Goal: Task Accomplishment & Management: Manage account settings

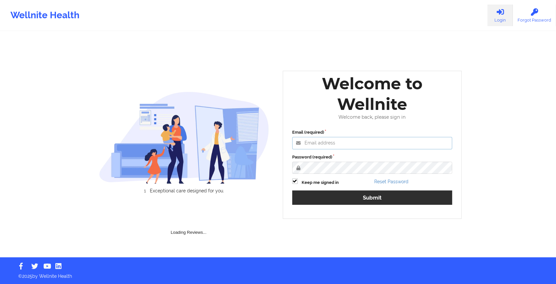
type input "[EMAIL_ADDRESS][DOMAIN_NAME]"
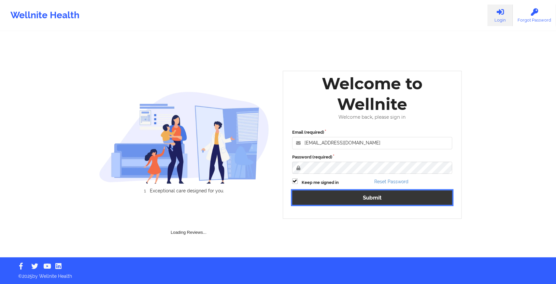
click at [300, 202] on button "Submit" at bounding box center [372, 197] width 160 height 14
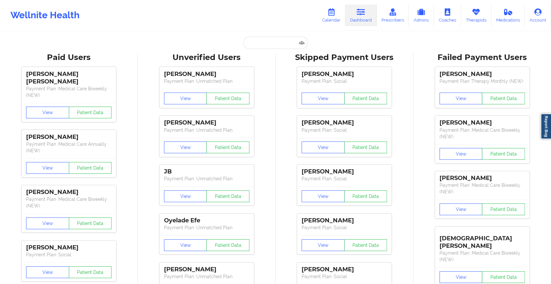
click at [266, 46] on input "text" at bounding box center [275, 42] width 65 height 12
paste input "[EMAIL_ADDRESS][PERSON_NAME][DOMAIN_NAME]"
type input "[EMAIL_ADDRESS][PERSON_NAME][DOMAIN_NAME]"
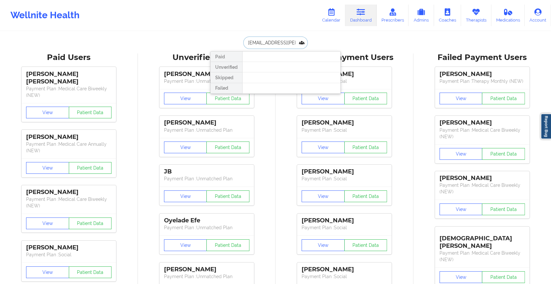
scroll to position [0, 21]
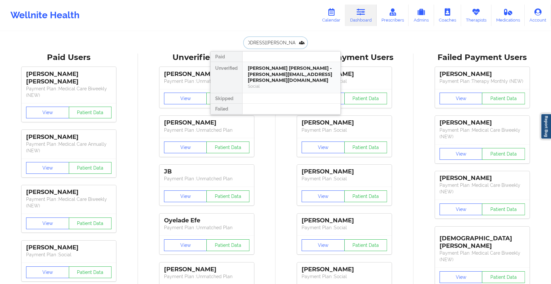
click at [280, 72] on div "[PERSON_NAME] [PERSON_NAME] - [PERSON_NAME][EMAIL_ADDRESS][PERSON_NAME][DOMAIN_…" at bounding box center [291, 74] width 87 height 18
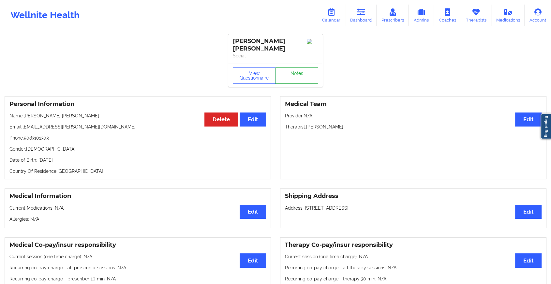
click at [293, 73] on link "Notes" at bounding box center [296, 75] width 43 height 16
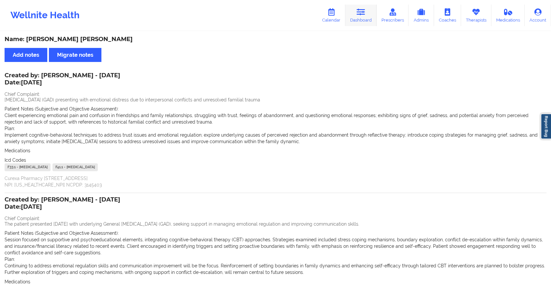
click at [363, 15] on icon at bounding box center [360, 11] width 8 height 7
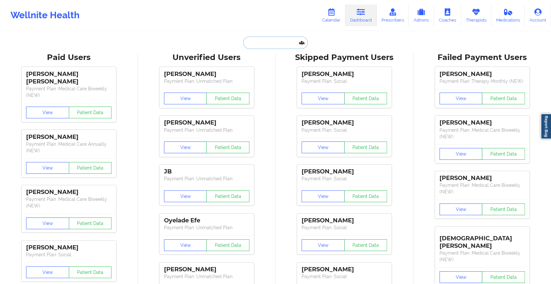
click at [264, 45] on input "text" at bounding box center [275, 42] width 65 height 12
paste input "[EMAIL_ADDRESS][DOMAIN_NAME]"
type input "[EMAIL_ADDRESS][DOMAIN_NAME]"
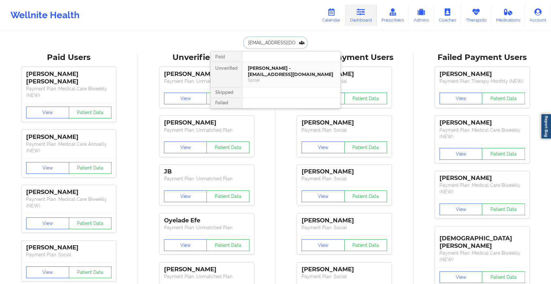
click at [272, 67] on div "[PERSON_NAME] - [EMAIL_ADDRESS][DOMAIN_NAME]" at bounding box center [291, 71] width 87 height 12
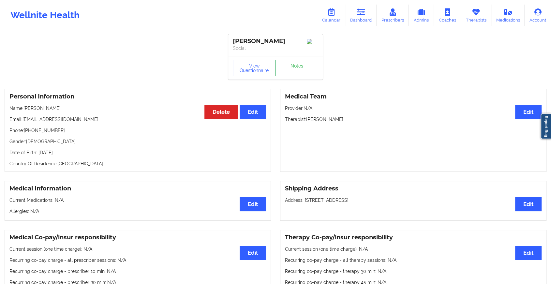
click at [291, 66] on link "Notes" at bounding box center [296, 68] width 43 height 16
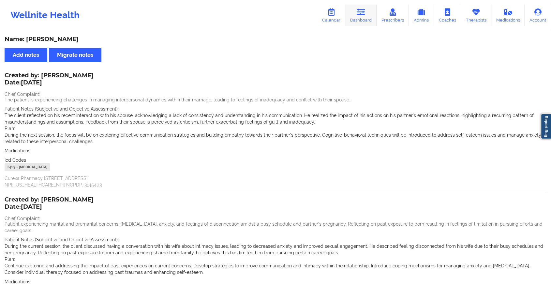
click at [368, 16] on link "Dashboard" at bounding box center [360, 16] width 31 height 22
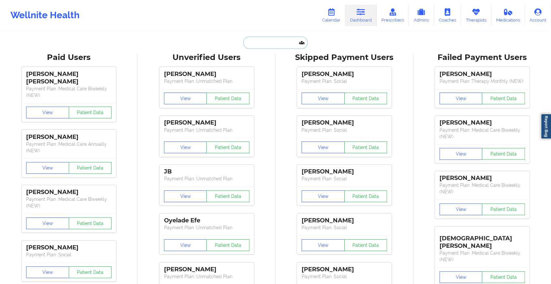
click at [269, 40] on input "text" at bounding box center [275, 42] width 65 height 12
paste input "[EMAIL_ADDRESS][DOMAIN_NAME]"
type input "[EMAIL_ADDRESS][DOMAIN_NAME]"
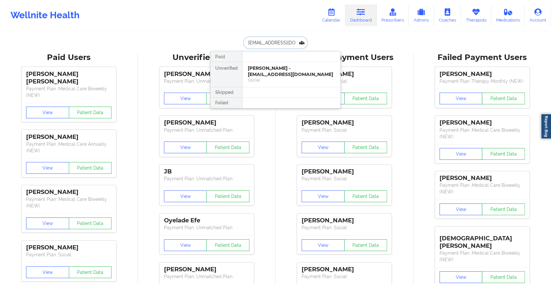
scroll to position [0, 12]
click at [271, 69] on div "Long [PERSON_NAME] - [PERSON_NAME][EMAIL_ADDRESS][DOMAIN_NAME]" at bounding box center [291, 74] width 87 height 18
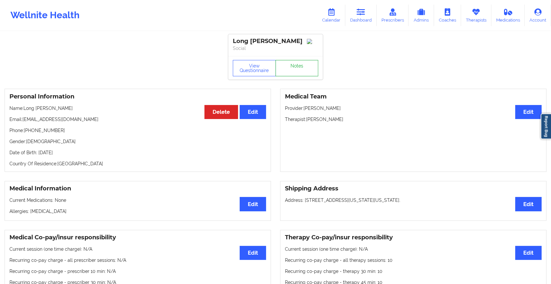
click at [302, 72] on link "Notes" at bounding box center [296, 68] width 43 height 16
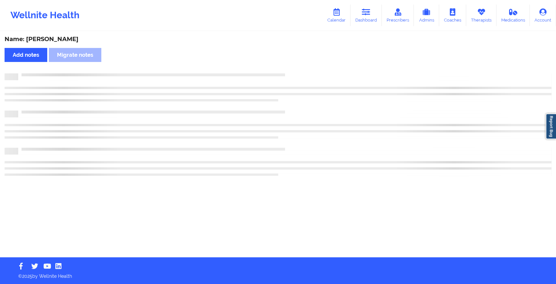
click at [302, 72] on div "Name: [PERSON_NAME] Add notes Migrate notes" at bounding box center [278, 144] width 556 height 225
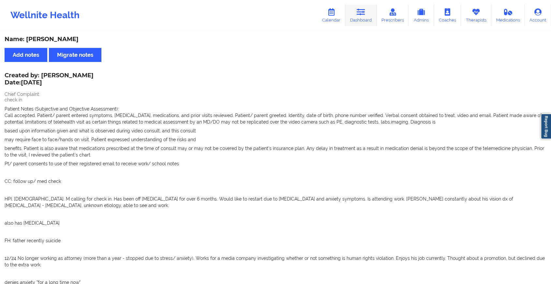
click at [361, 13] on icon at bounding box center [360, 11] width 8 height 7
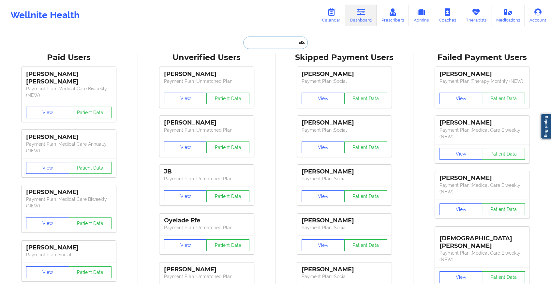
click at [272, 40] on input "text" at bounding box center [275, 42] width 65 height 12
paste input "[EMAIL_ADDRESS][DOMAIN_NAME]"
type input "[EMAIL_ADDRESS][DOMAIN_NAME]"
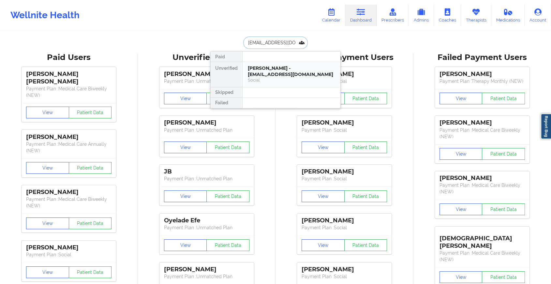
click at [275, 66] on div "[PERSON_NAME] - [EMAIL_ADDRESS][DOMAIN_NAME]" at bounding box center [291, 71] width 87 height 12
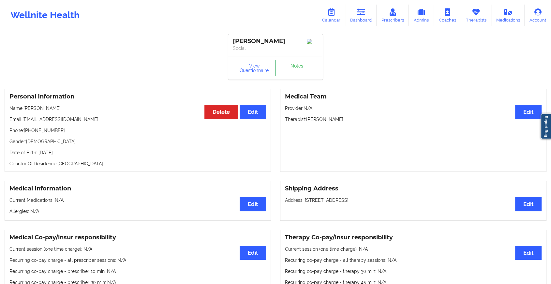
click at [288, 65] on link "Notes" at bounding box center [296, 68] width 43 height 16
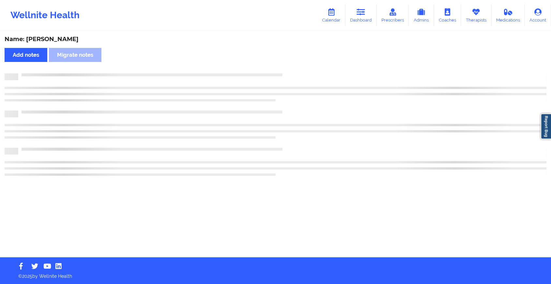
click at [288, 65] on div "Name: [PERSON_NAME] Add notes Migrate notes" at bounding box center [275, 144] width 551 height 225
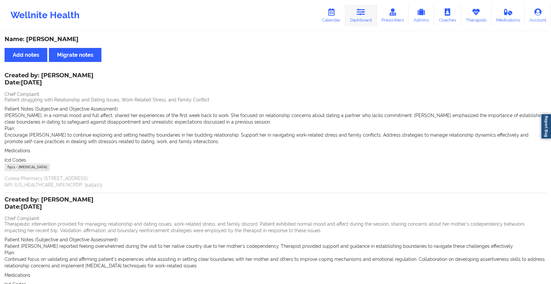
click at [353, 14] on link "Dashboard" at bounding box center [360, 16] width 31 height 22
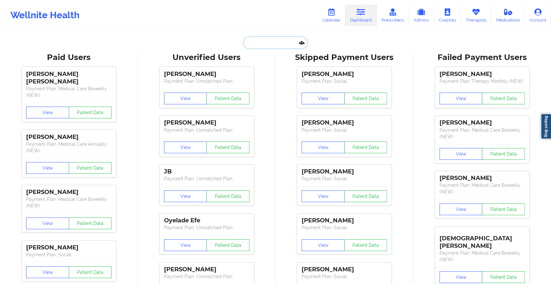
click at [260, 40] on input "text" at bounding box center [275, 42] width 65 height 12
paste input "[PERSON_NAME][EMAIL_ADDRESS][DOMAIN_NAME]"
type input "[PERSON_NAME][EMAIL_ADDRESS][DOMAIN_NAME]"
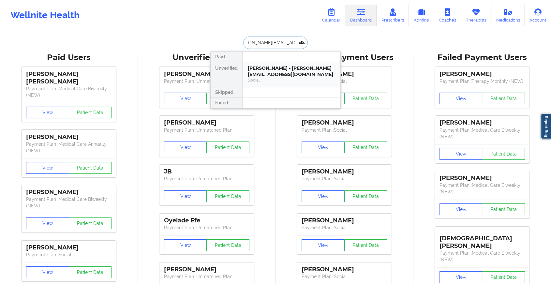
click at [277, 71] on div "[PERSON_NAME] - [PERSON_NAME][EMAIL_ADDRESS][DOMAIN_NAME]" at bounding box center [291, 71] width 87 height 12
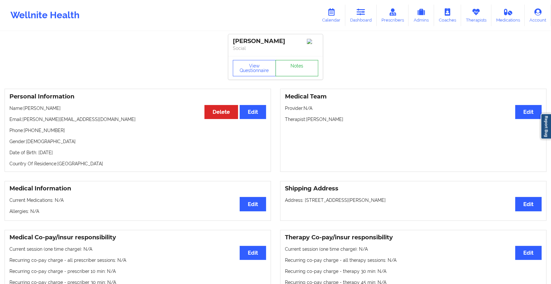
click at [293, 72] on link "Notes" at bounding box center [296, 68] width 43 height 16
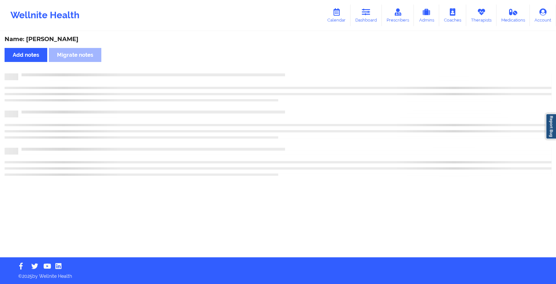
click at [293, 72] on div "Name: [PERSON_NAME] Add notes Migrate notes" at bounding box center [278, 144] width 556 height 225
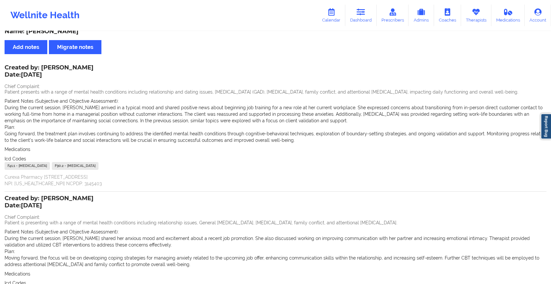
scroll to position [88, 0]
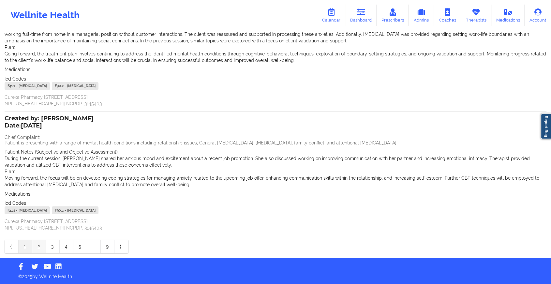
click at [39, 245] on link "2" at bounding box center [39, 246] width 14 height 13
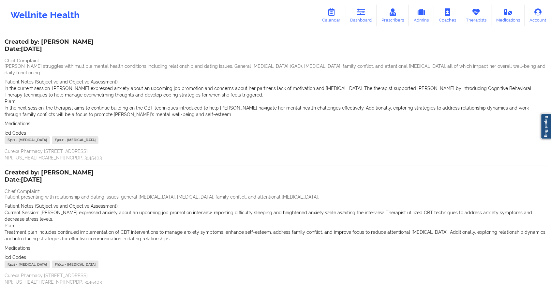
scroll to position [81, 0]
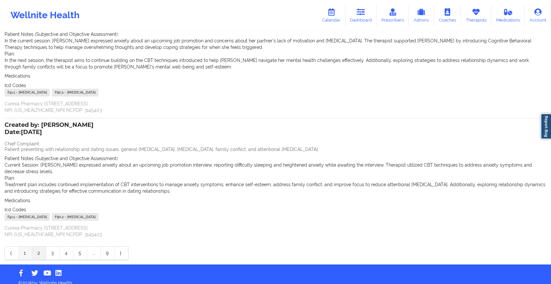
click at [24, 246] on link "1" at bounding box center [26, 252] width 14 height 13
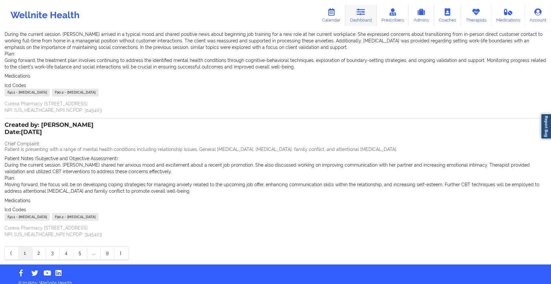
click at [368, 9] on link "Dashboard" at bounding box center [360, 16] width 31 height 22
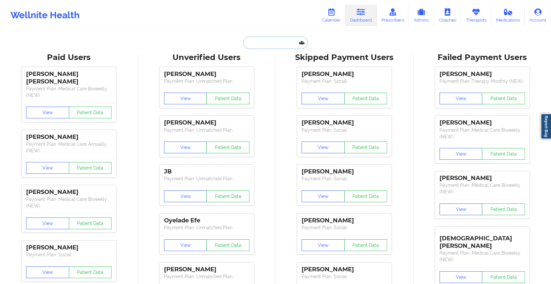
click at [262, 47] on input "text" at bounding box center [275, 42] width 65 height 12
paste input "[EMAIL_ADDRESS][DOMAIN_NAME]"
type input "[EMAIL_ADDRESS][DOMAIN_NAME]"
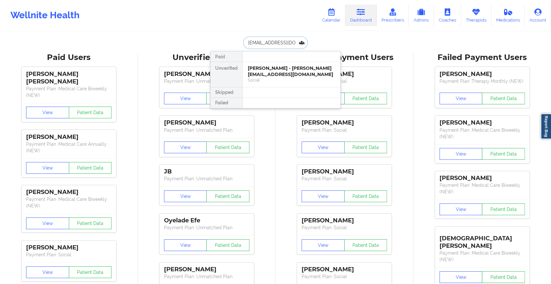
scroll to position [0, 5]
click at [270, 78] on div "Social" at bounding box center [291, 80] width 87 height 6
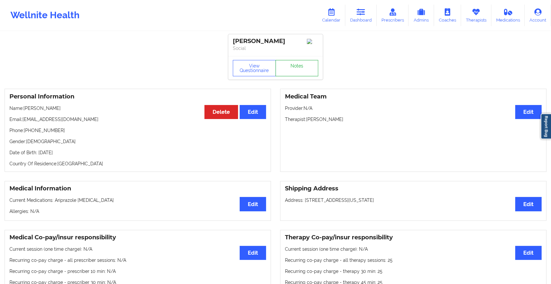
click at [293, 68] on link "Notes" at bounding box center [296, 68] width 43 height 16
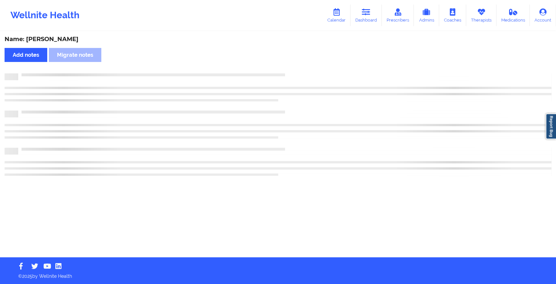
click at [293, 68] on div "Name: [PERSON_NAME] Add notes Migrate notes" at bounding box center [278, 144] width 556 height 225
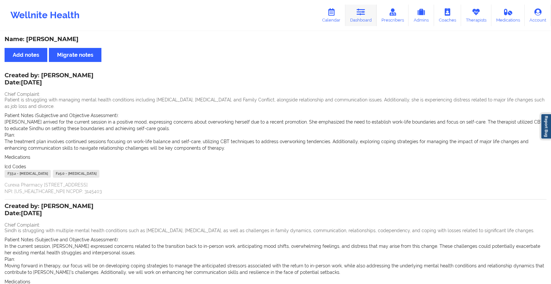
click at [363, 11] on icon at bounding box center [360, 11] width 8 height 7
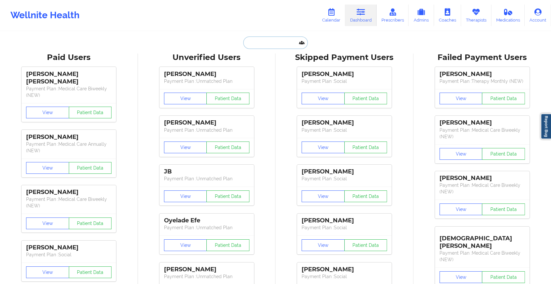
click at [257, 41] on input "text" at bounding box center [275, 42] width 65 height 12
paste input "[EMAIL_ADDRESS][DOMAIN_NAME]"
type input "[EMAIL_ADDRESS][DOMAIN_NAME]"
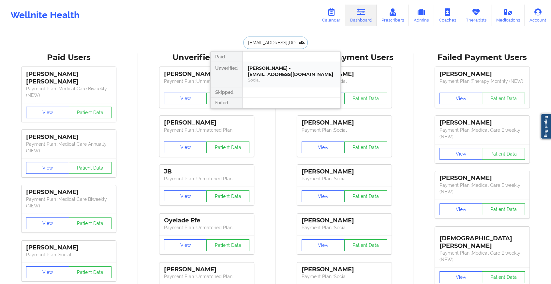
click at [278, 76] on div "[PERSON_NAME] - [EMAIL_ADDRESS][DOMAIN_NAME]" at bounding box center [291, 71] width 87 height 12
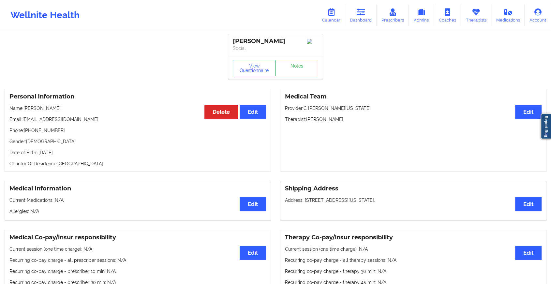
click at [295, 69] on link "Notes" at bounding box center [296, 68] width 43 height 16
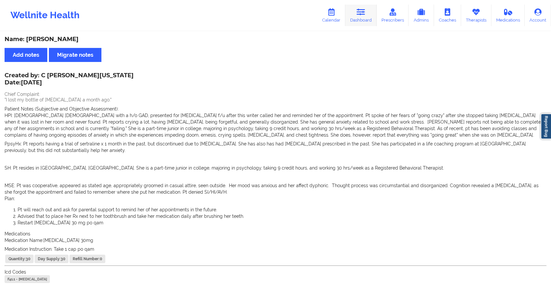
click at [357, 7] on link "Dashboard" at bounding box center [360, 16] width 31 height 22
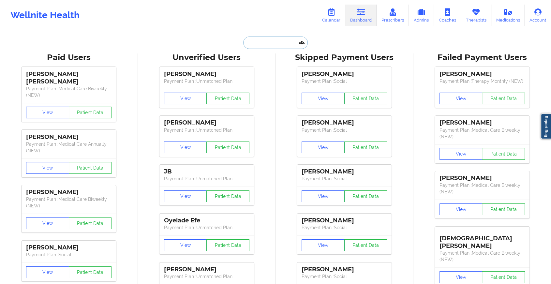
click at [262, 46] on input "text" at bounding box center [275, 42] width 65 height 12
paste input "[EMAIL_ADDRESS][DOMAIN_NAME]"
type input "[EMAIL_ADDRESS][DOMAIN_NAME]"
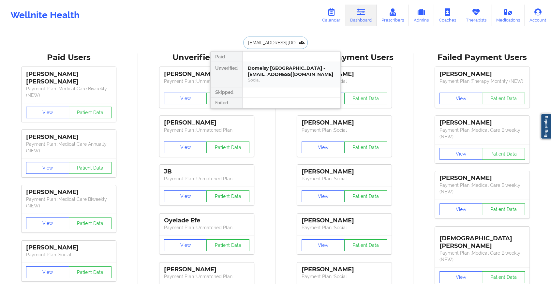
click at [293, 73] on div "Domeisy [GEOGRAPHIC_DATA] - [EMAIL_ADDRESS][DOMAIN_NAME]" at bounding box center [291, 71] width 87 height 12
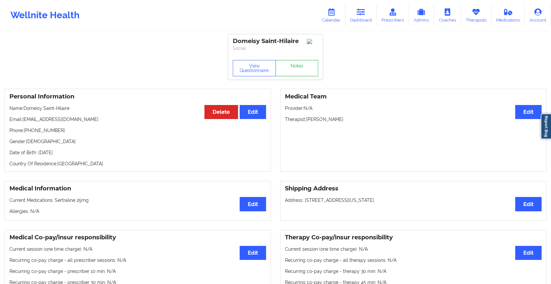
click at [290, 67] on link "Notes" at bounding box center [296, 68] width 43 height 16
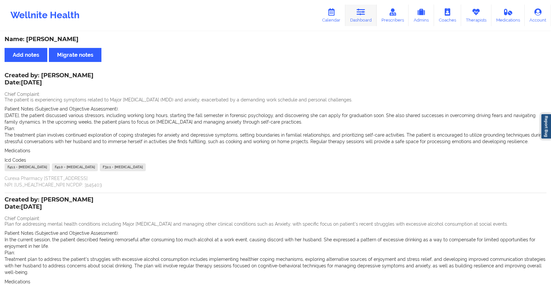
click at [367, 13] on link "Dashboard" at bounding box center [360, 16] width 31 height 22
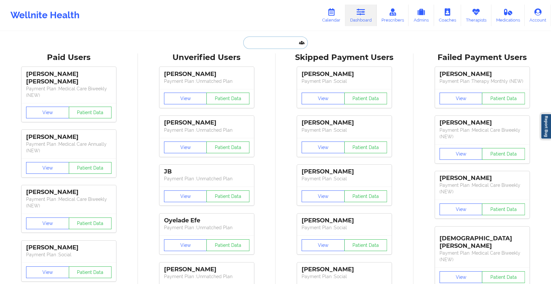
click at [271, 44] on input "text" at bounding box center [275, 42] width 65 height 12
paste input "[EMAIL_ADDRESS][DOMAIN_NAME]"
type input "[EMAIL_ADDRESS][DOMAIN_NAME]"
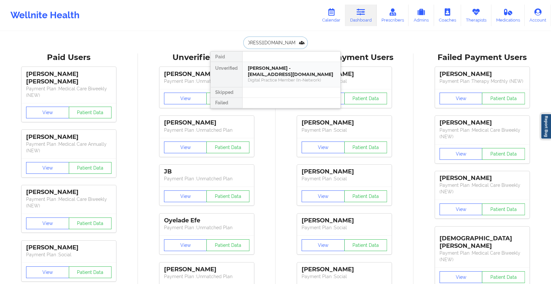
click at [271, 68] on div "[PERSON_NAME] - [EMAIL_ADDRESS][DOMAIN_NAME]" at bounding box center [291, 71] width 87 height 12
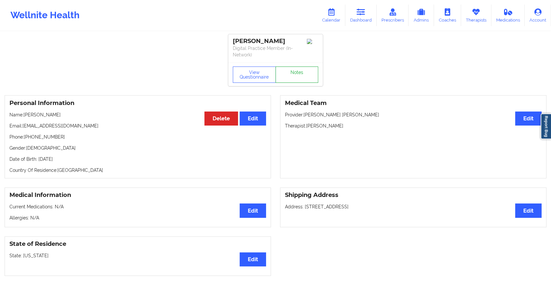
click at [301, 68] on link "Notes" at bounding box center [296, 74] width 43 height 16
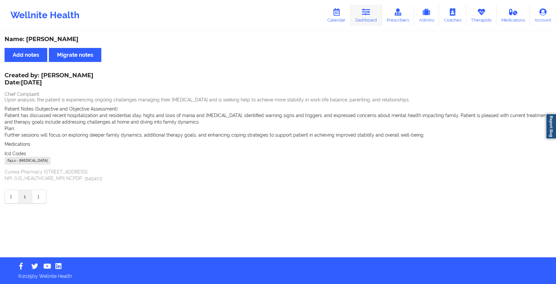
click at [359, 5] on link "Dashboard" at bounding box center [366, 16] width 31 height 22
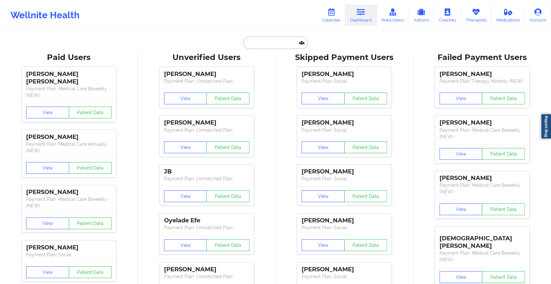
click at [251, 44] on input "text" at bounding box center [275, 42] width 65 height 12
paste input "[EMAIL_ADDRESS][DOMAIN_NAME]"
type input "[EMAIL_ADDRESS][DOMAIN_NAME]"
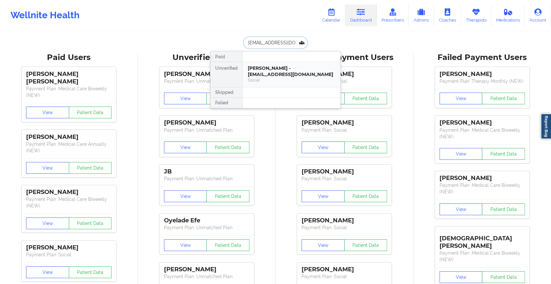
click at [272, 70] on div "[PERSON_NAME] - [EMAIL_ADDRESS][DOMAIN_NAME]" at bounding box center [291, 71] width 87 height 12
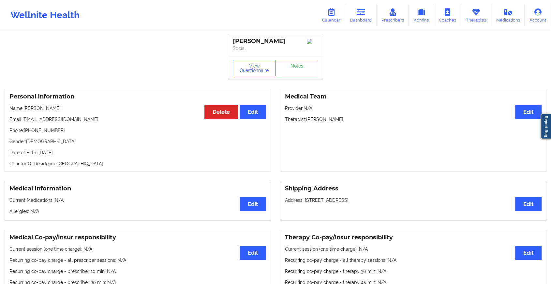
click at [299, 71] on link "Notes" at bounding box center [296, 68] width 43 height 16
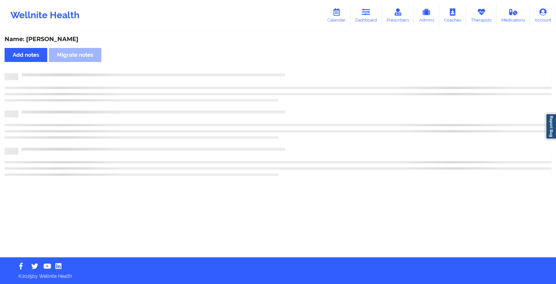
click at [299, 71] on div "Name: [PERSON_NAME] Add notes Migrate notes" at bounding box center [278, 144] width 556 height 225
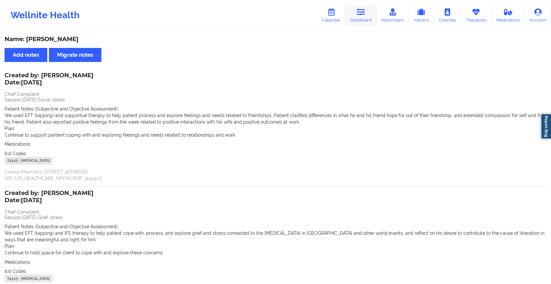
click at [365, 10] on icon at bounding box center [360, 11] width 8 height 7
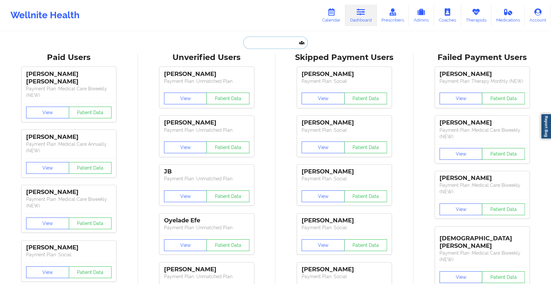
click at [259, 42] on input "text" at bounding box center [275, 42] width 65 height 12
paste input "[EMAIL_ADDRESS][DOMAIN_NAME]"
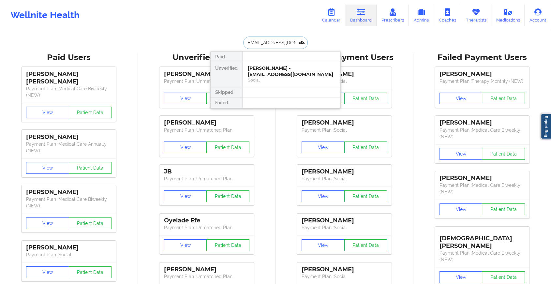
type input "[EMAIL_ADDRESS][DOMAIN_NAME]"
drag, startPoint x: 279, startPoint y: 60, endPoint x: 279, endPoint y: 65, distance: 5.2
click at [279, 65] on div "Paid Unverified [PERSON_NAME] - [EMAIL_ADDRESS][DOMAIN_NAME] Social Skipped Fai…" at bounding box center [275, 79] width 130 height 57
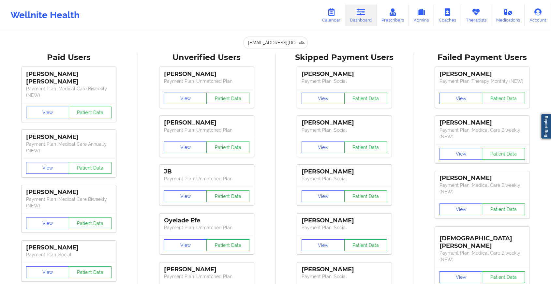
click at [279, 65] on div "[PERSON_NAME] Payment Plan : Social View Patient Data [PERSON_NAME] Payment Pla…" at bounding box center [344, 209] width 133 height 293
click at [281, 36] on input "[EMAIL_ADDRESS][DOMAIN_NAME]" at bounding box center [275, 42] width 65 height 12
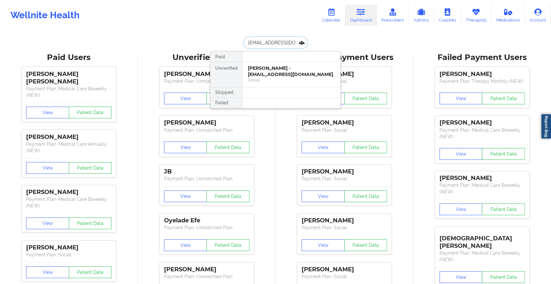
drag, startPoint x: 281, startPoint y: 36, endPoint x: 288, endPoint y: 66, distance: 30.5
click at [288, 49] on div "[EMAIL_ADDRESS][DOMAIN_NAME] Paid Unverified [PERSON_NAME] - [EMAIL_ADDRESS][DO…" at bounding box center [275, 42] width 130 height 12
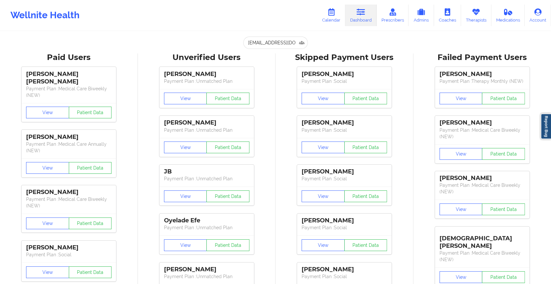
click at [288, 66] on div "[PERSON_NAME] Payment Plan : Social View Patient Data [PERSON_NAME] Payment Pla…" at bounding box center [344, 209] width 133 height 293
click at [283, 39] on input "[EMAIL_ADDRESS][DOMAIN_NAME]" at bounding box center [275, 42] width 65 height 12
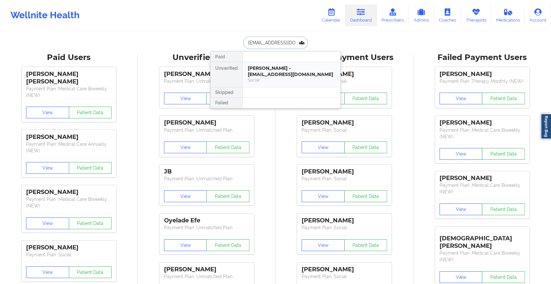
click at [285, 73] on div "[PERSON_NAME] - [EMAIL_ADDRESS][DOMAIN_NAME]" at bounding box center [291, 71] width 87 height 12
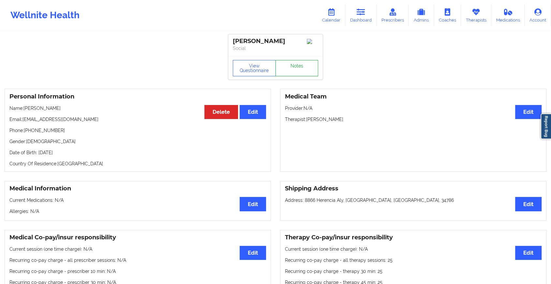
click at [297, 65] on link "Notes" at bounding box center [296, 68] width 43 height 16
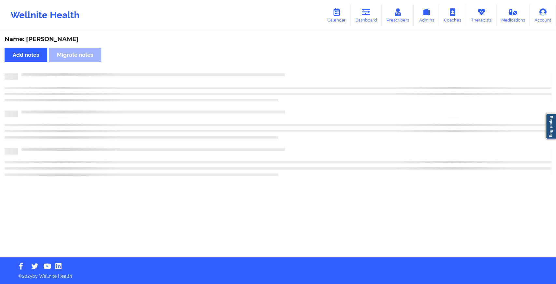
click at [297, 65] on div "Name: [PERSON_NAME] Add notes Migrate notes" at bounding box center [278, 144] width 556 height 225
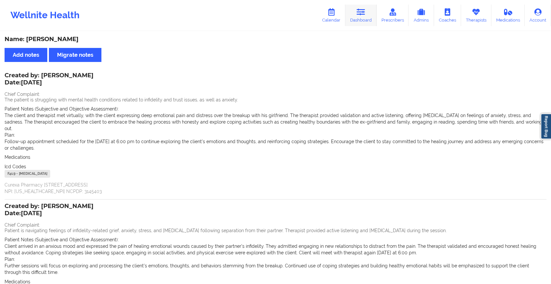
click at [362, 15] on icon at bounding box center [360, 11] width 8 height 7
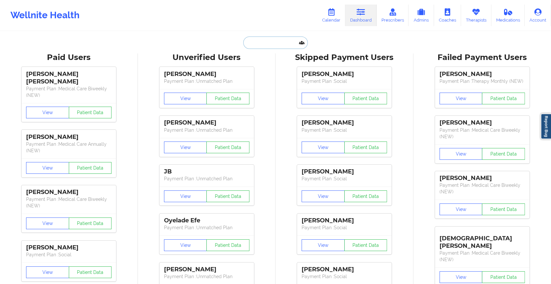
click at [280, 44] on input "text" at bounding box center [275, 42] width 65 height 12
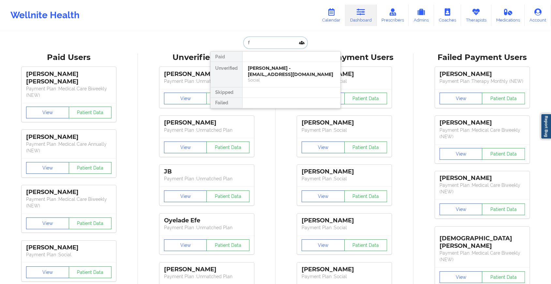
type input "f"
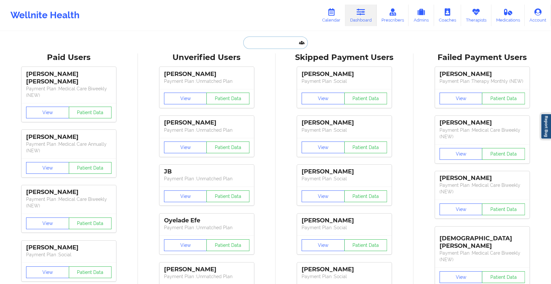
paste input "[EMAIL_ADDRESS][DOMAIN_NAME]"
type input "[EMAIL_ADDRESS][DOMAIN_NAME]"
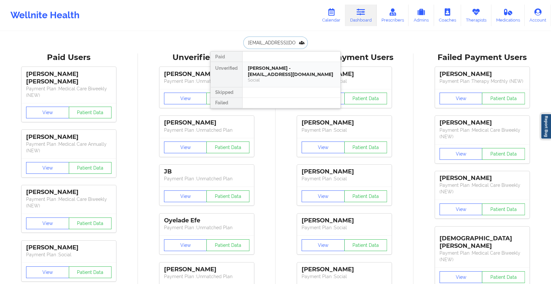
click at [279, 74] on div "[PERSON_NAME] - [EMAIL_ADDRESS][DOMAIN_NAME]" at bounding box center [291, 71] width 87 height 12
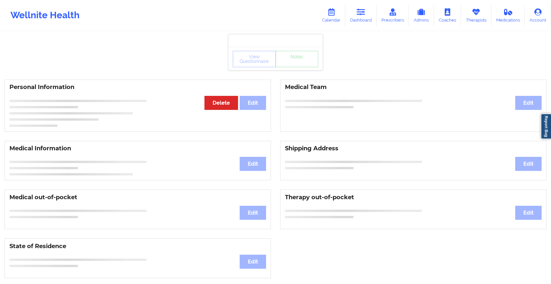
click at [289, 74] on div "View Questionnaire Notes Personal Information Edit Delete Medical Team Edit Med…" at bounding box center [275, 275] width 551 height 550
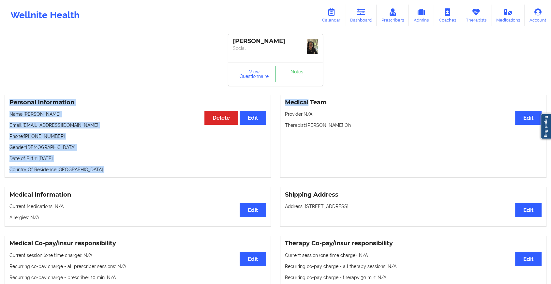
click at [289, 74] on link "Notes" at bounding box center [296, 74] width 43 height 16
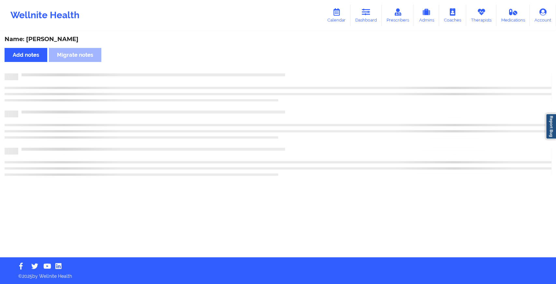
click at [289, 73] on div at bounding box center [284, 73] width 533 height 0
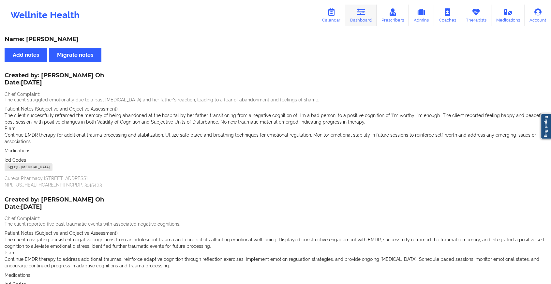
click at [373, 14] on link "Dashboard" at bounding box center [360, 16] width 31 height 22
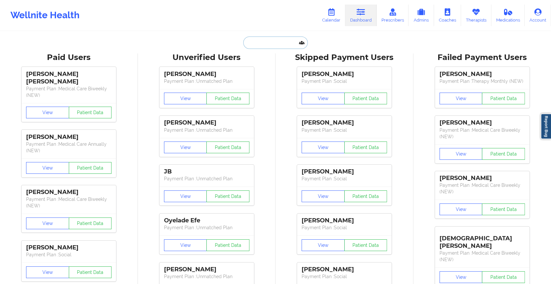
click at [261, 42] on input "text" at bounding box center [275, 42] width 65 height 12
paste input "[EMAIL_ADDRESS][DOMAIN_NAME]"
type input "[EMAIL_ADDRESS][DOMAIN_NAME]"
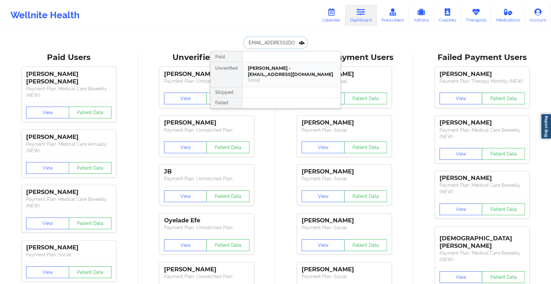
click at [270, 80] on div "Social" at bounding box center [291, 80] width 87 height 6
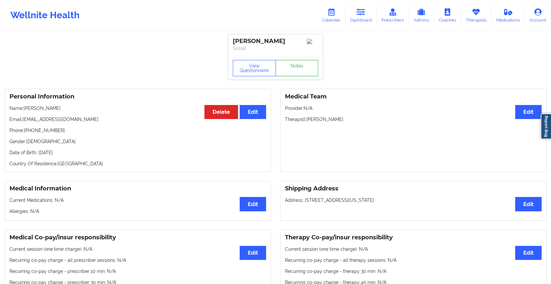
click at [289, 66] on link "Notes" at bounding box center [296, 68] width 43 height 16
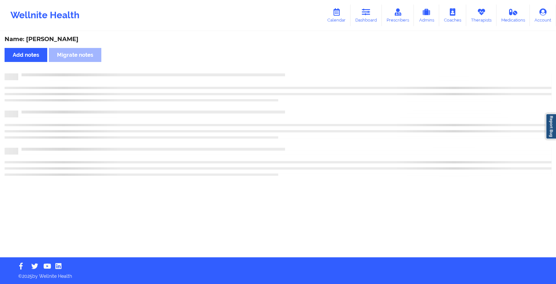
click at [289, 66] on div "Name: [PERSON_NAME] Add notes Migrate notes" at bounding box center [278, 144] width 556 height 225
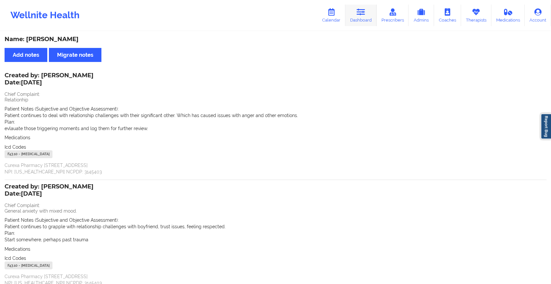
click at [358, 22] on link "Dashboard" at bounding box center [360, 16] width 31 height 22
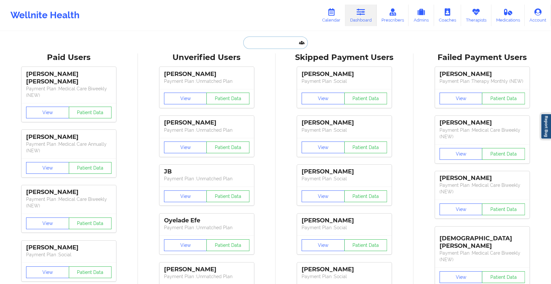
click at [262, 38] on input "text" at bounding box center [275, 42] width 65 height 12
paste input "[EMAIL_ADDRESS][DOMAIN_NAME]"
type input "[EMAIL_ADDRESS][DOMAIN_NAME]"
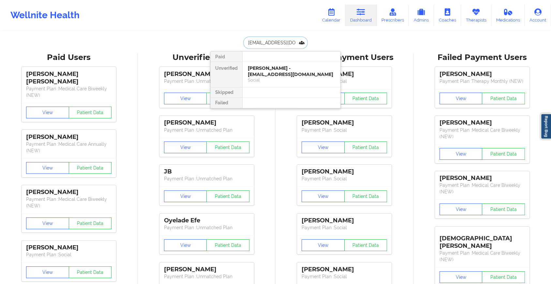
scroll to position [0, 1]
click at [276, 67] on div "[PERSON_NAME] - [EMAIL_ADDRESS][DOMAIN_NAME]" at bounding box center [291, 71] width 87 height 12
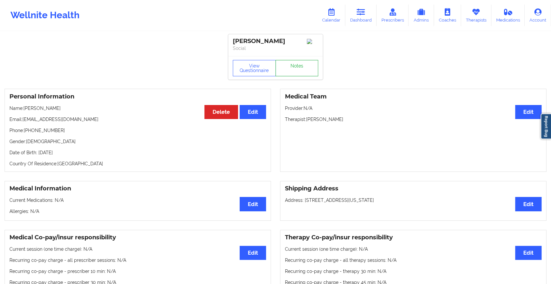
click at [296, 66] on link "Notes" at bounding box center [296, 68] width 43 height 16
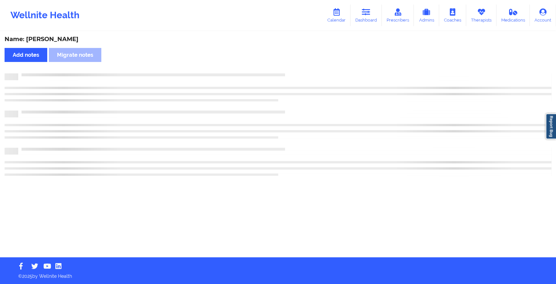
click at [296, 66] on div "Name: [PERSON_NAME] Add notes Migrate notes" at bounding box center [278, 144] width 556 height 225
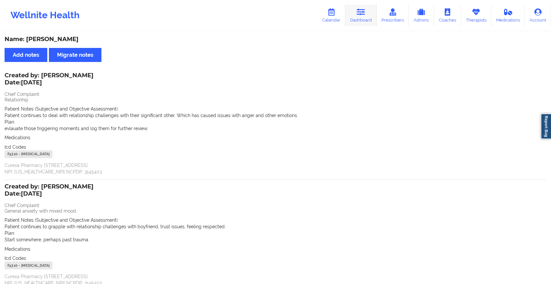
click at [361, 25] on link "Dashboard" at bounding box center [360, 16] width 31 height 22
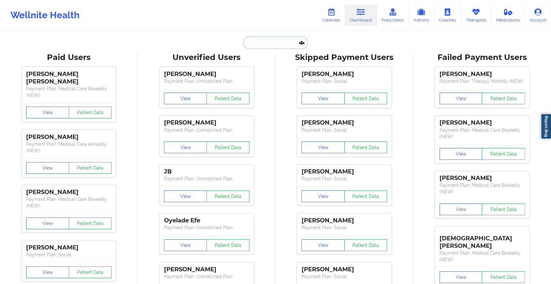
click at [265, 48] on input "text" at bounding box center [275, 42] width 65 height 12
paste input "[EMAIL_ADDRESS][DOMAIN_NAME]"
type input "[EMAIL_ADDRESS][DOMAIN_NAME]"
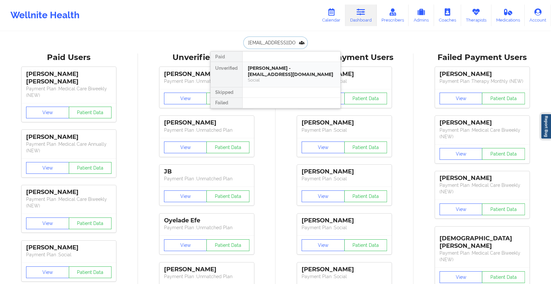
click at [274, 70] on div "[PERSON_NAME] - [EMAIL_ADDRESS][DOMAIN_NAME]" at bounding box center [291, 71] width 87 height 12
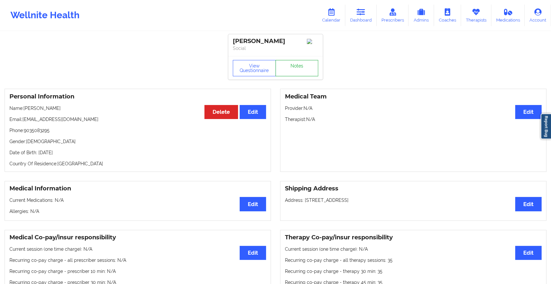
click at [289, 65] on link "Notes" at bounding box center [296, 68] width 43 height 16
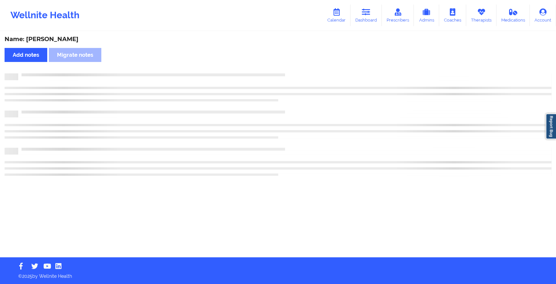
click at [289, 65] on div "Name: [PERSON_NAME] Add notes Migrate notes" at bounding box center [278, 144] width 556 height 225
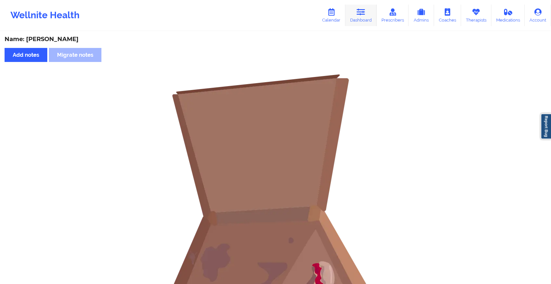
drag, startPoint x: 354, startPoint y: 3, endPoint x: 356, endPoint y: 16, distance: 13.2
click at [356, 16] on div "Wellnite Health Calendar Dashboard Prescribers Admins Coaches Therapists Medica…" at bounding box center [275, 15] width 551 height 26
click at [356, 16] on link "Dashboard" at bounding box center [360, 16] width 31 height 22
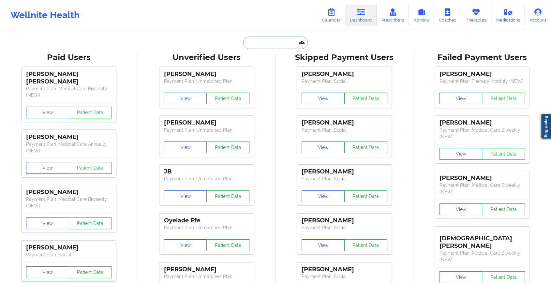
click at [281, 38] on input "text" at bounding box center [275, 42] width 65 height 12
paste input "[EMAIL_ADDRESS][DOMAIN_NAME]"
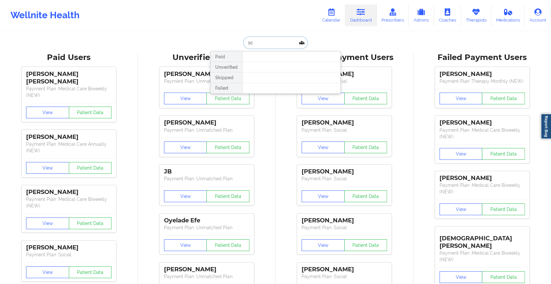
type input "s"
type input "[PERSON_NAME]"
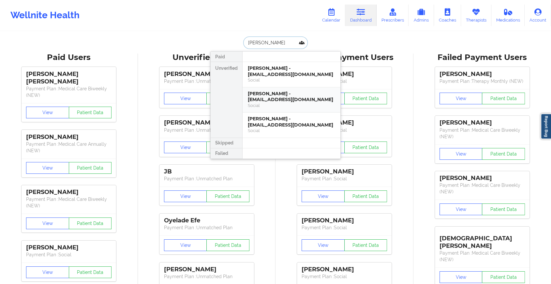
click at [295, 91] on div "[PERSON_NAME] - [EMAIL_ADDRESS][DOMAIN_NAME]" at bounding box center [291, 97] width 87 height 12
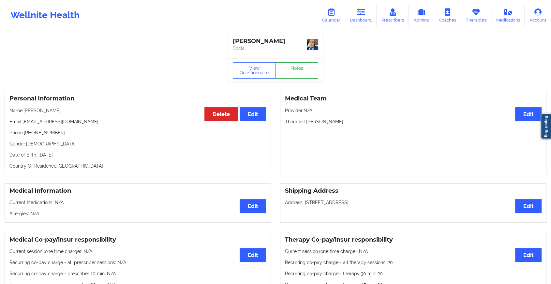
click at [297, 70] on link "Notes" at bounding box center [296, 70] width 43 height 16
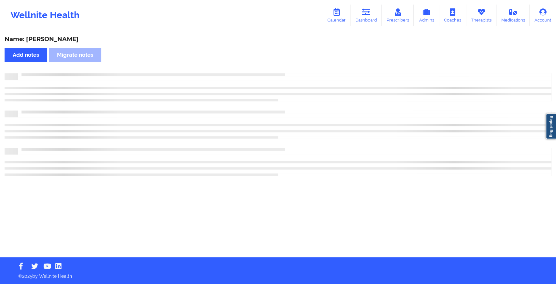
click at [297, 70] on div "Name: [PERSON_NAME] Add notes Migrate notes" at bounding box center [278, 144] width 556 height 225
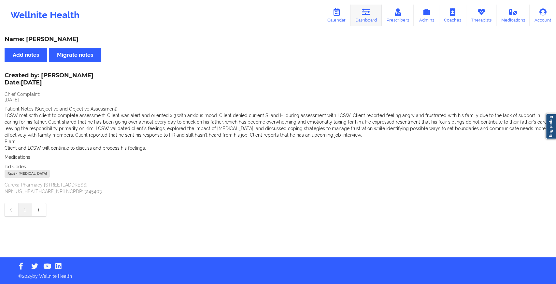
click at [365, 12] on icon at bounding box center [366, 11] width 8 height 7
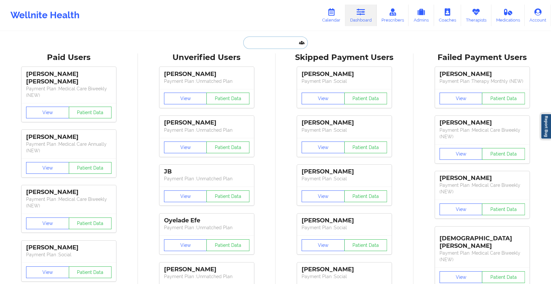
click at [291, 44] on input "text" at bounding box center [275, 42] width 65 height 12
type input "s"
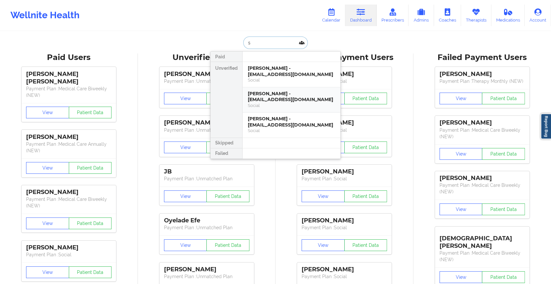
click at [282, 93] on div "[PERSON_NAME] - [EMAIL_ADDRESS][DOMAIN_NAME]" at bounding box center [291, 97] width 87 height 12
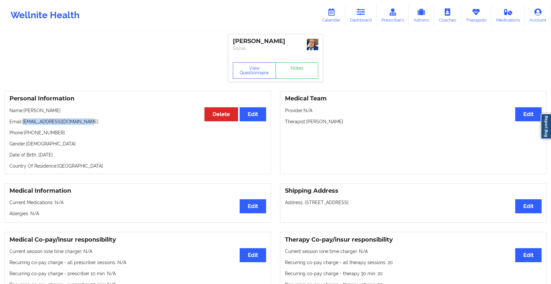
drag, startPoint x: 23, startPoint y: 122, endPoint x: 131, endPoint y: 118, distance: 108.3
click at [131, 118] on p "Email: [EMAIL_ADDRESS][DOMAIN_NAME]" at bounding box center [137, 121] width 256 height 7
copy p "[EMAIL_ADDRESS][DOMAIN_NAME]"
click at [360, 19] on link "Dashboard" at bounding box center [360, 16] width 31 height 22
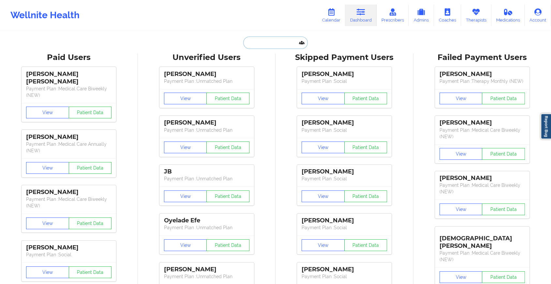
click at [253, 48] on input "text" at bounding box center [275, 42] width 65 height 12
paste input "[EMAIL_ADDRESS][DOMAIN_NAME]"
type input "[EMAIL_ADDRESS][DOMAIN_NAME]"
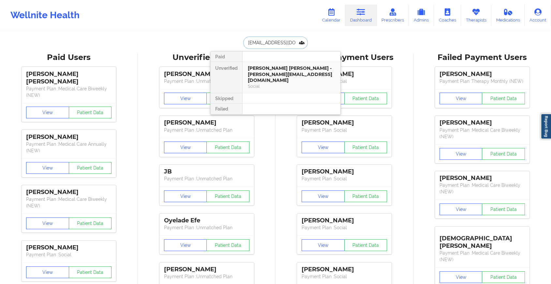
click at [274, 71] on div "[PERSON_NAME] [PERSON_NAME] - [PERSON_NAME][EMAIL_ADDRESS][DOMAIN_NAME]" at bounding box center [291, 74] width 87 height 18
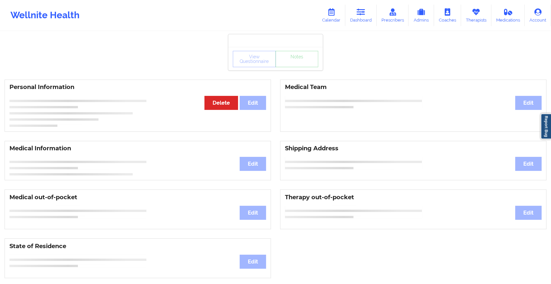
click at [294, 65] on div "View Questionnaire Notes" at bounding box center [275, 59] width 85 height 16
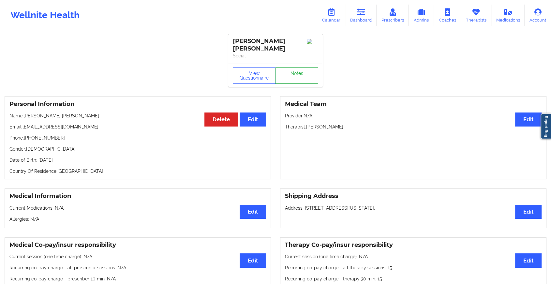
click at [294, 67] on link "Notes" at bounding box center [296, 75] width 43 height 16
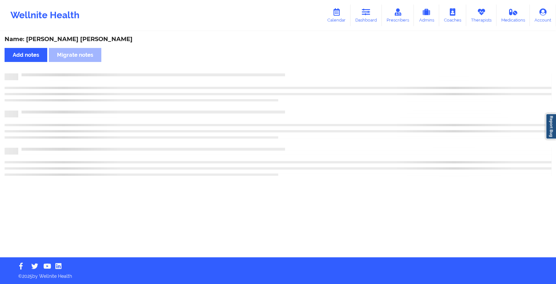
click at [294, 65] on div "Name: [PERSON_NAME] [PERSON_NAME] Add notes Migrate notes" at bounding box center [278, 144] width 556 height 225
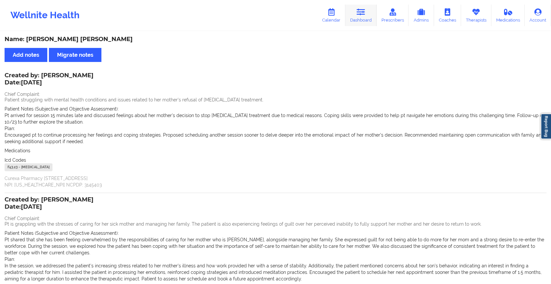
click at [362, 12] on icon at bounding box center [360, 11] width 8 height 7
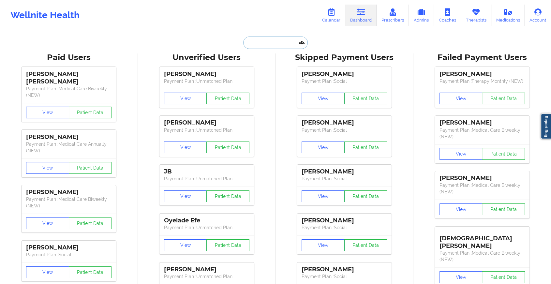
click at [271, 44] on input "text" at bounding box center [275, 42] width 65 height 12
paste input "[EMAIL_ADDRESS][DOMAIN_NAME]"
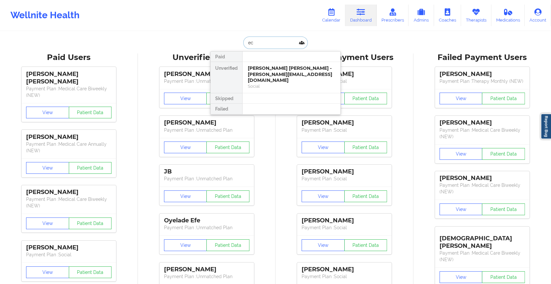
type input "e"
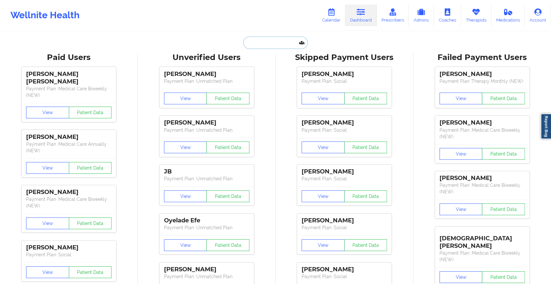
paste input "[EMAIL_ADDRESS][DOMAIN_NAME]"
type input "[EMAIL_ADDRESS][DOMAIN_NAME]"
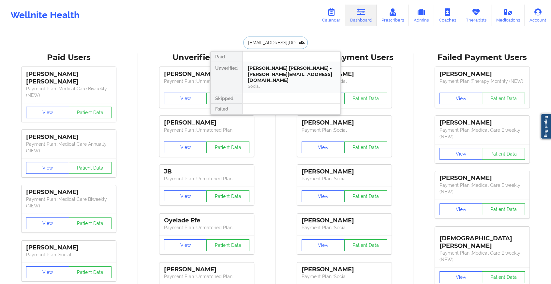
scroll to position [0, 8]
click at [289, 78] on div "Social" at bounding box center [291, 80] width 87 height 6
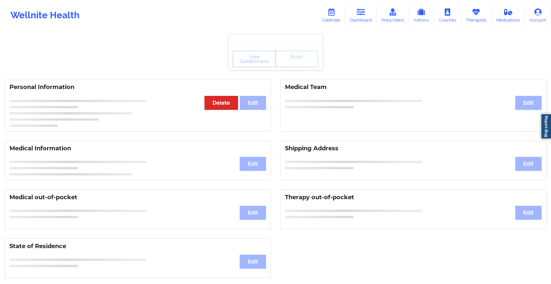
click at [295, 68] on div "View Questionnaire Notes" at bounding box center [275, 58] width 94 height 23
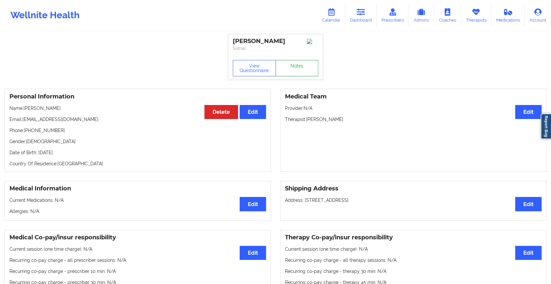
click at [295, 68] on link "Notes" at bounding box center [296, 68] width 43 height 16
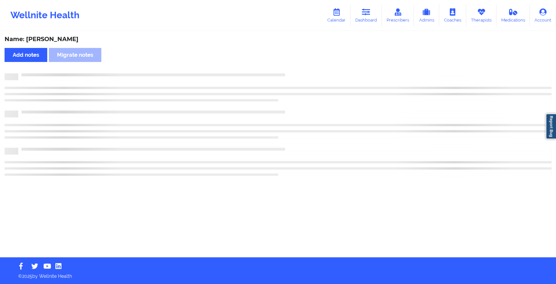
click at [295, 68] on div "Name: [PERSON_NAME] Add notes Migrate notes" at bounding box center [278, 144] width 556 height 225
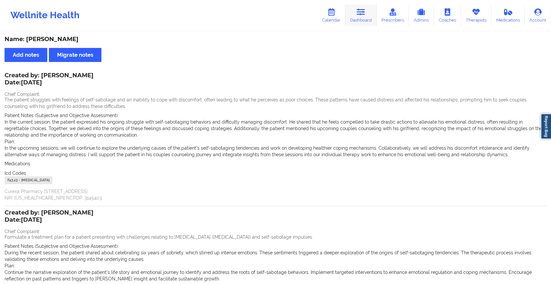
click at [347, 6] on link "Dashboard" at bounding box center [360, 16] width 31 height 22
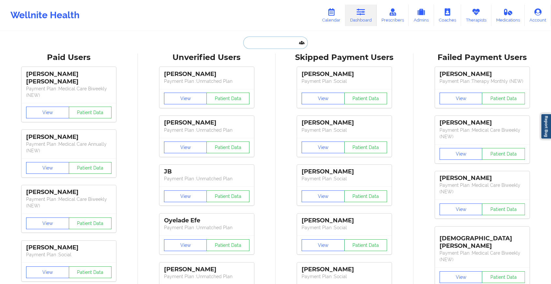
click at [271, 44] on input "text" at bounding box center [275, 42] width 65 height 12
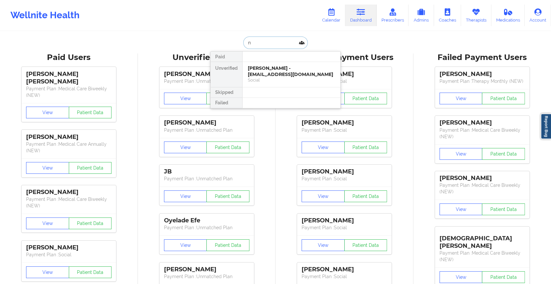
type input "n"
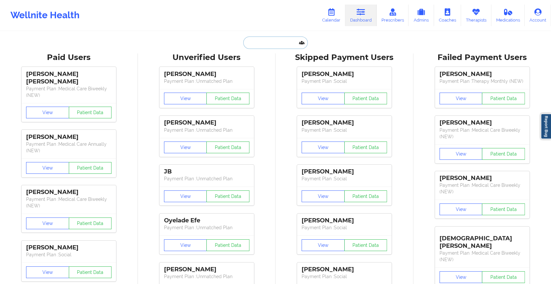
paste input "[PERSON_NAME][EMAIL_ADDRESS][PERSON_NAME][DOMAIN_NAME]"
type input "[PERSON_NAME][EMAIL_ADDRESS][PERSON_NAME][DOMAIN_NAME]"
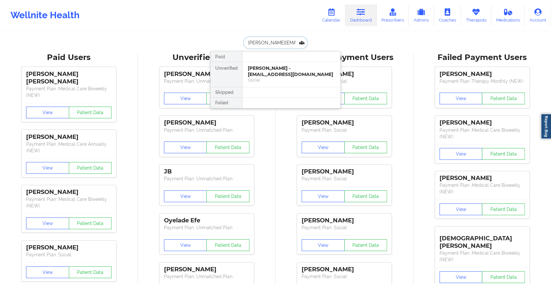
scroll to position [0, 2]
click at [304, 68] on div "Landon A Mabe - [EMAIL_ADDRESS][PERSON_NAME][DOMAIN_NAME]" at bounding box center [291, 71] width 87 height 12
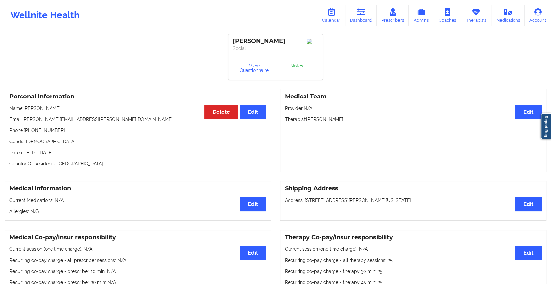
click at [304, 65] on link "Notes" at bounding box center [296, 68] width 43 height 16
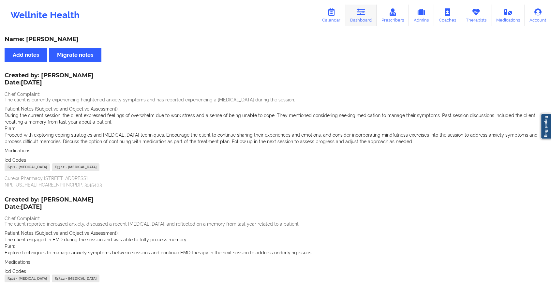
click at [358, 12] on icon at bounding box center [360, 11] width 8 height 7
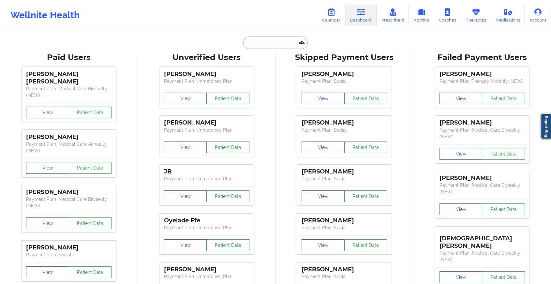
click at [270, 43] on input "text" at bounding box center [275, 42] width 65 height 12
paste input "[EMAIL_ADDRESS][DOMAIN_NAME]"
type input "[EMAIL_ADDRESS][DOMAIN_NAME]"
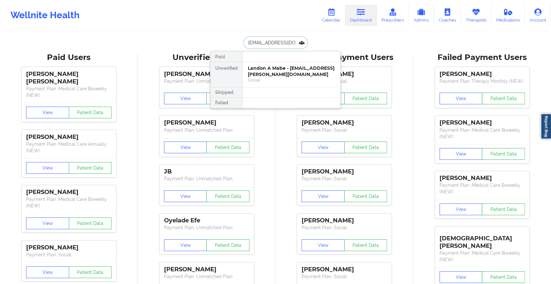
scroll to position [0, 2]
click at [283, 72] on div "[PERSON_NAME] - [EMAIL_ADDRESS][DOMAIN_NAME]" at bounding box center [291, 71] width 87 height 12
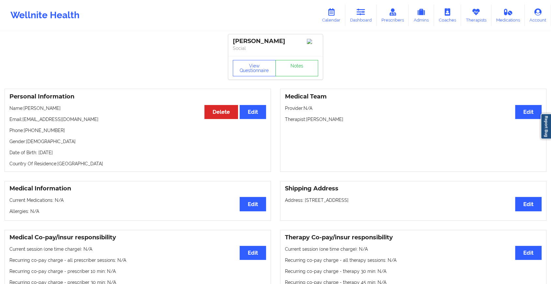
click at [297, 65] on div "View Questionnaire Notes" at bounding box center [275, 68] width 85 height 16
click at [297, 65] on link "Notes" at bounding box center [296, 68] width 43 height 16
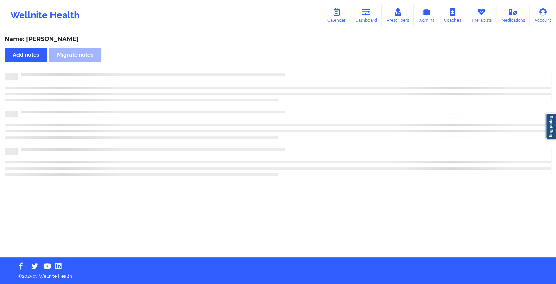
click at [297, 65] on div "Name: [PERSON_NAME] Add notes Migrate notes" at bounding box center [278, 144] width 556 height 225
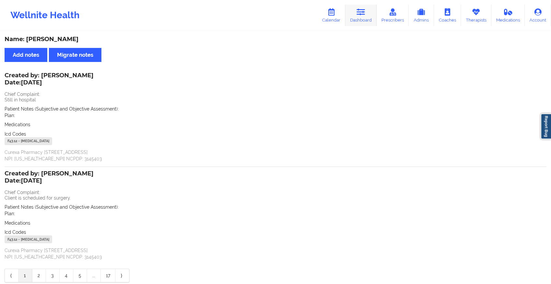
click at [368, 26] on link "Dashboard" at bounding box center [360, 16] width 31 height 22
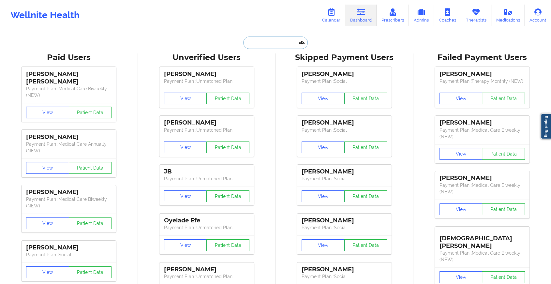
click at [270, 42] on input "text" at bounding box center [275, 42] width 65 height 12
paste input "[PERSON_NAME][EMAIL_ADDRESS][DOMAIN_NAME]"
type input "[PERSON_NAME][EMAIL_ADDRESS][DOMAIN_NAME]"
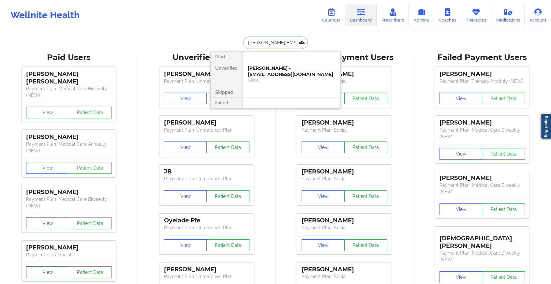
scroll to position [0, 1]
click at [273, 67] on div "[PERSON_NAME] - [PERSON_NAME][EMAIL_ADDRESS][DOMAIN_NAME]" at bounding box center [291, 71] width 87 height 12
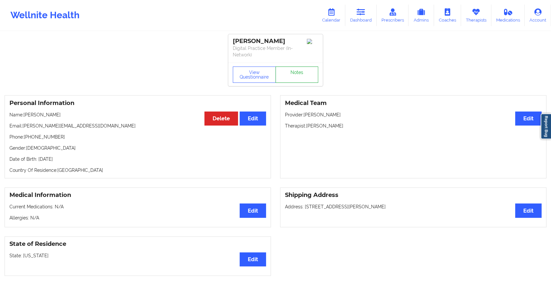
click at [300, 69] on link "Notes" at bounding box center [296, 74] width 43 height 16
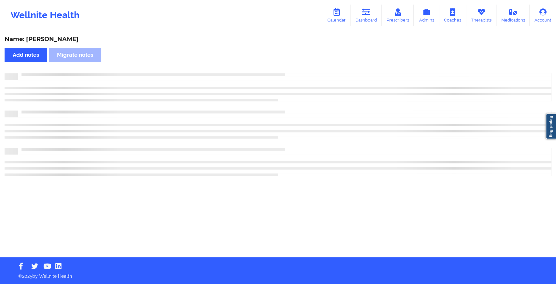
click at [300, 69] on div "Name: [PERSON_NAME] Add notes Migrate notes" at bounding box center [278, 144] width 556 height 225
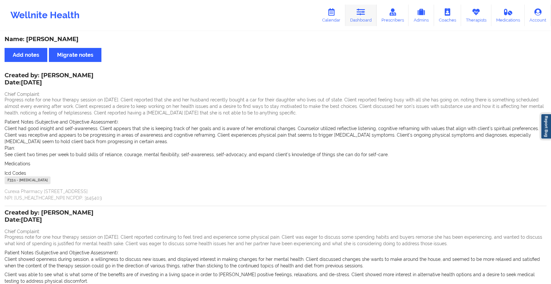
click at [351, 10] on link "Dashboard" at bounding box center [360, 16] width 31 height 22
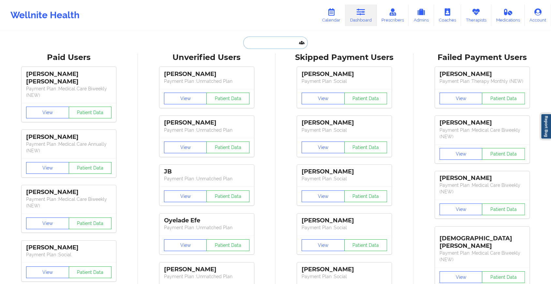
click at [258, 42] on input "text" at bounding box center [275, 42] width 65 height 12
paste input "[EMAIL_ADDRESS][DOMAIN_NAME]"
type input "[EMAIL_ADDRESS][DOMAIN_NAME]"
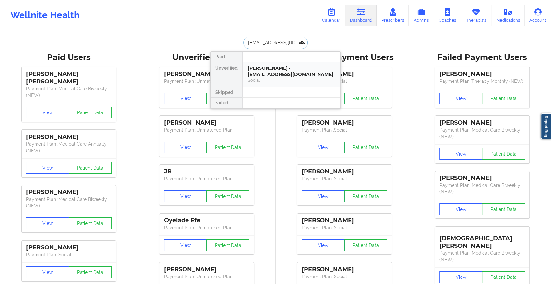
click at [276, 77] on div "Social" at bounding box center [291, 80] width 87 height 6
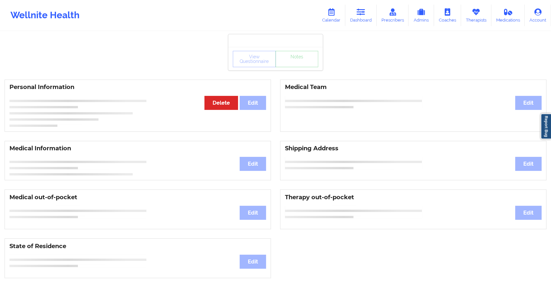
click at [298, 70] on div "View Questionnaire Notes Personal Information Edit Delete Medical Team Edit Med…" at bounding box center [275, 275] width 551 height 550
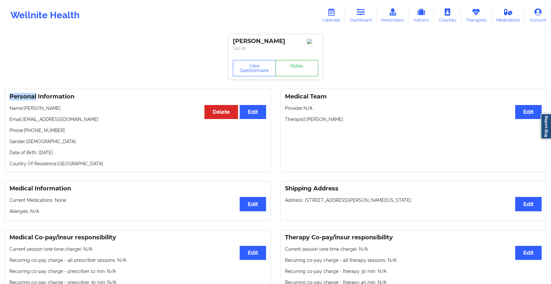
click at [298, 70] on link "Notes" at bounding box center [296, 68] width 43 height 16
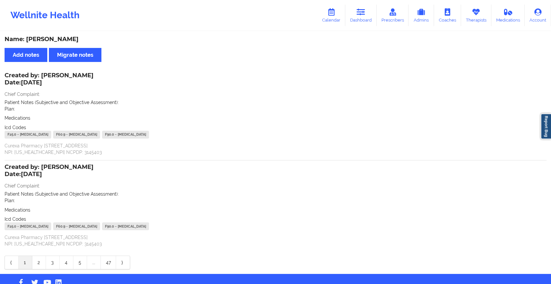
click at [338, 51] on div "Name: [PERSON_NAME] Add notes Migrate notes Created by: [PERSON_NAME] Date: [DA…" at bounding box center [275, 153] width 551 height 242
click at [354, 22] on link "Dashboard" at bounding box center [360, 16] width 31 height 22
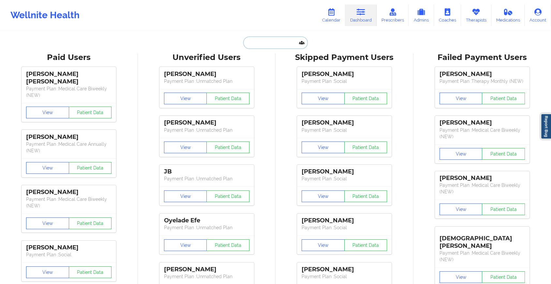
click at [265, 47] on input "text" at bounding box center [275, 42] width 65 height 12
paste input "[EMAIL_ADDRESS][DOMAIN_NAME]"
type input "[EMAIL_ADDRESS][DOMAIN_NAME]"
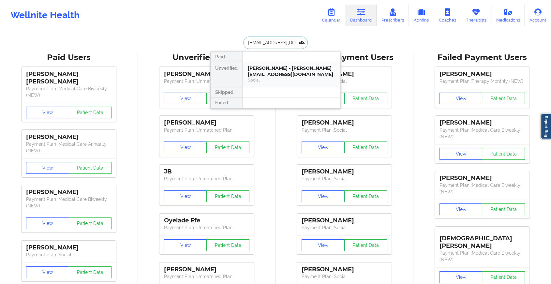
click at [284, 68] on div "[PERSON_NAME] - [PERSON_NAME][EMAIL_ADDRESS][DOMAIN_NAME]" at bounding box center [291, 71] width 87 height 12
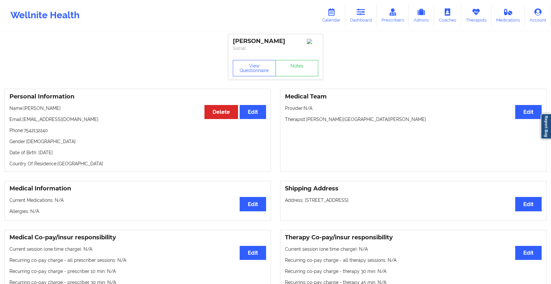
click at [309, 63] on div "View Questionnaire Notes" at bounding box center [275, 68] width 85 height 16
click at [309, 63] on link "Notes" at bounding box center [296, 68] width 43 height 16
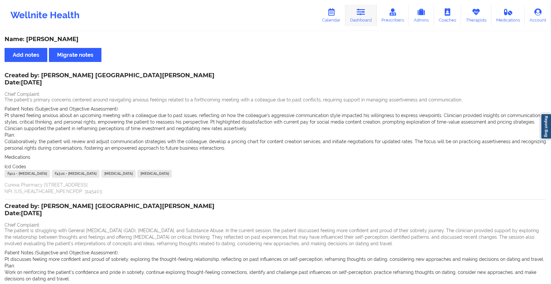
click at [368, 13] on link "Dashboard" at bounding box center [360, 16] width 31 height 22
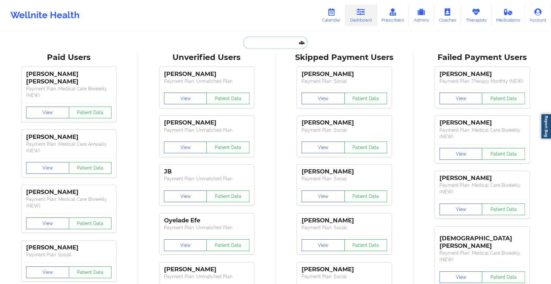
click at [267, 44] on input "text" at bounding box center [275, 42] width 65 height 12
paste input "[EMAIL_ADDRESS][DOMAIN_NAME]"
type input "[EMAIL_ADDRESS][DOMAIN_NAME]"
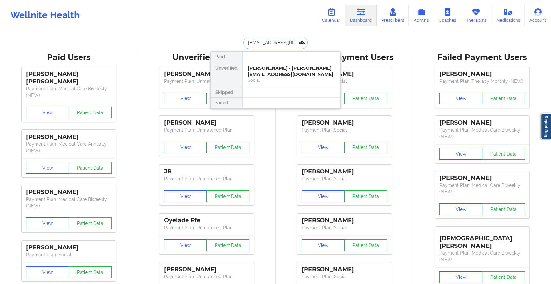
scroll to position [0, 6]
click at [305, 70] on div "[PERSON_NAME] - [EMAIL_ADDRESS][DOMAIN_NAME]" at bounding box center [291, 71] width 87 height 12
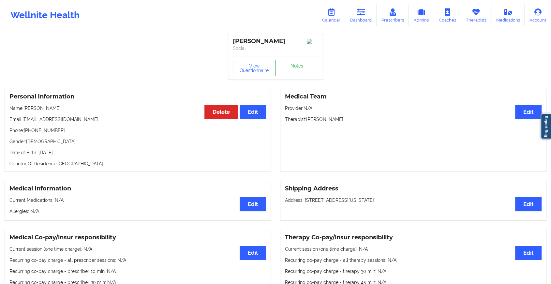
click at [314, 74] on link "Notes" at bounding box center [296, 68] width 43 height 16
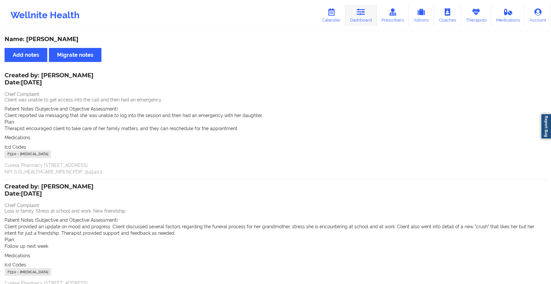
click at [363, 5] on link "Dashboard" at bounding box center [360, 16] width 31 height 22
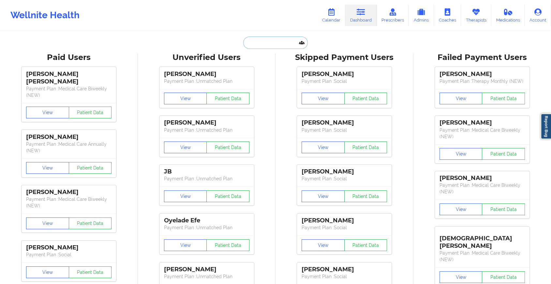
click at [271, 48] on input "text" at bounding box center [275, 42] width 65 height 12
paste input "[EMAIL_ADDRESS][PERSON_NAME][DOMAIN_NAME]"
type input "[EMAIL_ADDRESS][PERSON_NAME][DOMAIN_NAME]"
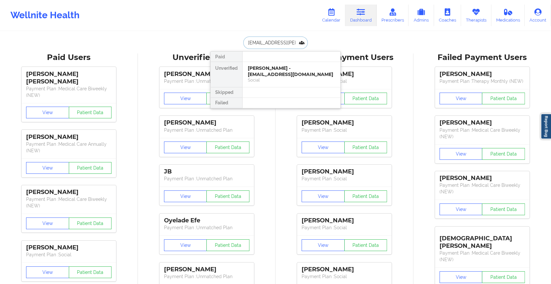
scroll to position [0, 9]
click at [283, 72] on div "[PERSON_NAME] - [EMAIL_ADDRESS][PERSON_NAME][DOMAIN_NAME]" at bounding box center [291, 74] width 87 height 18
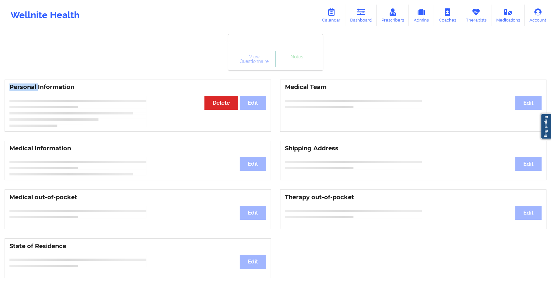
click at [283, 72] on div "View Questionnaire Notes Personal Information Edit Delete Medical Team Edit Med…" at bounding box center [275, 275] width 551 height 550
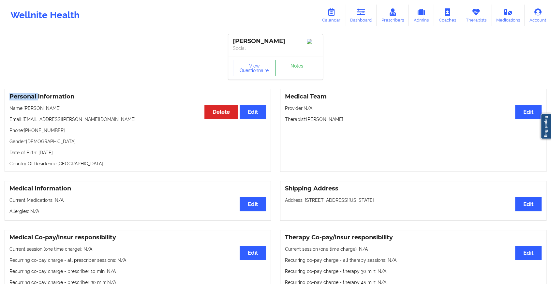
drag, startPoint x: 283, startPoint y: 73, endPoint x: 300, endPoint y: 73, distance: 17.3
click at [300, 73] on link "Notes" at bounding box center [296, 68] width 43 height 16
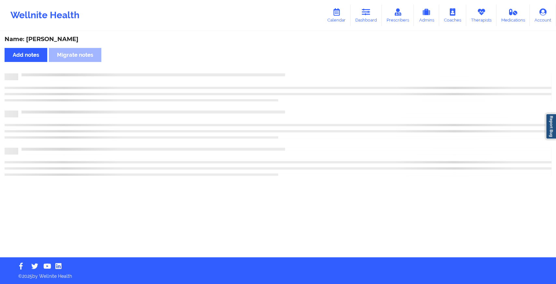
click at [300, 73] on div "Name: [PERSON_NAME] Add notes Migrate notes" at bounding box center [278, 144] width 556 height 225
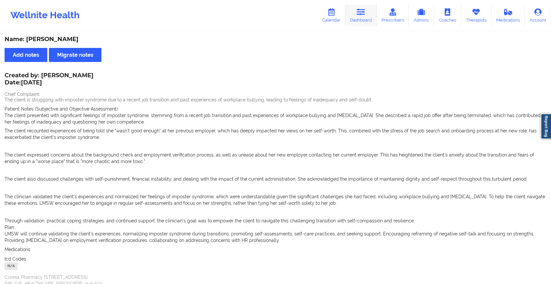
click at [357, 18] on link "Dashboard" at bounding box center [360, 16] width 31 height 22
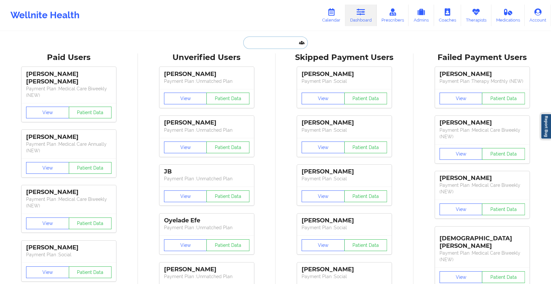
click at [266, 41] on input "text" at bounding box center [275, 42] width 65 height 12
paste input "[EMAIL_ADDRESS][DOMAIN_NAME]"
type input "[EMAIL_ADDRESS][DOMAIN_NAME]"
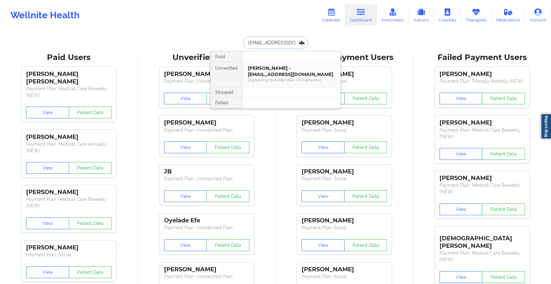
click at [289, 69] on div "[PERSON_NAME] - [EMAIL_ADDRESS][DOMAIN_NAME]" at bounding box center [291, 71] width 87 height 12
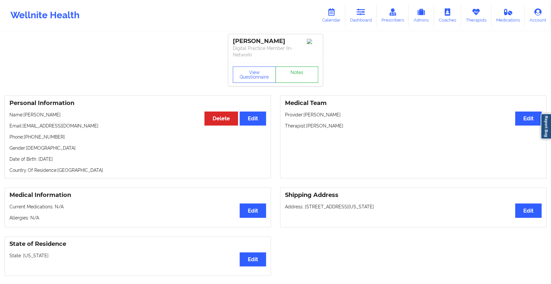
click at [296, 72] on link "Notes" at bounding box center [296, 74] width 43 height 16
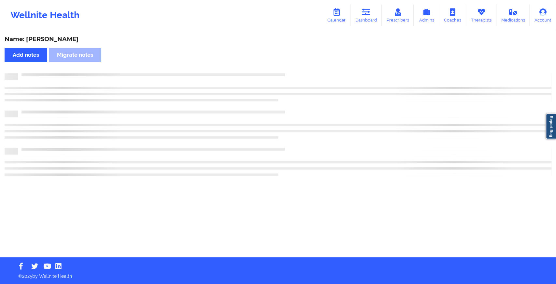
click at [296, 72] on div "Name: [PERSON_NAME] Add notes Migrate notes" at bounding box center [278, 144] width 556 height 225
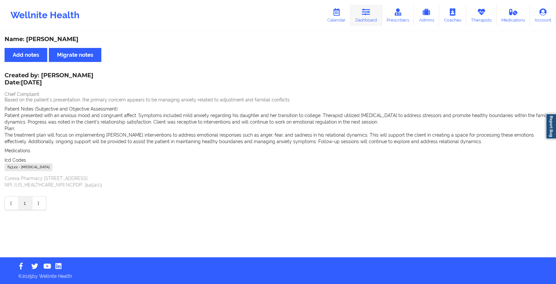
click at [366, 14] on icon at bounding box center [366, 11] width 8 height 7
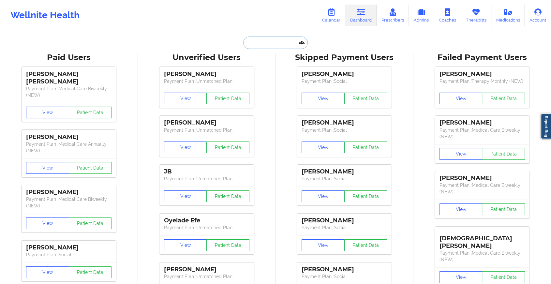
click at [276, 42] on input "text" at bounding box center [275, 42] width 65 height 12
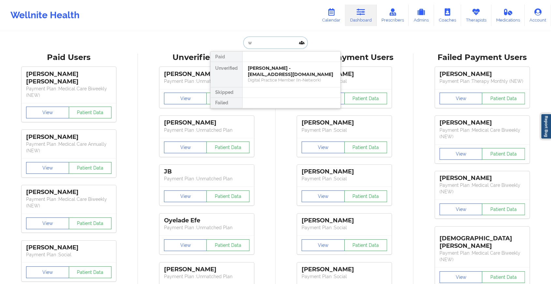
type input "w"
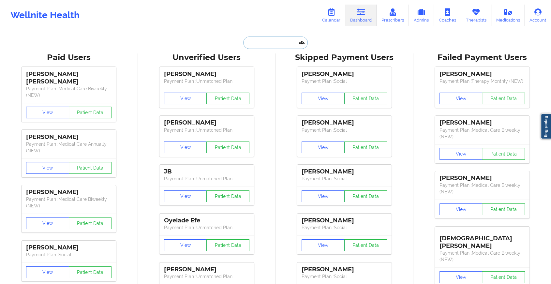
paste input "Hi [PERSON_NAME]. Trust you are doing great. Kindly confirm if you met with [PE…"
type input "Hi [PERSON_NAME]. Trust you are doing great. Kindly confirm if you met with [PE…"
paste input "[EMAIL_ADDRESS][DOMAIN_NAME]"
type input "[EMAIL_ADDRESS][DOMAIN_NAME]"
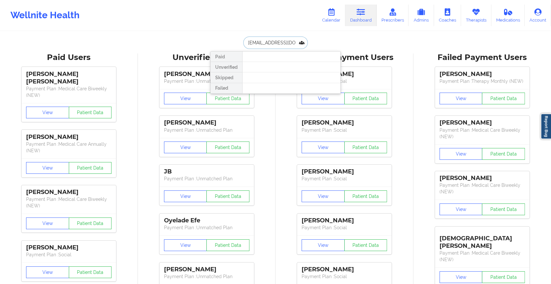
scroll to position [0, 8]
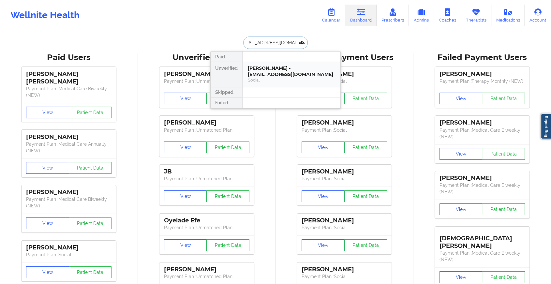
click at [290, 73] on div "[PERSON_NAME] - [EMAIL_ADDRESS][DOMAIN_NAME]" at bounding box center [291, 71] width 87 height 12
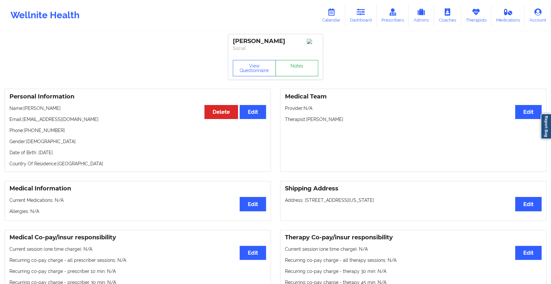
click at [300, 76] on link "Notes" at bounding box center [296, 68] width 43 height 16
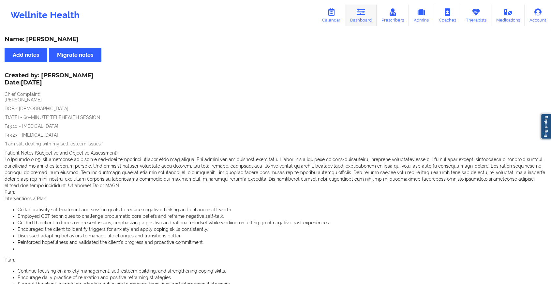
click at [360, 18] on link "Dashboard" at bounding box center [360, 16] width 31 height 22
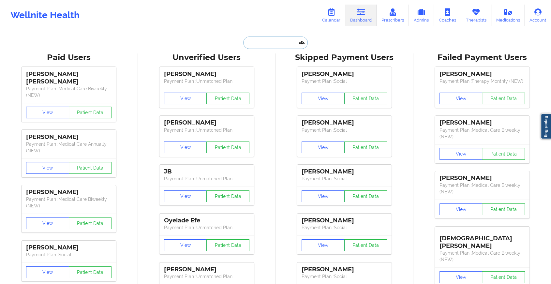
click at [261, 44] on input "text" at bounding box center [275, 42] width 65 height 12
paste input "[EMAIL_ADDRESS][DOMAIN_NAME]"
type input "[EMAIL_ADDRESS][DOMAIN_NAME]"
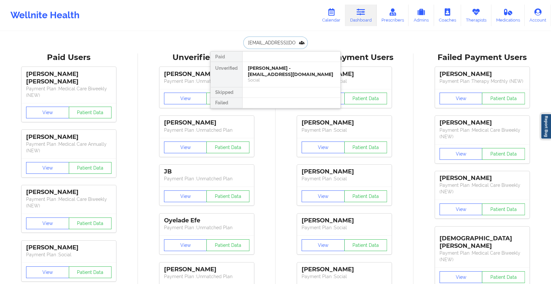
scroll to position [0, 3]
click at [297, 64] on div "[PERSON_NAME] - [EMAIL_ADDRESS][DOMAIN_NAME] Social" at bounding box center [291, 74] width 98 height 25
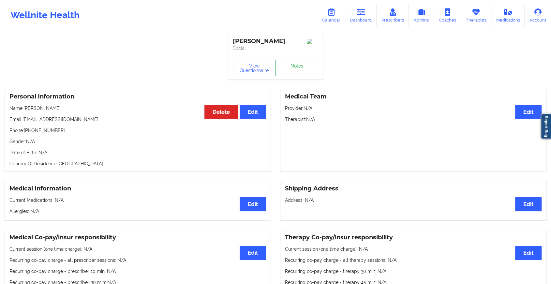
click at [306, 66] on link "Notes" at bounding box center [296, 68] width 43 height 16
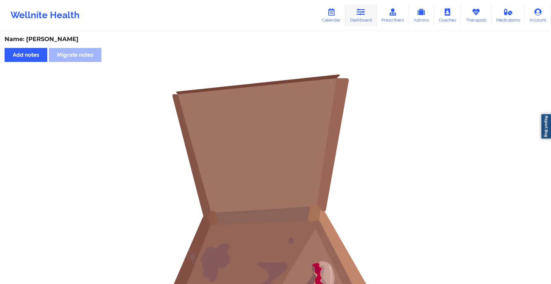
click at [371, 17] on link "Dashboard" at bounding box center [360, 16] width 31 height 22
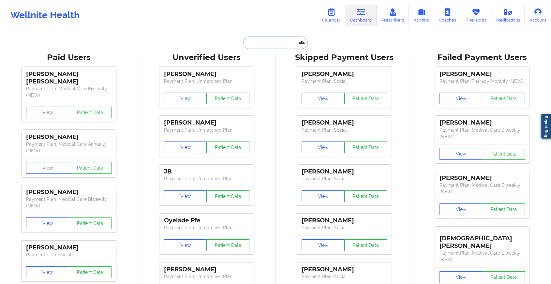
click at [281, 44] on input "text" at bounding box center [275, 42] width 65 height 12
paste input "[EMAIL_ADDRESS][DOMAIN_NAME]"
type input "[EMAIL_ADDRESS][DOMAIN_NAME]"
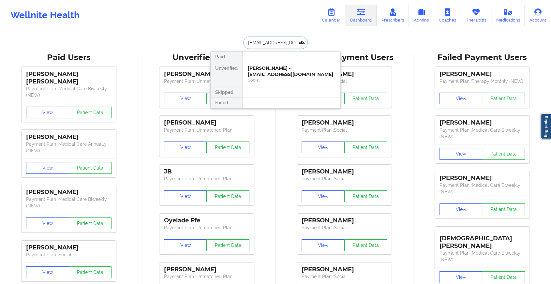
scroll to position [0, 13]
click at [283, 68] on div "[PERSON_NAME] - [EMAIL_ADDRESS][DOMAIN_NAME]" at bounding box center [291, 71] width 87 height 12
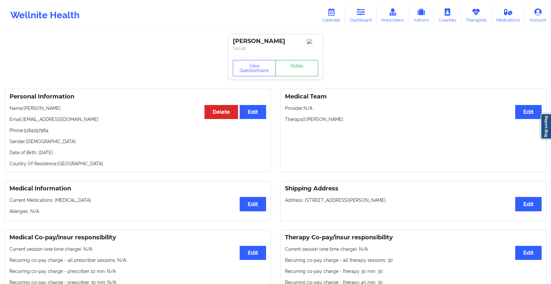
click at [293, 71] on link "Notes" at bounding box center [296, 68] width 43 height 16
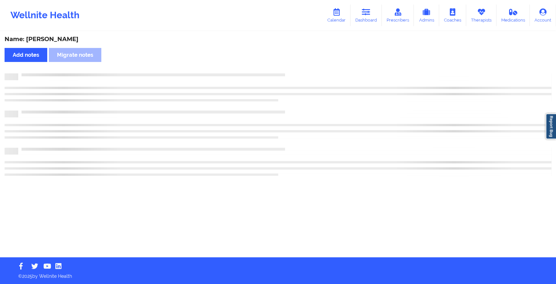
click at [293, 71] on div "Name: [PERSON_NAME] Add notes [PERSON_NAME] notes" at bounding box center [278, 144] width 556 height 225
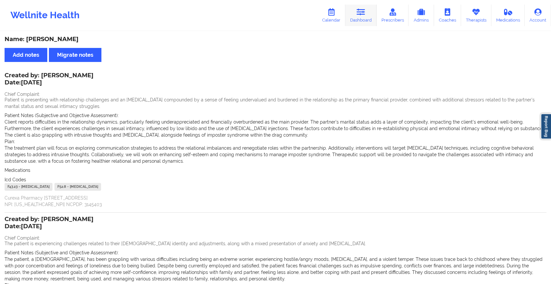
click at [363, 5] on link "Dashboard" at bounding box center [360, 16] width 31 height 22
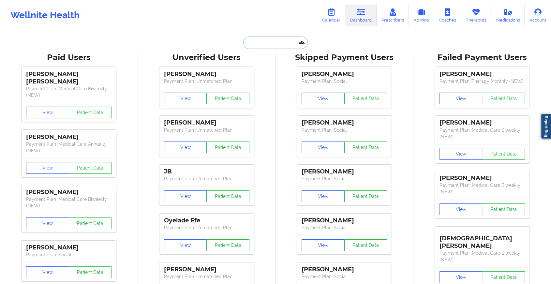
click at [265, 45] on input "text" at bounding box center [275, 42] width 65 height 12
paste input "[EMAIL_ADDRESS][DOMAIN_NAME]"
type input "[EMAIL_ADDRESS][DOMAIN_NAME]"
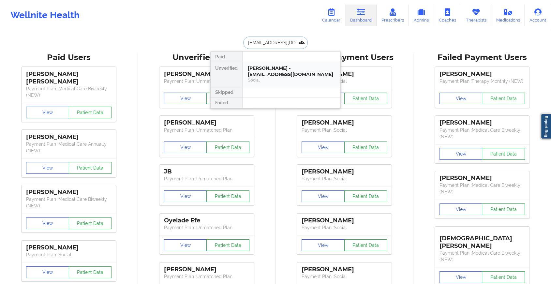
click at [285, 75] on div "[PERSON_NAME] - [EMAIL_ADDRESS][DOMAIN_NAME]" at bounding box center [291, 71] width 87 height 12
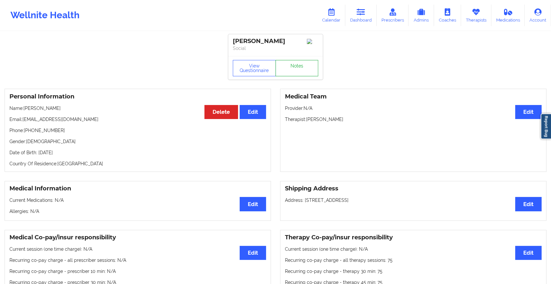
click at [304, 72] on link "Notes" at bounding box center [296, 68] width 43 height 16
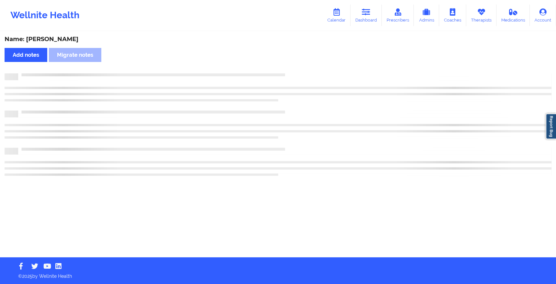
click at [304, 72] on div "Name: [PERSON_NAME] Add notes [PERSON_NAME] notes" at bounding box center [278, 144] width 556 height 225
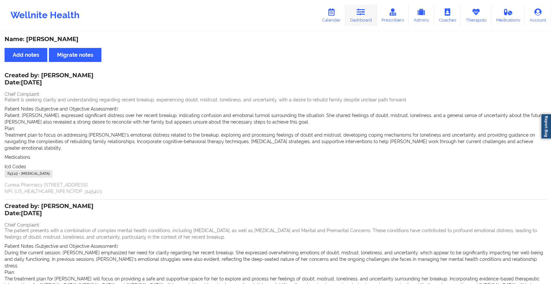
click at [355, 12] on link "Dashboard" at bounding box center [360, 16] width 31 height 22
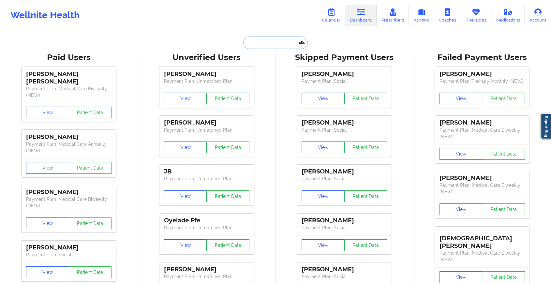
click at [271, 44] on input "text" at bounding box center [275, 42] width 65 height 12
paste input "[EMAIL_ADDRESS][PERSON_NAME][DOMAIN_NAME]"
type input "[EMAIL_ADDRESS][PERSON_NAME][DOMAIN_NAME]"
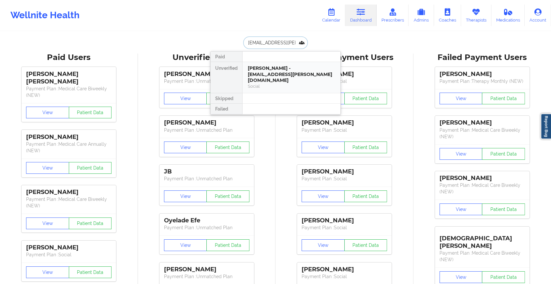
click at [292, 72] on div "[PERSON_NAME] - [EMAIL_ADDRESS][PERSON_NAME][DOMAIN_NAME]" at bounding box center [291, 74] width 87 height 18
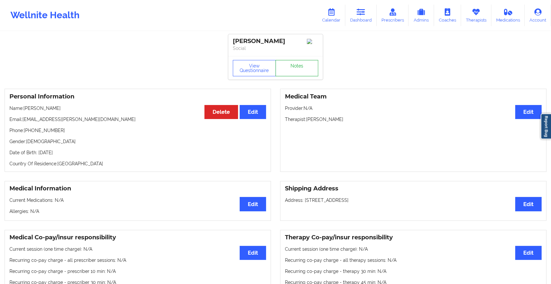
click at [297, 69] on link "Notes" at bounding box center [296, 68] width 43 height 16
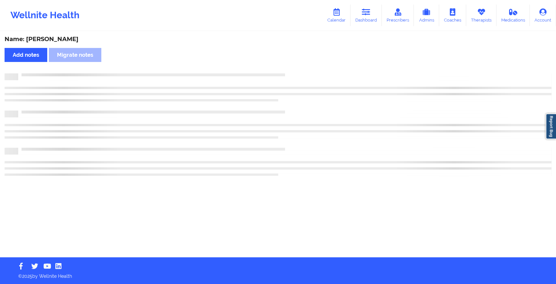
click at [297, 69] on div "Name: [PERSON_NAME] Add notes Migrate notes" at bounding box center [278, 144] width 556 height 225
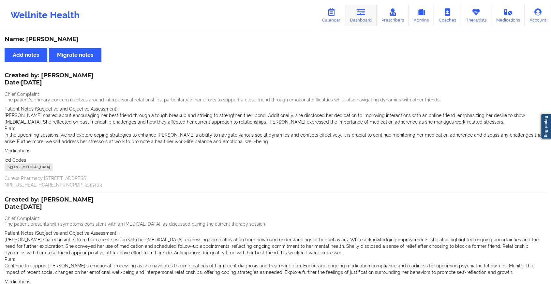
click at [358, 13] on icon at bounding box center [360, 11] width 8 height 7
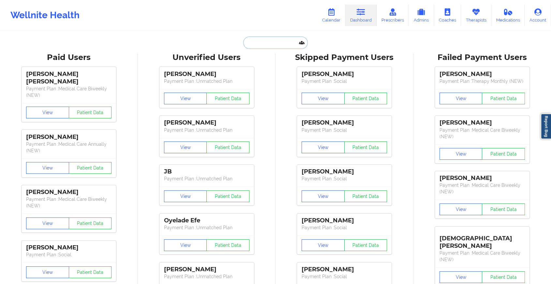
click at [266, 39] on input "text" at bounding box center [275, 42] width 65 height 12
paste input "[EMAIL_ADDRESS][DOMAIN_NAME]"
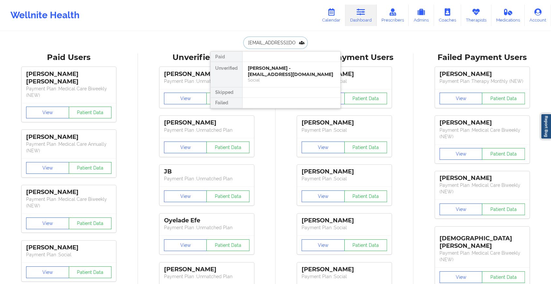
type input "[EMAIL_ADDRESS][DOMAIN_NAME]"
drag, startPoint x: 268, startPoint y: 61, endPoint x: 275, endPoint y: 71, distance: 11.9
click at [275, 71] on div "Paid Unverified [PERSON_NAME] - [EMAIL_ADDRESS][DOMAIN_NAME] Social Skipped Fai…" at bounding box center [275, 79] width 130 height 57
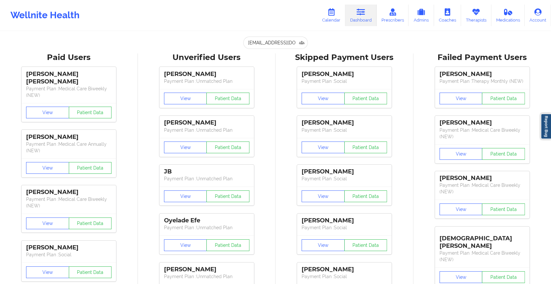
click at [294, 45] on input "[EMAIL_ADDRESS][DOMAIN_NAME]" at bounding box center [275, 42] width 65 height 12
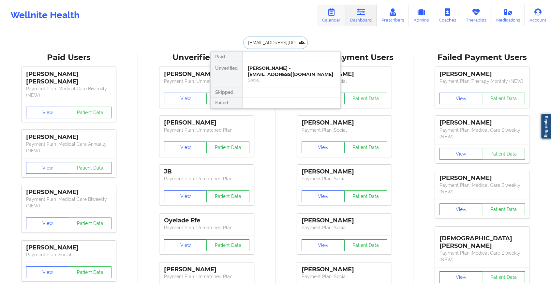
drag, startPoint x: 284, startPoint y: 75, endPoint x: 320, endPoint y: 20, distance: 66.1
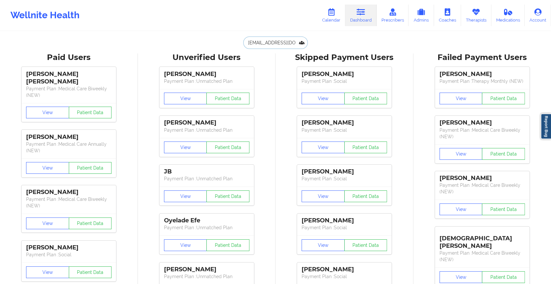
click at [276, 46] on input "[EMAIL_ADDRESS][DOMAIN_NAME]" at bounding box center [275, 42] width 65 height 12
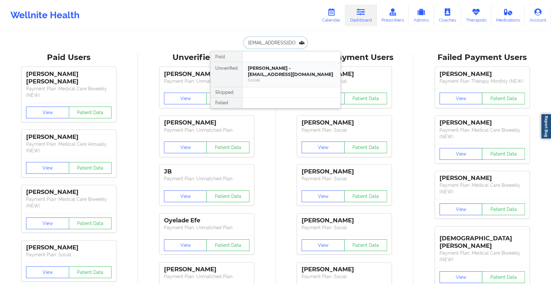
click at [284, 76] on div "[PERSON_NAME] - [EMAIL_ADDRESS][DOMAIN_NAME]" at bounding box center [291, 71] width 87 height 12
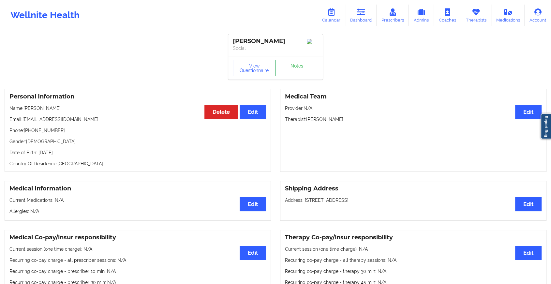
click at [294, 72] on link "Notes" at bounding box center [296, 68] width 43 height 16
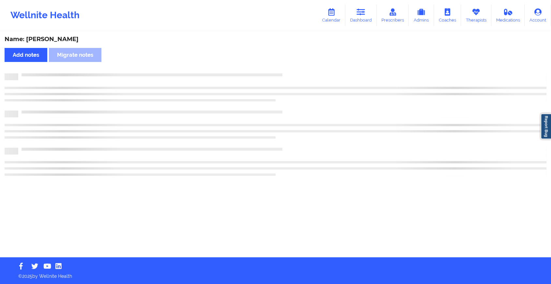
click at [294, 72] on div "Name: [PERSON_NAME] Add notes Migrate notes" at bounding box center [275, 144] width 551 height 225
click at [294, 72] on div "Name: [PERSON_NAME] Add notes Migrate notes" at bounding box center [278, 144] width 556 height 225
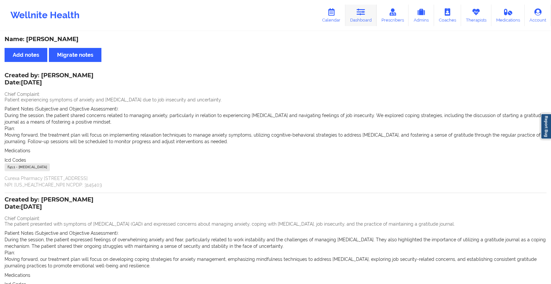
click at [355, 20] on link "Dashboard" at bounding box center [360, 16] width 31 height 22
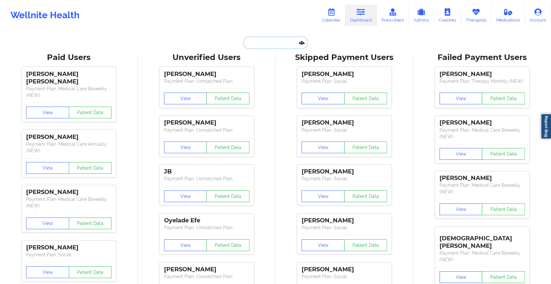
click at [287, 44] on input "text" at bounding box center [275, 42] width 65 height 12
paste input "[EMAIL_ADDRESS][DOMAIN_NAME]"
type input "[EMAIL_ADDRESS][DOMAIN_NAME]"
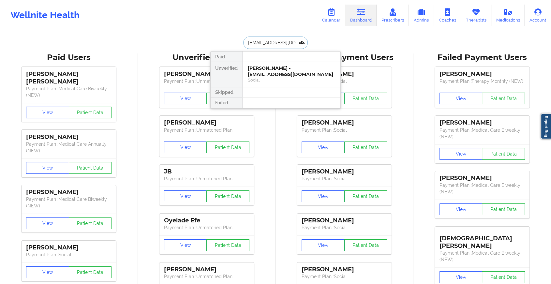
scroll to position [0, 3]
click at [292, 65] on div "Dyleyia Abram - [EMAIL_ADDRESS][DOMAIN_NAME]" at bounding box center [291, 71] width 87 height 12
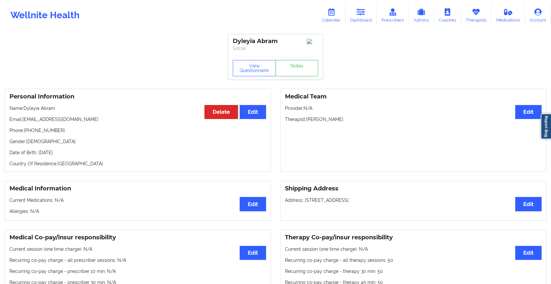
click at [307, 69] on div "View Questionnaire Notes" at bounding box center [275, 67] width 94 height 23
click at [307, 69] on link "Notes" at bounding box center [296, 68] width 43 height 16
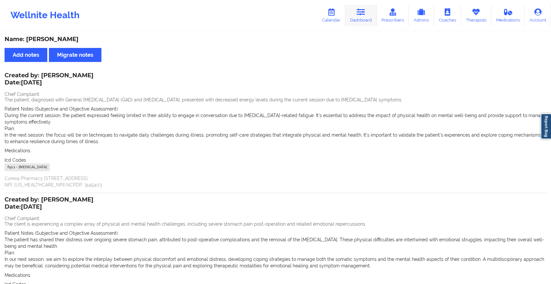
click at [370, 17] on link "Dashboard" at bounding box center [360, 16] width 31 height 22
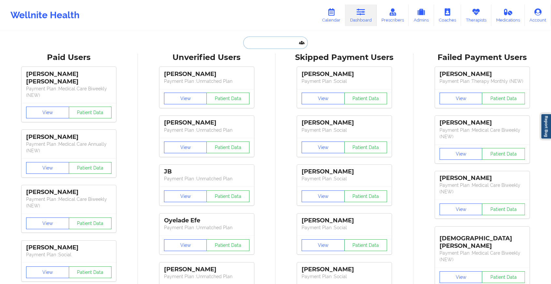
click at [288, 40] on input "text" at bounding box center [275, 42] width 65 height 12
paste input "[EMAIL_ADDRESS][DOMAIN_NAME]"
type input "[EMAIL_ADDRESS][DOMAIN_NAME]"
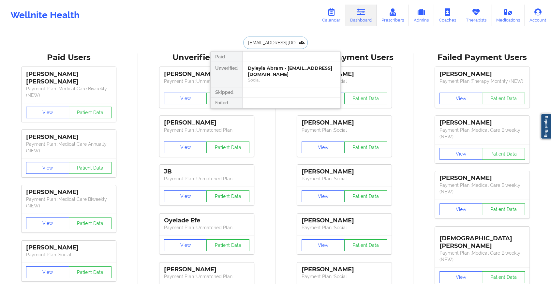
scroll to position [0, 9]
click at [289, 67] on div "[PERSON_NAME] [PERSON_NAME] - [EMAIL_ADDRESS][DOMAIN_NAME]" at bounding box center [291, 71] width 87 height 12
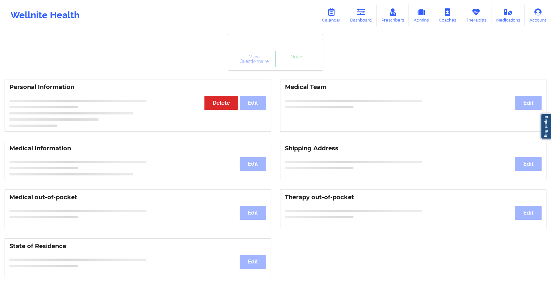
click at [296, 69] on div "View Questionnaire Notes" at bounding box center [275, 58] width 94 height 23
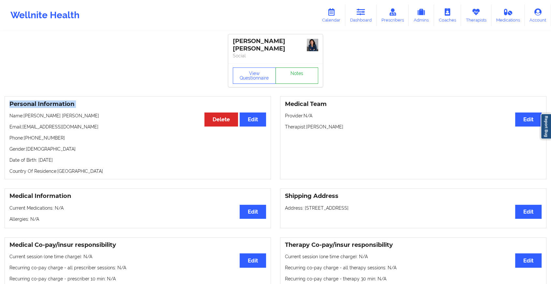
click at [296, 69] on link "Notes" at bounding box center [296, 75] width 43 height 16
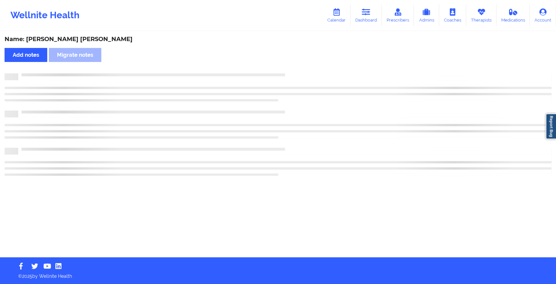
click at [296, 69] on div "Name: [PERSON_NAME] [PERSON_NAME] Add notes Migrate notes" at bounding box center [278, 144] width 556 height 225
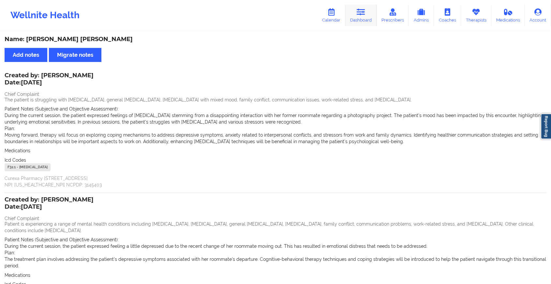
click at [371, 24] on link "Dashboard" at bounding box center [360, 16] width 31 height 22
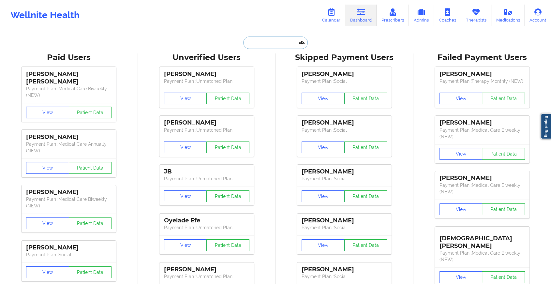
click at [260, 42] on input "text" at bounding box center [275, 42] width 65 height 12
paste input "[EMAIL_ADDRESS][DOMAIN_NAME]"
type input "[EMAIL_ADDRESS][DOMAIN_NAME]"
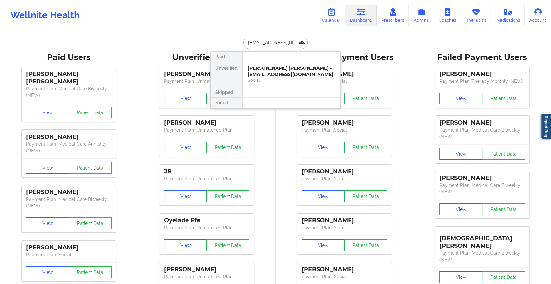
scroll to position [0, 10]
click at [271, 70] on div "[PERSON_NAME] - [EMAIL_ADDRESS][DOMAIN_NAME]" at bounding box center [291, 71] width 87 height 12
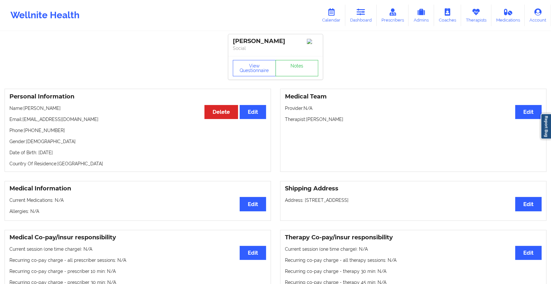
click at [293, 62] on div "View Questionnaire Notes" at bounding box center [275, 67] width 94 height 23
drag, startPoint x: 293, startPoint y: 62, endPoint x: 300, endPoint y: 70, distance: 10.9
click at [300, 70] on link "Notes" at bounding box center [296, 68] width 43 height 16
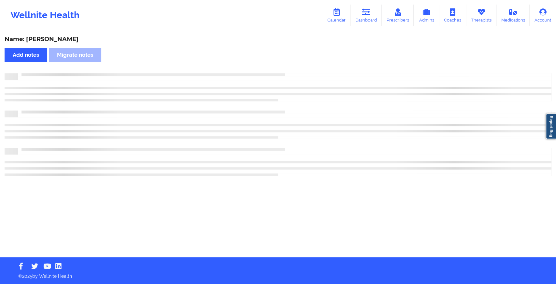
click at [300, 70] on div "Name: [PERSON_NAME] Add notes Migrate notes" at bounding box center [278, 144] width 556 height 225
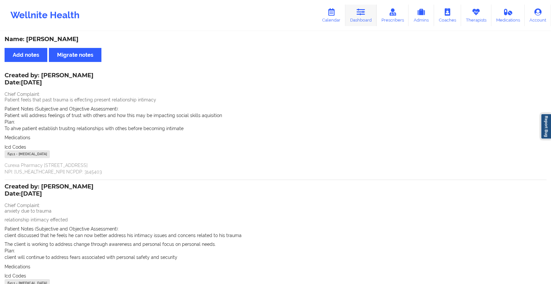
click at [355, 9] on link "Dashboard" at bounding box center [360, 16] width 31 height 22
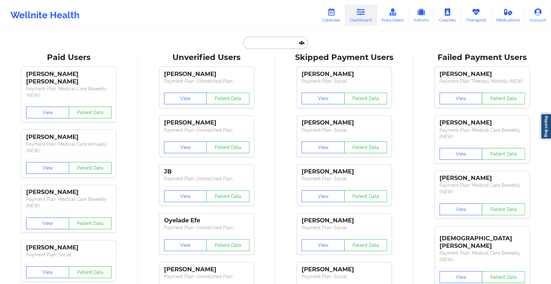
click at [273, 47] on input "text" at bounding box center [275, 42] width 65 height 12
paste input "[EMAIL_ADDRESS][DOMAIN_NAME]"
type input "[EMAIL_ADDRESS][DOMAIN_NAME]"
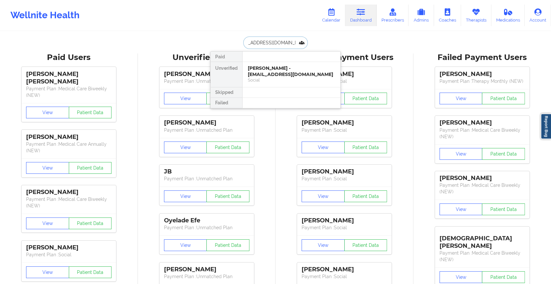
click at [284, 71] on div "[PERSON_NAME] - [EMAIL_ADDRESS][DOMAIN_NAME]" at bounding box center [291, 71] width 87 height 12
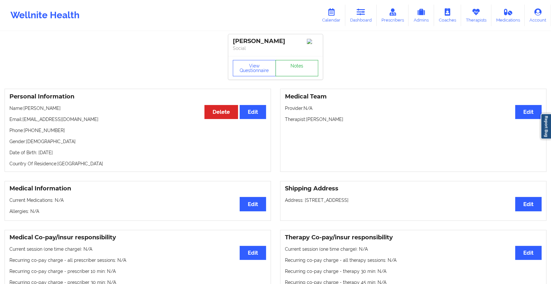
click at [294, 63] on link "Notes" at bounding box center [296, 68] width 43 height 16
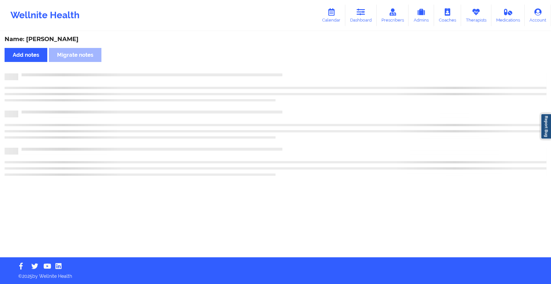
click at [294, 63] on div "Name: [PERSON_NAME] Add notes Migrate notes" at bounding box center [275, 144] width 551 height 225
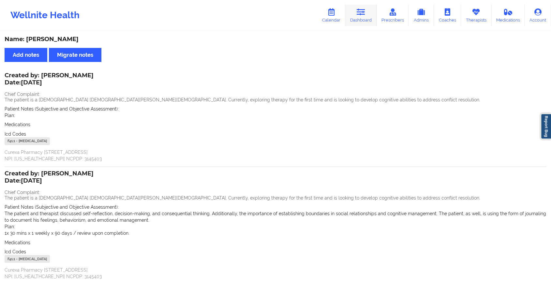
click at [362, 7] on link "Dashboard" at bounding box center [360, 16] width 31 height 22
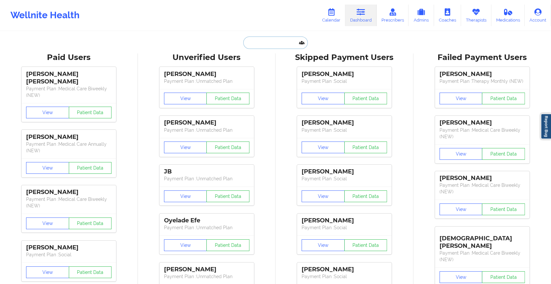
click at [272, 41] on input "text" at bounding box center [275, 42] width 65 height 12
paste input "[EMAIL_ADDRESS][DOMAIN_NAME]"
type input "[EMAIL_ADDRESS][DOMAIN_NAME]"
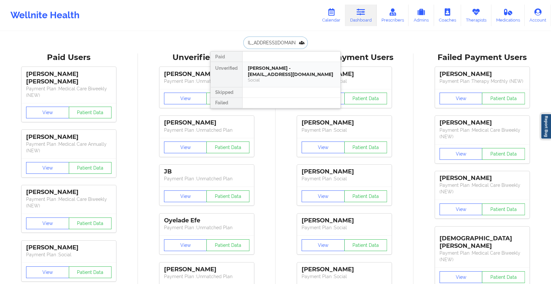
click at [281, 67] on div "[PERSON_NAME] - [EMAIL_ADDRESS][DOMAIN_NAME]" at bounding box center [291, 71] width 87 height 12
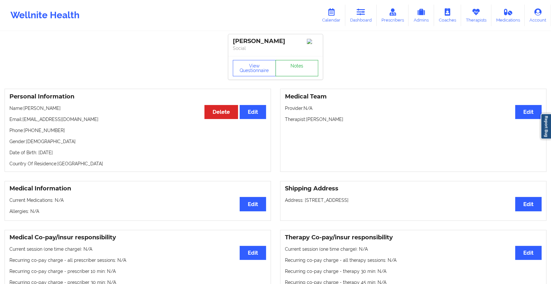
click at [307, 68] on link "Notes" at bounding box center [296, 68] width 43 height 16
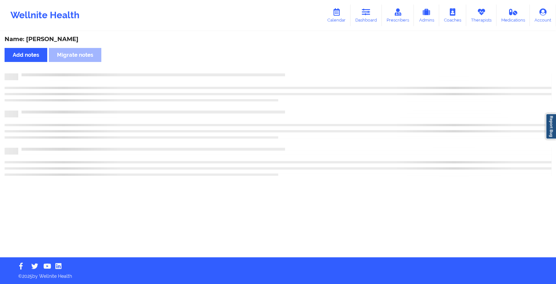
click at [307, 68] on div "Name: [PERSON_NAME] Add notes Migrate notes" at bounding box center [278, 144] width 556 height 225
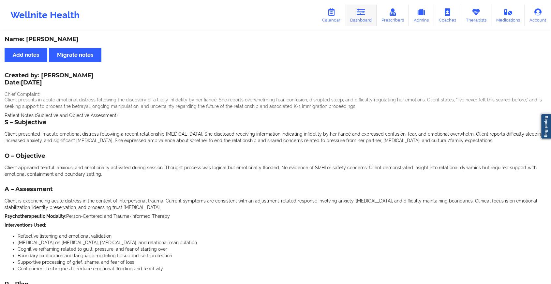
click at [356, 20] on link "Dashboard" at bounding box center [360, 16] width 31 height 22
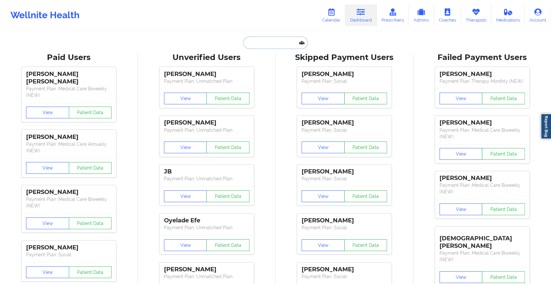
click at [280, 42] on input "text" at bounding box center [275, 42] width 65 height 12
paste input "[PERSON_NAME][EMAIL_ADDRESS][DOMAIN_NAME]"
type input "[PERSON_NAME][EMAIL_ADDRESS][DOMAIN_NAME]"
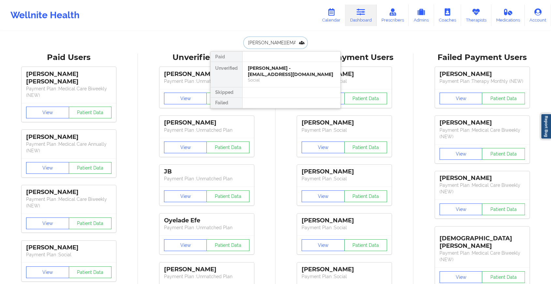
scroll to position [0, 23]
click at [283, 72] on div "[PERSON_NAME] - [EMAIL_ADDRESS][DOMAIN_NAME]" at bounding box center [291, 71] width 87 height 12
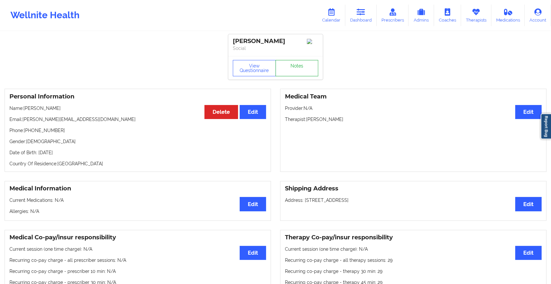
click at [305, 68] on link "Notes" at bounding box center [296, 68] width 43 height 16
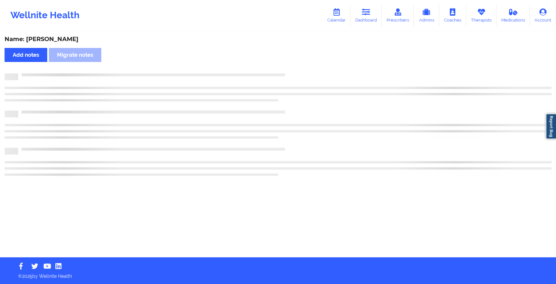
click at [305, 68] on div "Name: [PERSON_NAME] Add notes Migrate notes" at bounding box center [278, 144] width 556 height 225
drag, startPoint x: 305, startPoint y: 68, endPoint x: 365, endPoint y: 128, distance: 85.0
click at [365, 128] on div "Name: [PERSON_NAME] Add notes Migrate notes" at bounding box center [278, 144] width 556 height 225
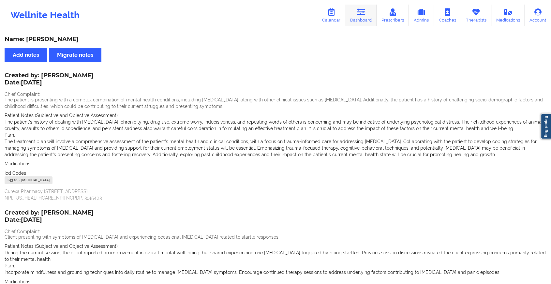
click at [368, 23] on link "Dashboard" at bounding box center [360, 16] width 31 height 22
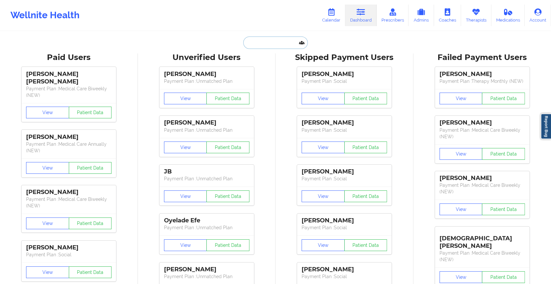
click at [289, 43] on input "text" at bounding box center [275, 42] width 65 height 12
paste input "[PERSON_NAME][EMAIL_ADDRESS][DOMAIN_NAME]"
type input "[PERSON_NAME][EMAIL_ADDRESS][DOMAIN_NAME]"
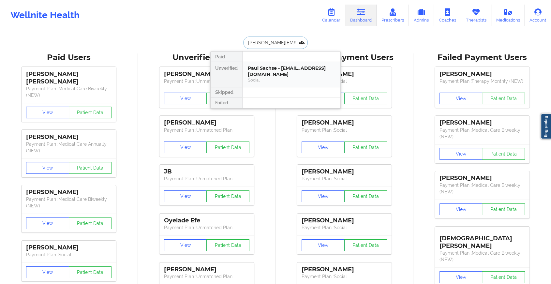
click at [301, 69] on div "Paul Sachse - [EMAIL_ADDRESS][DOMAIN_NAME]" at bounding box center [291, 71] width 87 height 12
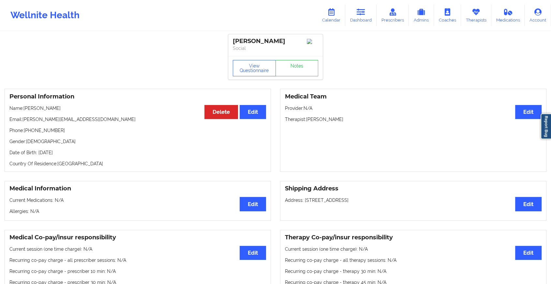
click at [302, 67] on div "View Questionnaire Notes" at bounding box center [275, 67] width 94 height 23
click at [302, 67] on link "Notes" at bounding box center [296, 68] width 43 height 16
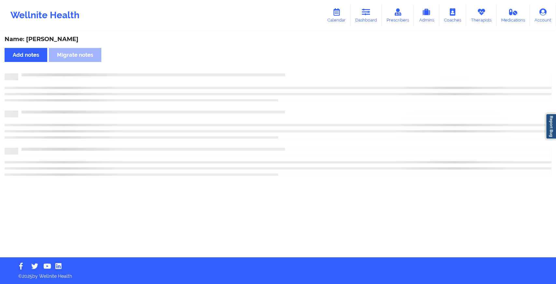
click at [302, 67] on div "Name: [PERSON_NAME] Add notes Migrate notes" at bounding box center [278, 144] width 556 height 225
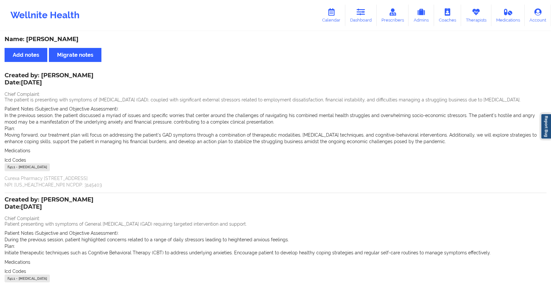
click at [355, 27] on div "Wellnite Health Calendar Dashboard Prescribers Admins Coaches Therapists Medica…" at bounding box center [275, 15] width 551 height 26
click at [358, 22] on link "Dashboard" at bounding box center [360, 16] width 31 height 22
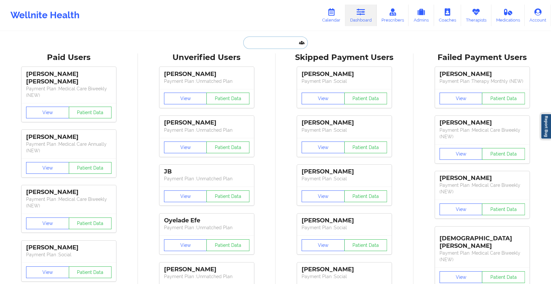
click at [293, 39] on input "text" at bounding box center [275, 42] width 65 height 12
paste input "[EMAIL_ADDRESS][DOMAIN_NAME]"
type input "[EMAIL_ADDRESS][DOMAIN_NAME]"
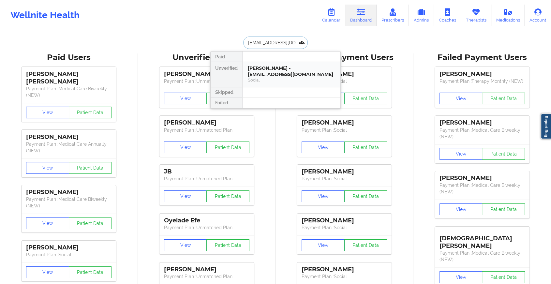
click at [307, 73] on div "[PERSON_NAME] - [EMAIL_ADDRESS][DOMAIN_NAME]" at bounding box center [291, 71] width 87 height 12
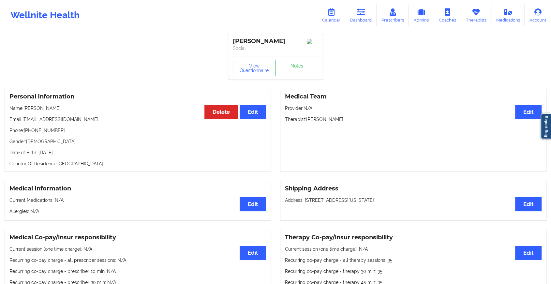
click at [293, 70] on div "View Questionnaire Notes" at bounding box center [275, 67] width 94 height 23
click at [293, 70] on link "Notes" at bounding box center [296, 68] width 43 height 16
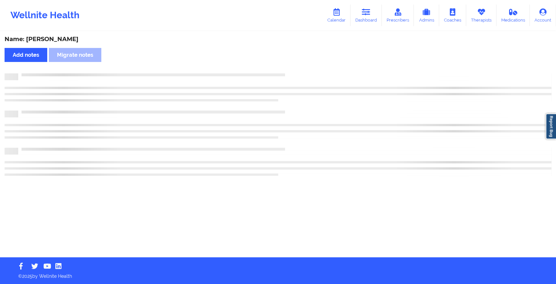
click at [347, 113] on div "Name: [PERSON_NAME] Add notes [PERSON_NAME] notes" at bounding box center [278, 144] width 556 height 225
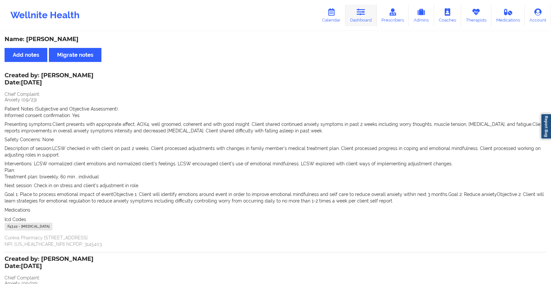
click at [352, 11] on link "Dashboard" at bounding box center [360, 16] width 31 height 22
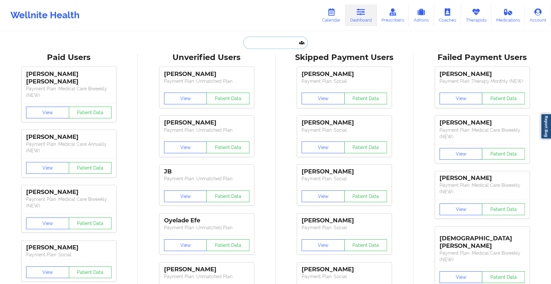
click at [255, 42] on input "text" at bounding box center [275, 42] width 65 height 12
paste input "[PERSON_NAME][EMAIL_ADDRESS][DOMAIN_NAME]"
type input "[PERSON_NAME][EMAIL_ADDRESS][DOMAIN_NAME]"
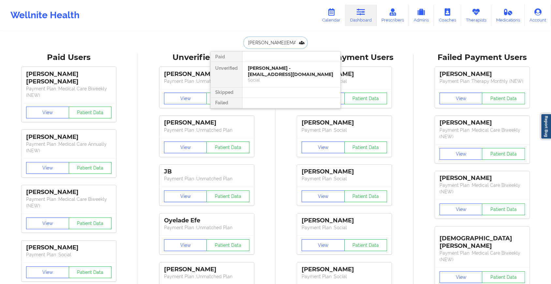
scroll to position [0, 13]
click at [276, 69] on div "[PERSON_NAME] - [PERSON_NAME][EMAIL_ADDRESS][DOMAIN_NAME]" at bounding box center [291, 71] width 87 height 12
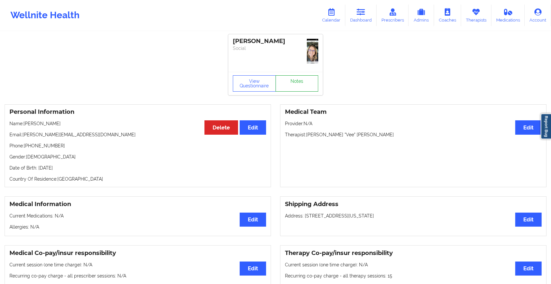
click at [297, 75] on link "Notes" at bounding box center [296, 83] width 43 height 16
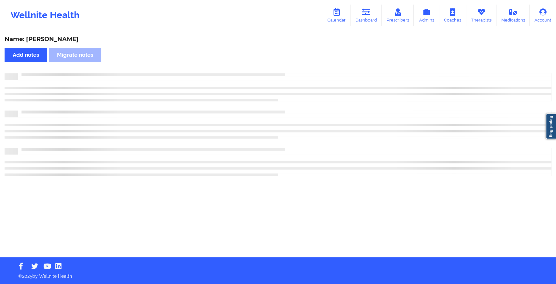
click at [297, 67] on div "Name: [PERSON_NAME] Add notes Migrate notes" at bounding box center [278, 144] width 556 height 225
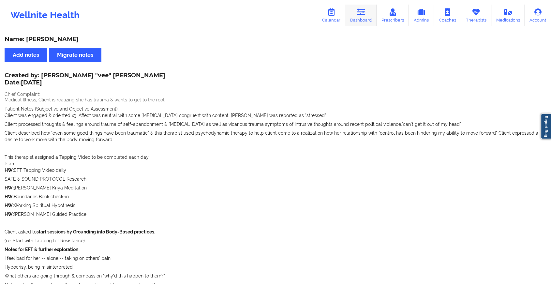
click at [363, 23] on link "Dashboard" at bounding box center [360, 16] width 31 height 22
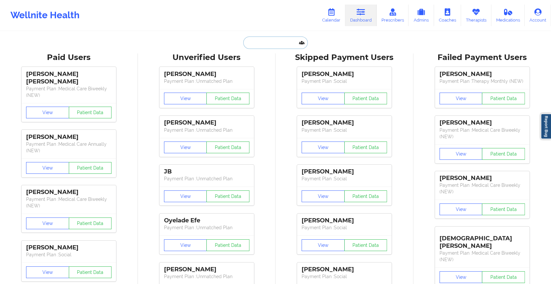
click at [259, 42] on input "text" at bounding box center [275, 42] width 65 height 12
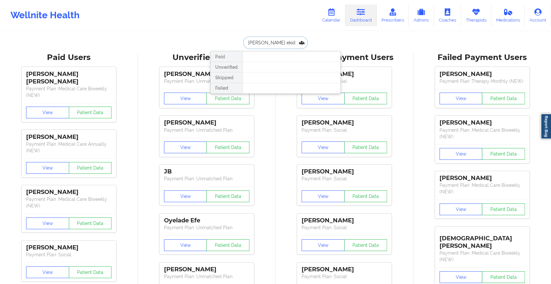
type input "[PERSON_NAME]"
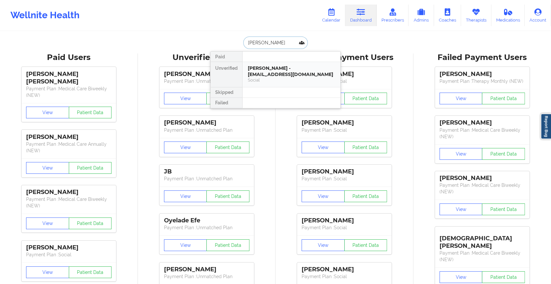
click at [282, 71] on div "[PERSON_NAME] - [EMAIL_ADDRESS][DOMAIN_NAME]" at bounding box center [291, 71] width 87 height 12
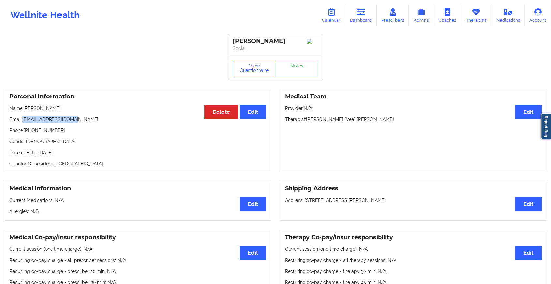
drag, startPoint x: 23, startPoint y: 122, endPoint x: 107, endPoint y: 113, distance: 84.6
click at [107, 113] on div "Personal Information Edit Delete Name: [PERSON_NAME] Email: [EMAIL_ADDRESS][DOM…" at bounding box center [138, 130] width 266 height 83
copy div "Email:"
click at [39, 122] on p "Email: [EMAIL_ADDRESS][DOMAIN_NAME]" at bounding box center [137, 119] width 256 height 7
drag, startPoint x: 23, startPoint y: 121, endPoint x: 98, endPoint y: 123, distance: 75.0
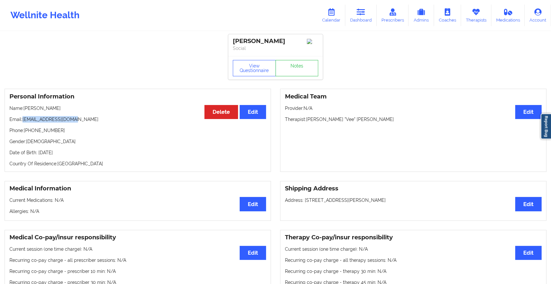
click at [98, 123] on p "Email: [EMAIL_ADDRESS][DOMAIN_NAME]" at bounding box center [137, 119] width 256 height 7
copy p "[EMAIL_ADDRESS][DOMAIN_NAME]"
click at [355, 9] on link "Dashboard" at bounding box center [360, 16] width 31 height 22
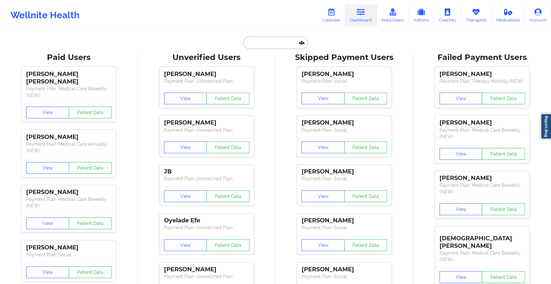
click at [266, 39] on input "text" at bounding box center [275, 42] width 65 height 12
paste input "[EMAIL_ADDRESS][DOMAIN_NAME]"
type input "[EMAIL_ADDRESS][DOMAIN_NAME]"
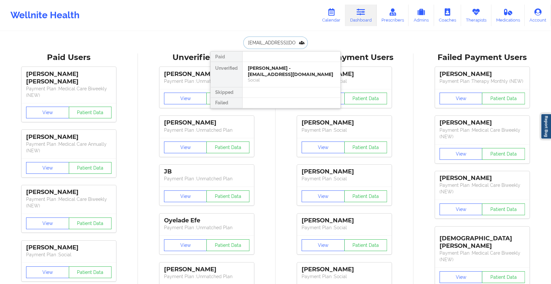
scroll to position [0, 0]
click at [278, 69] on div "[PERSON_NAME] - [EMAIL_ADDRESS][DOMAIN_NAME]" at bounding box center [291, 71] width 87 height 12
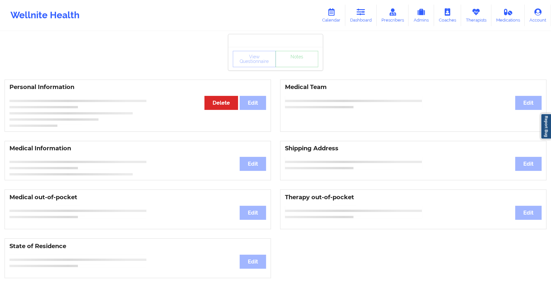
click at [294, 62] on div "View Questionnaire Notes" at bounding box center [275, 59] width 85 height 16
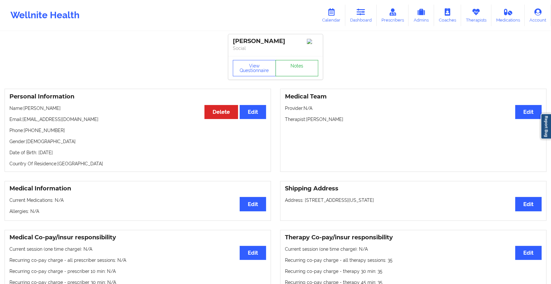
click at [294, 62] on link "Notes" at bounding box center [296, 68] width 43 height 16
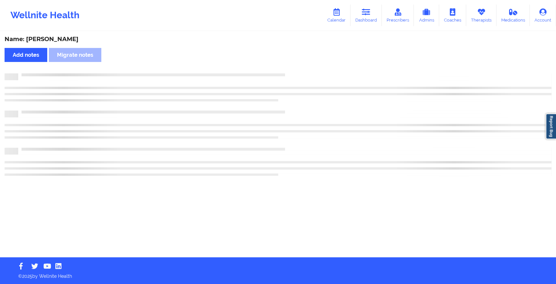
click at [294, 62] on div "Name: [PERSON_NAME] Add notes Migrate notes" at bounding box center [278, 144] width 556 height 225
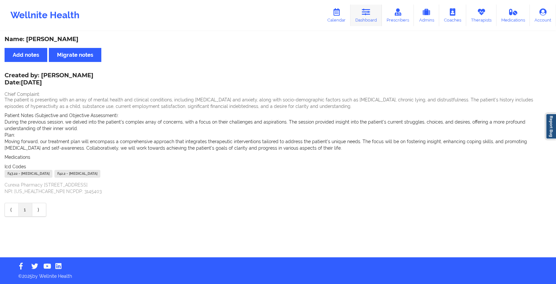
click at [359, 13] on link "Dashboard" at bounding box center [366, 16] width 31 height 22
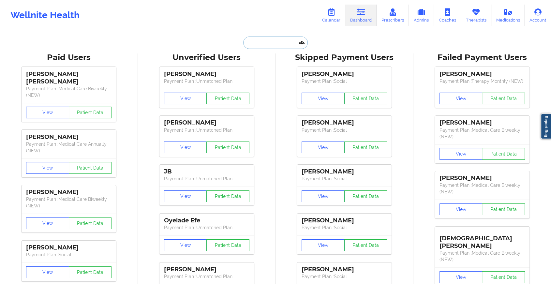
click at [272, 48] on input "text" at bounding box center [275, 42] width 65 height 12
paste input "[EMAIL_ADDRESS][DOMAIN_NAME]"
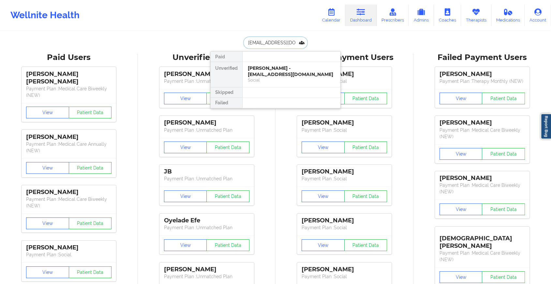
type input "[EMAIL_ADDRESS][DOMAIN_NAME]"
click at [279, 70] on div "Deitrichs P [PERSON_NAME] - [EMAIL_ADDRESS][DOMAIN_NAME]" at bounding box center [291, 71] width 87 height 12
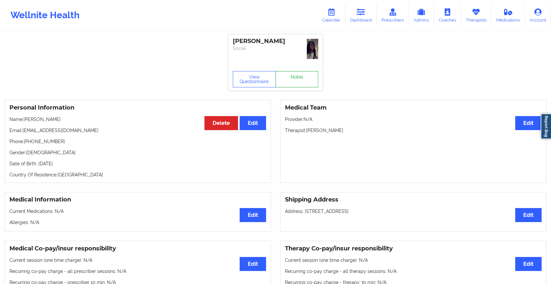
click at [299, 71] on link "Notes" at bounding box center [296, 79] width 43 height 16
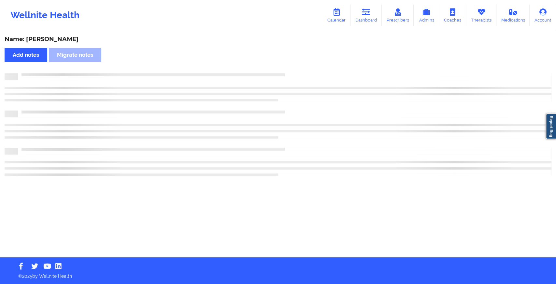
click at [299, 71] on div "Name: [PERSON_NAME] Add notes Migrate notes" at bounding box center [278, 144] width 556 height 225
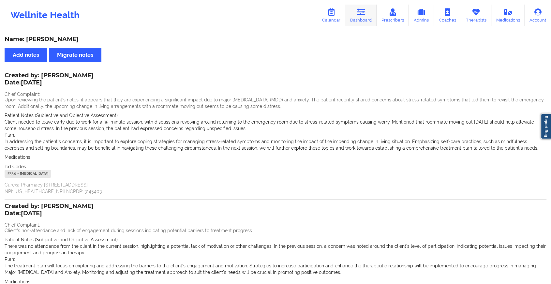
click at [351, 10] on link "Dashboard" at bounding box center [360, 16] width 31 height 22
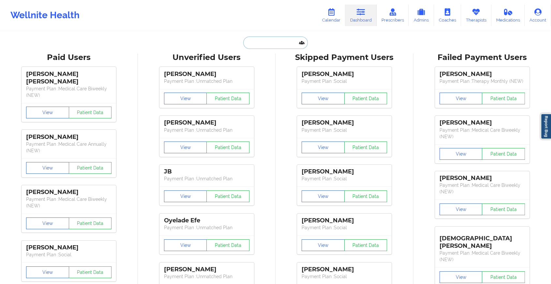
click at [268, 42] on input "text" at bounding box center [275, 42] width 65 height 12
paste input "[EMAIL_ADDRESS][DOMAIN_NAME]"
type input "[EMAIL_ADDRESS][DOMAIN_NAME]"
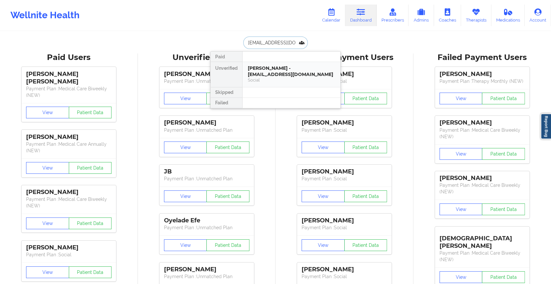
click at [283, 69] on div "[PERSON_NAME] - [EMAIL_ADDRESS][DOMAIN_NAME]" at bounding box center [291, 71] width 87 height 12
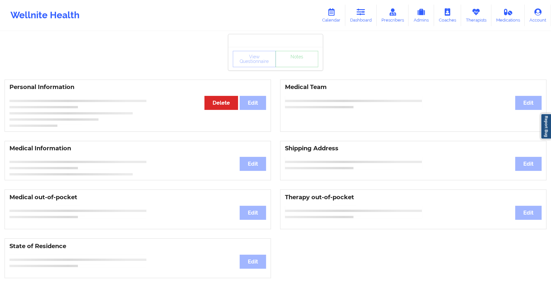
click at [300, 63] on div "View Questionnaire Notes" at bounding box center [275, 59] width 85 height 16
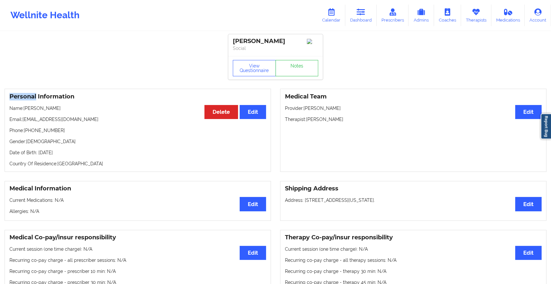
click at [300, 63] on div "View Questionnaire Notes" at bounding box center [275, 68] width 85 height 16
click at [300, 63] on link "Notes" at bounding box center [296, 68] width 43 height 16
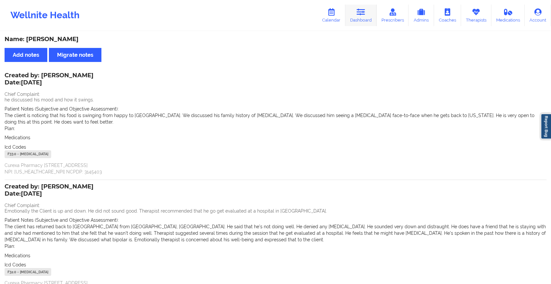
click at [364, 12] on icon at bounding box center [360, 11] width 8 height 7
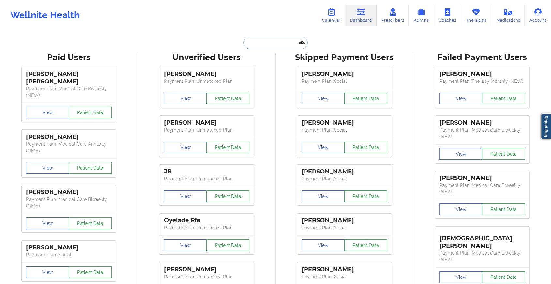
click at [289, 36] on input "text" at bounding box center [275, 42] width 65 height 12
paste input "[EMAIL_ADDRESS][DOMAIN_NAME]"
type input "[EMAIL_ADDRESS][DOMAIN_NAME]"
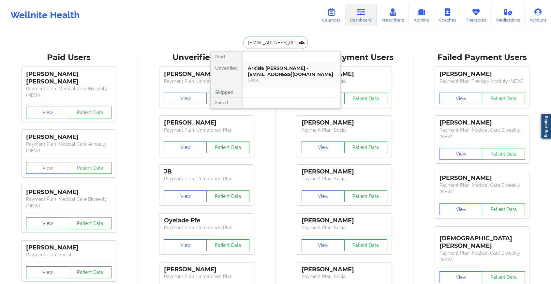
click at [314, 68] on div "Arkisia [PERSON_NAME] - [EMAIL_ADDRESS][DOMAIN_NAME]" at bounding box center [291, 71] width 87 height 12
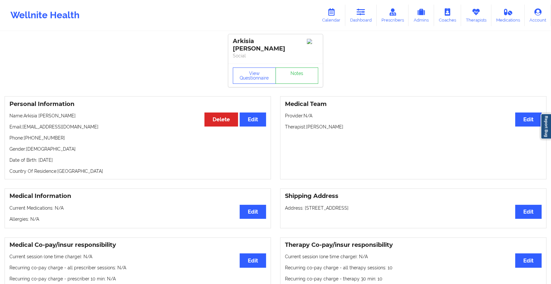
click at [304, 67] on div "View Questionnaire Notes" at bounding box center [275, 75] width 85 height 16
click at [304, 67] on link "Notes" at bounding box center [296, 75] width 43 height 16
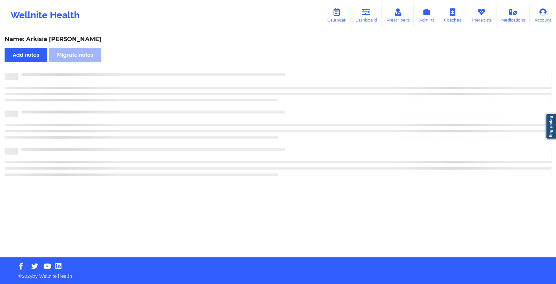
click at [304, 62] on div "Name: Arkisia [PERSON_NAME] Add notes Migrate notes" at bounding box center [278, 144] width 556 height 225
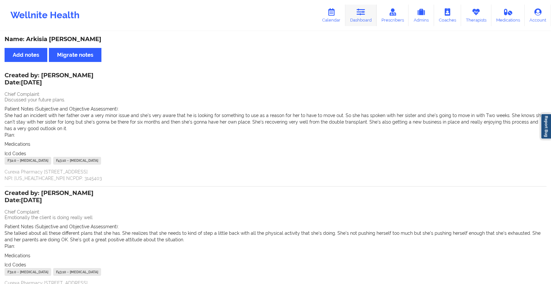
click at [362, 15] on icon at bounding box center [360, 11] width 8 height 7
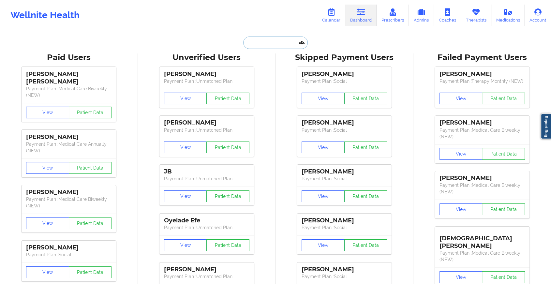
click at [259, 44] on input "text" at bounding box center [275, 42] width 65 height 12
paste input "[EMAIL_ADDRESS][DOMAIN_NAME]"
type input "[EMAIL_ADDRESS][DOMAIN_NAME]"
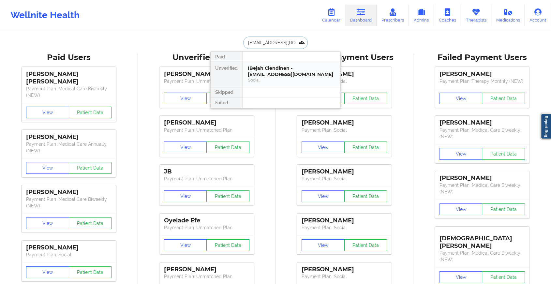
click at [295, 80] on div "Social" at bounding box center [291, 80] width 87 height 6
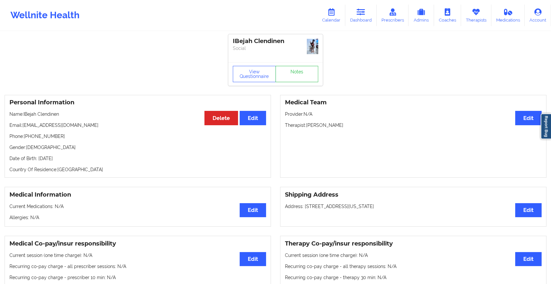
click at [296, 66] on div "View Questionnaire Notes" at bounding box center [275, 74] width 85 height 16
click at [296, 66] on link "Notes" at bounding box center [296, 74] width 43 height 16
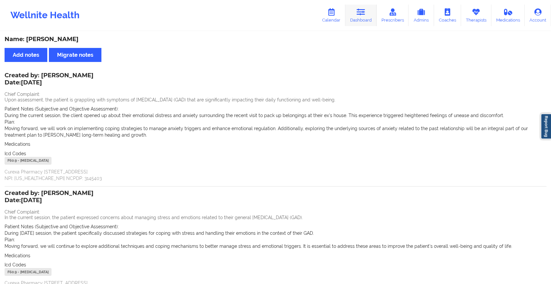
click at [358, 11] on icon at bounding box center [360, 11] width 8 height 7
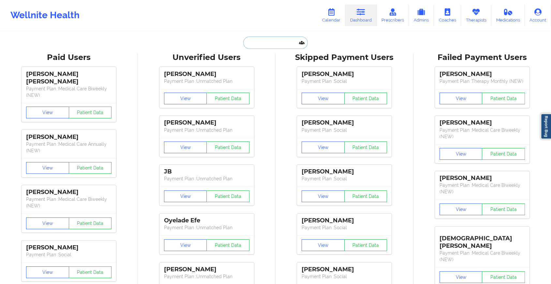
click at [248, 38] on input "text" at bounding box center [275, 42] width 65 height 12
paste input "[EMAIL_ADDRESS][DOMAIN_NAME]"
type input "[EMAIL_ADDRESS][DOMAIN_NAME]"
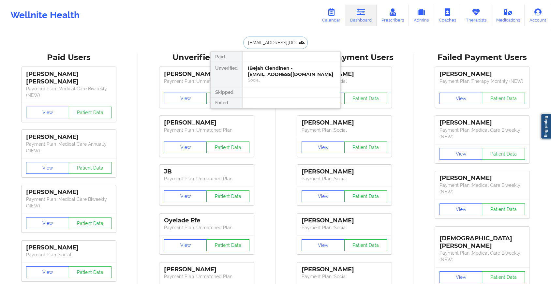
scroll to position [0, 8]
click at [289, 75] on div "[PERSON_NAME] - [EMAIL_ADDRESS][DOMAIN_NAME]" at bounding box center [291, 71] width 87 height 12
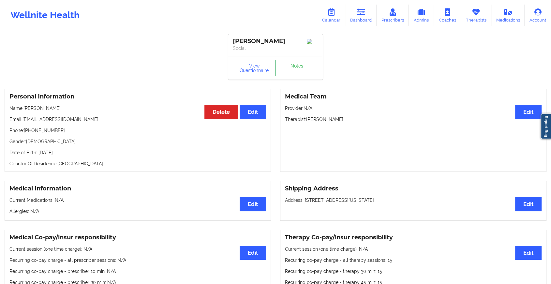
click at [308, 69] on link "Notes" at bounding box center [296, 68] width 43 height 16
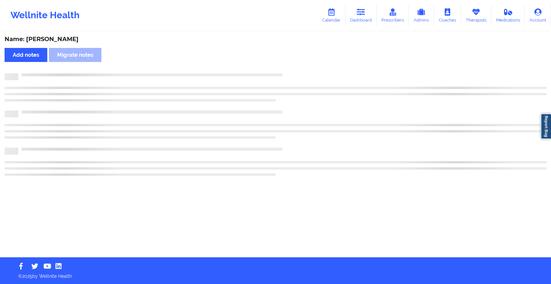
click at [308, 69] on div "Name: [PERSON_NAME] Add notes Migrate notes" at bounding box center [275, 144] width 551 height 225
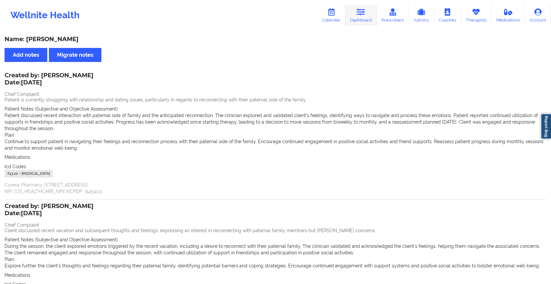
click at [355, 22] on link "Dashboard" at bounding box center [360, 16] width 31 height 22
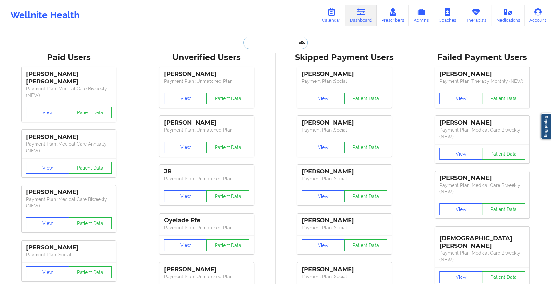
click at [253, 47] on input "text" at bounding box center [275, 42] width 65 height 12
paste input "[EMAIL_ADDRESS][DOMAIN_NAME]"
type input "[EMAIL_ADDRESS][DOMAIN_NAME]"
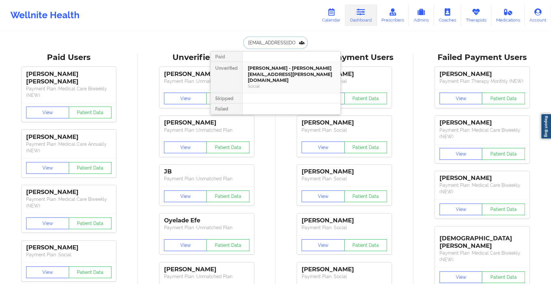
click at [258, 72] on div "[PERSON_NAME] - [PERSON_NAME][EMAIL_ADDRESS][PERSON_NAME][DOMAIN_NAME]" at bounding box center [291, 74] width 87 height 18
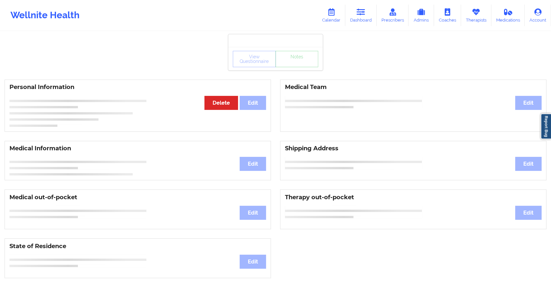
click at [288, 63] on div "View Questionnaire Notes" at bounding box center [275, 59] width 85 height 16
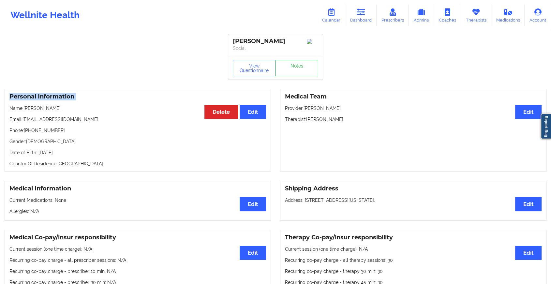
click at [288, 63] on link "Notes" at bounding box center [296, 68] width 43 height 16
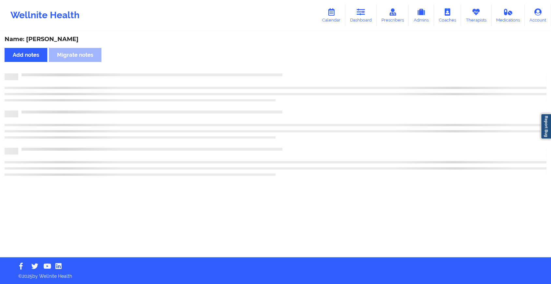
click at [288, 63] on div "Name: [PERSON_NAME] Add notes Migrate notes" at bounding box center [275, 144] width 551 height 225
click at [288, 63] on div "Name: [PERSON_NAME] Add notes Migrate notes" at bounding box center [278, 144] width 556 height 225
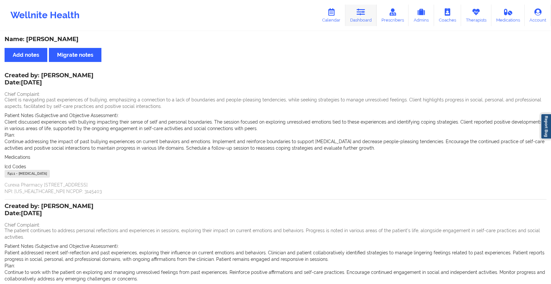
click at [366, 21] on link "Dashboard" at bounding box center [360, 16] width 31 height 22
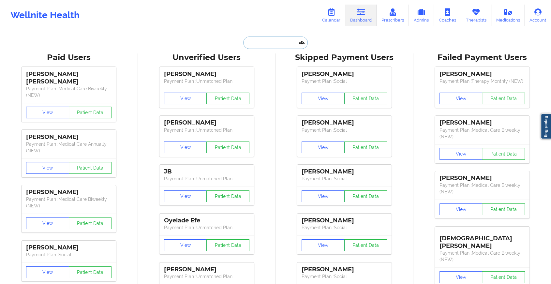
click at [244, 47] on input "text" at bounding box center [275, 42] width 65 height 12
paste input "[EMAIL_ADDRESS][DOMAIN_NAME]"
type input "[EMAIL_ADDRESS][DOMAIN_NAME]"
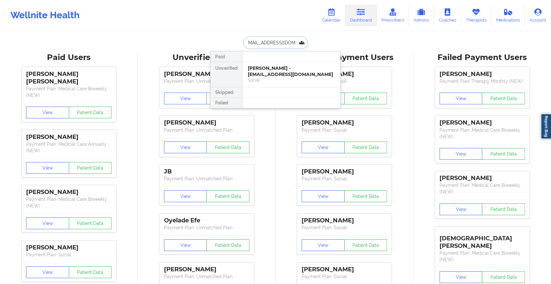
click at [275, 69] on div "[PERSON_NAME] - [EMAIL_ADDRESS][DOMAIN_NAME]" at bounding box center [291, 71] width 87 height 12
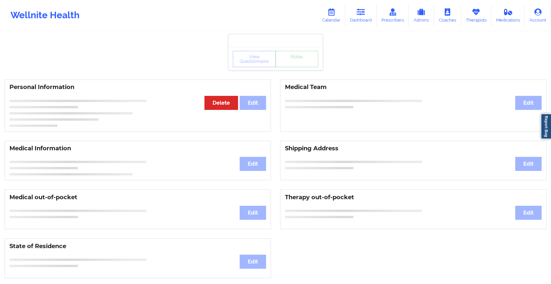
click at [305, 56] on div "View Questionnaire Notes" at bounding box center [275, 59] width 85 height 16
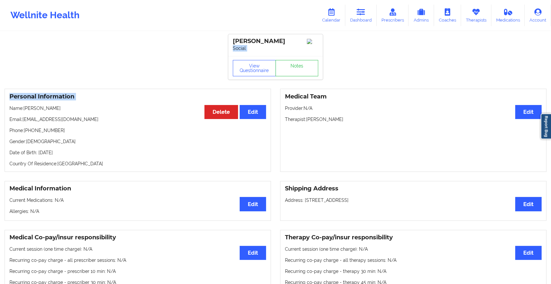
click at [301, 79] on div "View Questionnaire Notes" at bounding box center [275, 67] width 94 height 23
click at [313, 74] on link "Notes" at bounding box center [296, 68] width 43 height 16
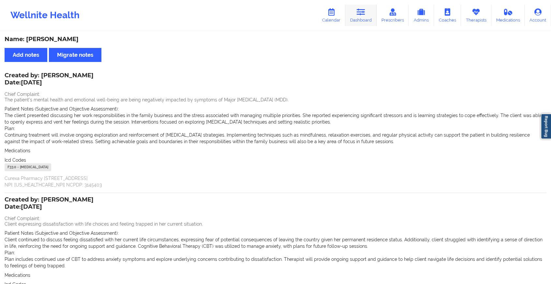
click at [356, 21] on link "Dashboard" at bounding box center [360, 16] width 31 height 22
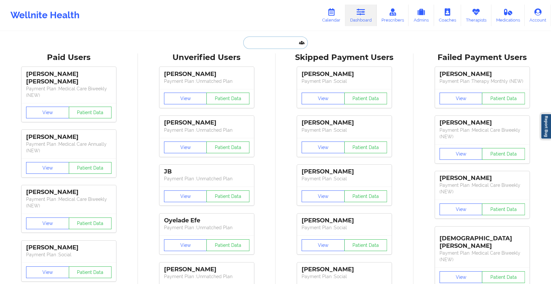
click at [268, 40] on input "text" at bounding box center [275, 42] width 65 height 12
paste input "[EMAIL_ADDRESS][DOMAIN_NAME]"
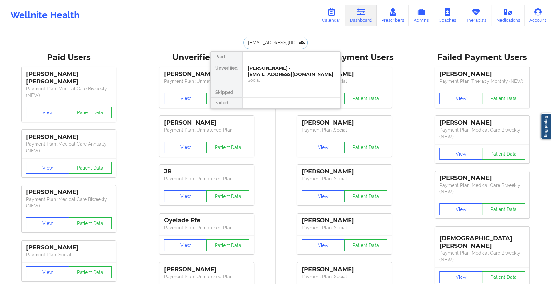
type input "[EMAIL_ADDRESS][DOMAIN_NAME]"
click at [291, 73] on div "[PERSON_NAME] - [EMAIL_ADDRESS][DOMAIN_NAME]" at bounding box center [291, 71] width 87 height 12
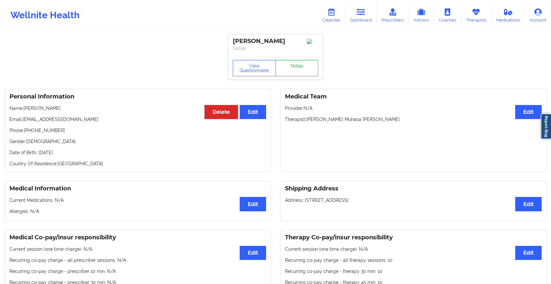
click at [302, 68] on link "Notes" at bounding box center [296, 68] width 43 height 16
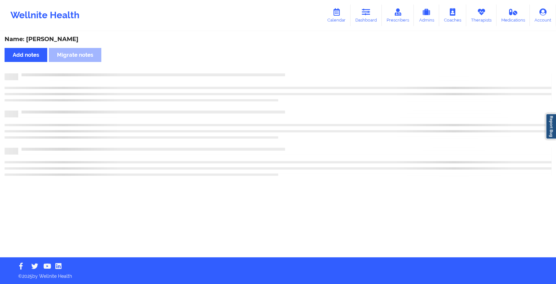
click at [302, 68] on div "Name: [PERSON_NAME] Add notes Migrate notes" at bounding box center [278, 144] width 556 height 225
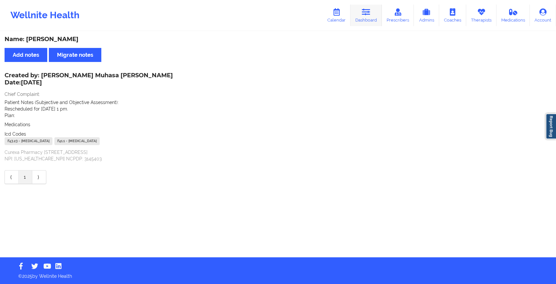
click at [360, 16] on link "Dashboard" at bounding box center [366, 16] width 31 height 22
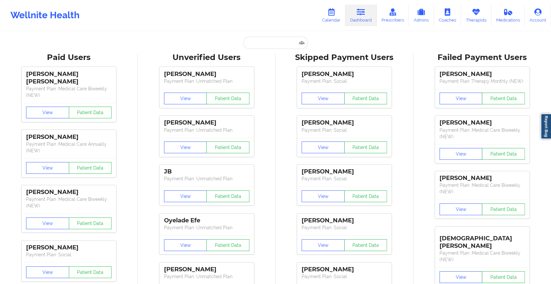
drag, startPoint x: 262, startPoint y: 36, endPoint x: 259, endPoint y: 43, distance: 7.6
click at [259, 43] on input "text" at bounding box center [275, 42] width 65 height 12
paste input "[EMAIL_ADDRESS][DOMAIN_NAME]"
type input "[EMAIL_ADDRESS][DOMAIN_NAME]"
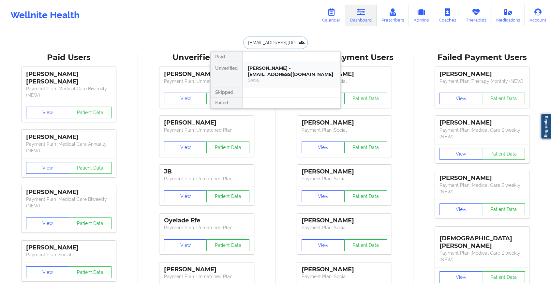
click at [270, 69] on div "[PERSON_NAME] - [EMAIL_ADDRESS][DOMAIN_NAME]" at bounding box center [291, 71] width 87 height 12
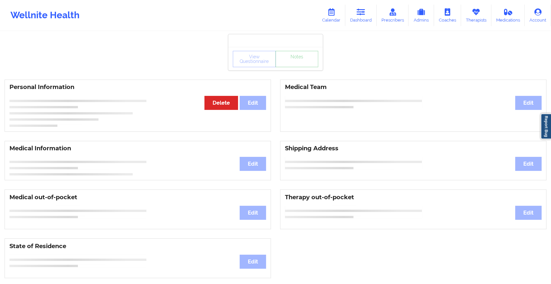
click at [296, 67] on link "Notes" at bounding box center [296, 59] width 43 height 16
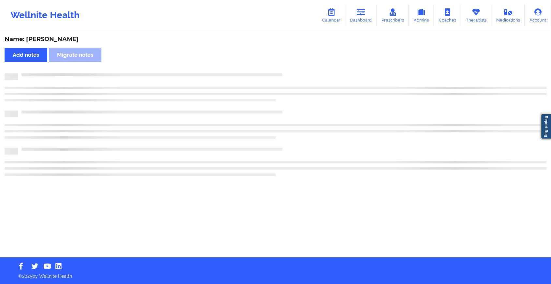
click at [296, 71] on div "Name: [PERSON_NAME] Add notes Migrate notes" at bounding box center [275, 144] width 551 height 225
drag, startPoint x: 296, startPoint y: 71, endPoint x: 342, endPoint y: 122, distance: 69.2
click at [342, 122] on div "Name: [PERSON_NAME] Add notes Migrate notes" at bounding box center [278, 144] width 556 height 225
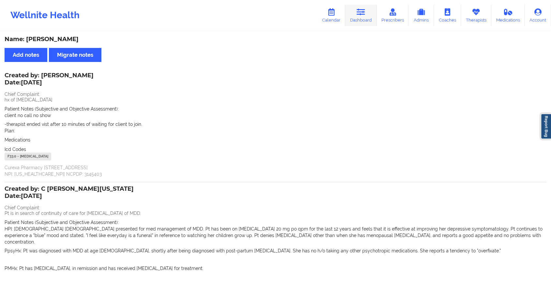
click at [361, 23] on link "Dashboard" at bounding box center [360, 16] width 31 height 22
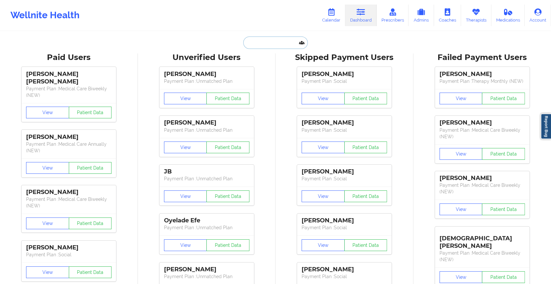
click at [276, 42] on input "text" at bounding box center [275, 42] width 65 height 12
paste input "[EMAIL_ADDRESS][DOMAIN_NAME]"
type input "[EMAIL_ADDRESS][DOMAIN_NAME]"
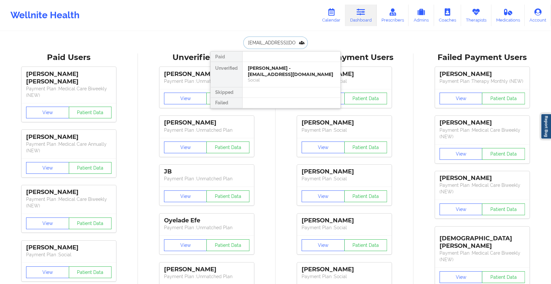
scroll to position [0, 14]
click at [263, 70] on div "[PERSON_NAME] - [EMAIL_ADDRESS][DOMAIN_NAME]" at bounding box center [291, 71] width 87 height 12
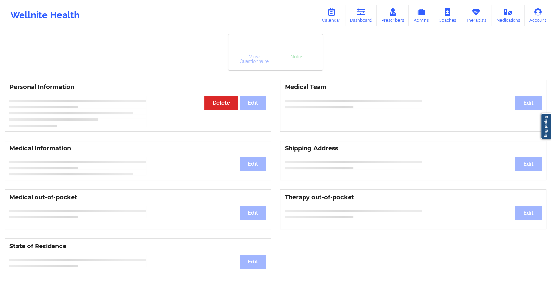
click at [296, 67] on div "View Questionnaire Notes" at bounding box center [275, 58] width 94 height 23
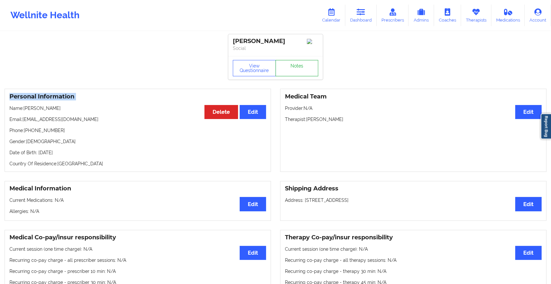
click at [296, 67] on link "Notes" at bounding box center [296, 68] width 43 height 16
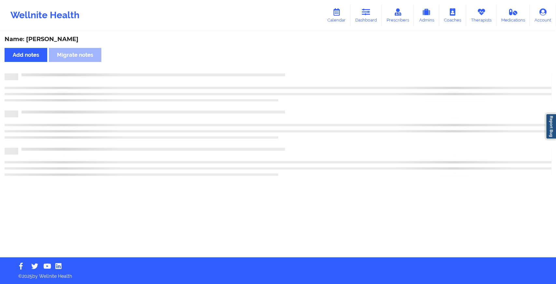
click at [296, 67] on div "Name: [PERSON_NAME] Add notes Migrate notes" at bounding box center [278, 144] width 556 height 225
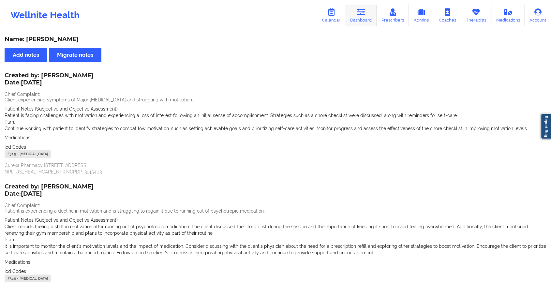
click at [365, 15] on icon at bounding box center [360, 11] width 8 height 7
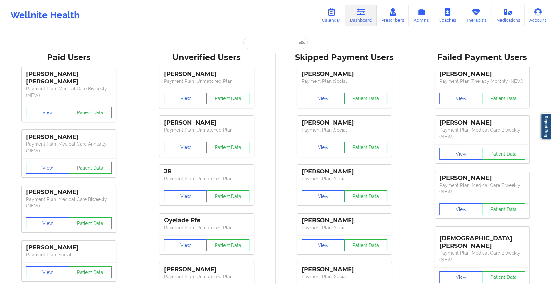
click at [254, 41] on input "text" at bounding box center [275, 42] width 65 height 12
paste input "[EMAIL_ADDRESS][DOMAIN_NAME]"
type input "[EMAIL_ADDRESS][DOMAIN_NAME]"
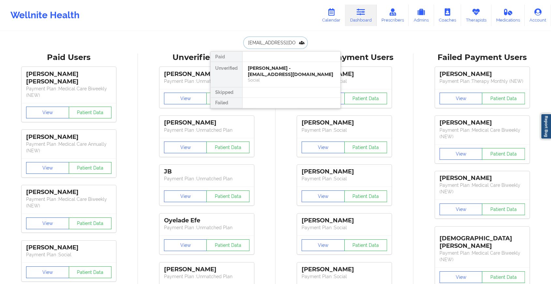
scroll to position [0, 9]
click at [280, 75] on div "[PERSON_NAME] - [PERSON_NAME][EMAIL_ADDRESS][DOMAIN_NAME]" at bounding box center [291, 71] width 87 height 12
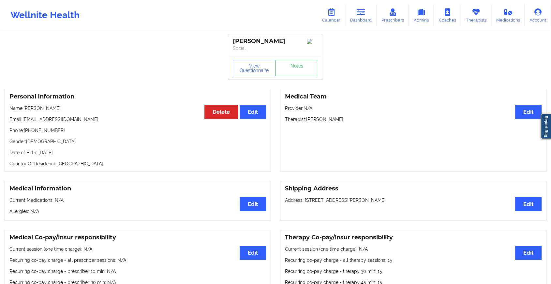
click at [299, 66] on div "View Questionnaire Notes" at bounding box center [275, 68] width 85 height 16
click at [299, 66] on link "Notes" at bounding box center [296, 68] width 43 height 16
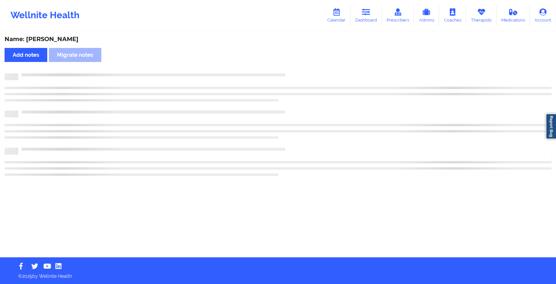
click at [299, 66] on div "Name: [PERSON_NAME] Add notes Migrate notes" at bounding box center [278, 144] width 556 height 225
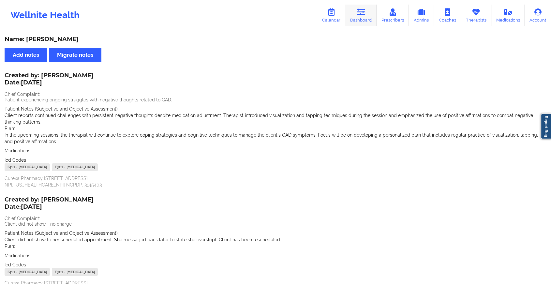
click at [359, 21] on link "Dashboard" at bounding box center [360, 16] width 31 height 22
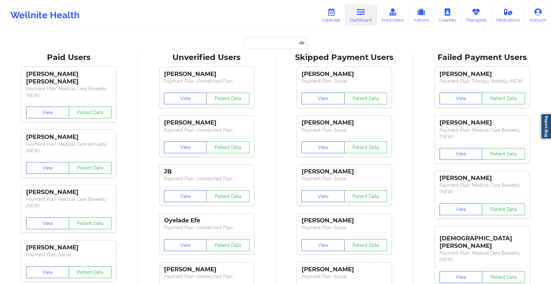
click at [263, 45] on input "text" at bounding box center [275, 42] width 65 height 12
paste input "[EMAIL_ADDRESS][DOMAIN_NAME]"
type input "[EMAIL_ADDRESS][DOMAIN_NAME]"
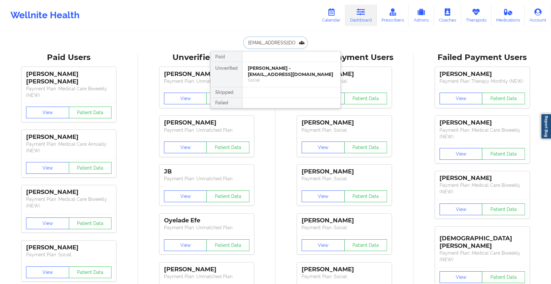
click at [289, 77] on div "Social" at bounding box center [291, 80] width 87 height 6
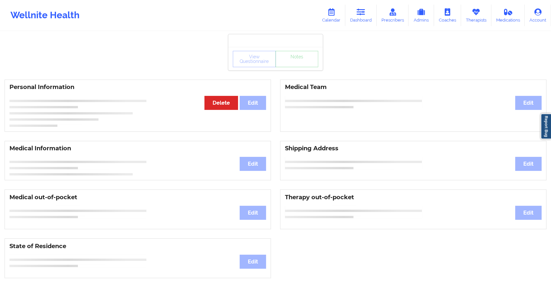
click at [297, 65] on div "View Questionnaire Notes" at bounding box center [275, 59] width 85 height 16
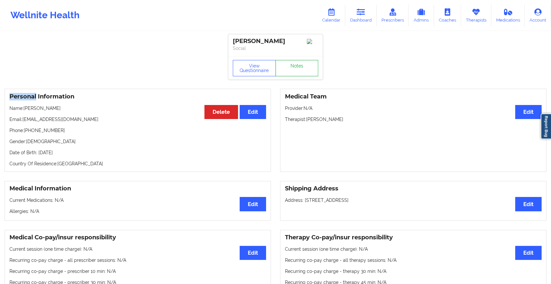
click at [297, 65] on link "Notes" at bounding box center [296, 68] width 43 height 16
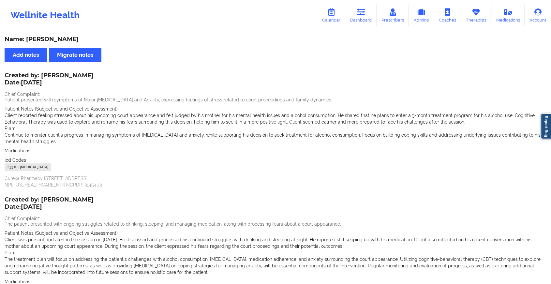
click at [353, 28] on div "Wellnite Health Calendar Dashboard Prescribers Admins Coaches Therapists Medica…" at bounding box center [275, 15] width 551 height 26
click at [361, 11] on icon at bounding box center [360, 11] width 8 height 7
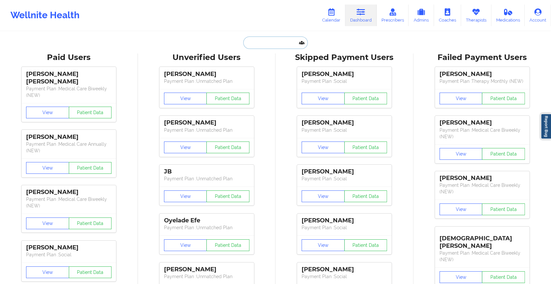
click at [256, 38] on input "text" at bounding box center [275, 42] width 65 height 12
paste input "[EMAIL_ADDRESS][DOMAIN_NAME]"
type input "[EMAIL_ADDRESS][DOMAIN_NAME]"
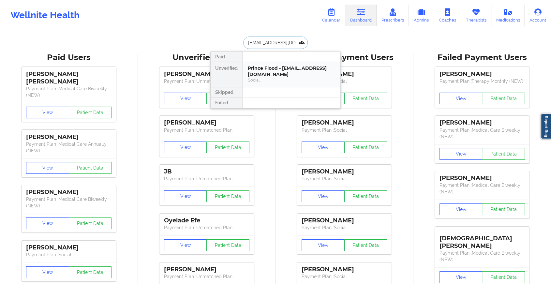
click at [280, 74] on div "Prince Flood - [EMAIL_ADDRESS][DOMAIN_NAME]" at bounding box center [291, 71] width 87 height 12
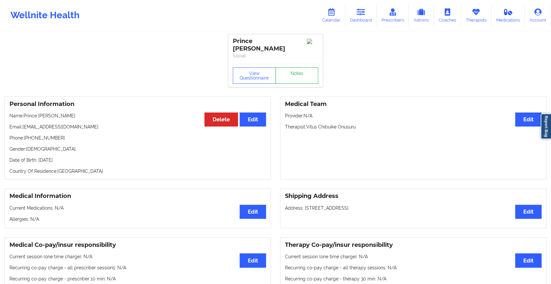
click at [300, 67] on link "Notes" at bounding box center [296, 75] width 43 height 16
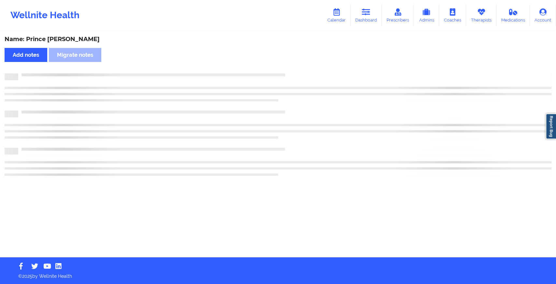
click at [300, 65] on div "Name: Prince Flood Add notes Migrate notes" at bounding box center [278, 144] width 556 height 225
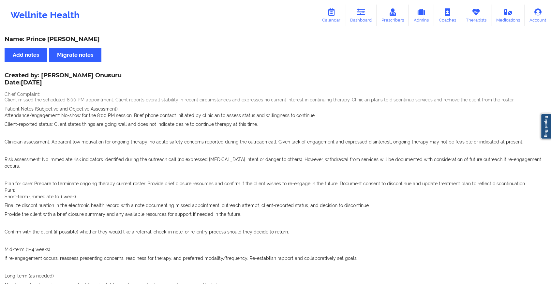
click at [360, 20] on link "Dashboard" at bounding box center [360, 16] width 31 height 22
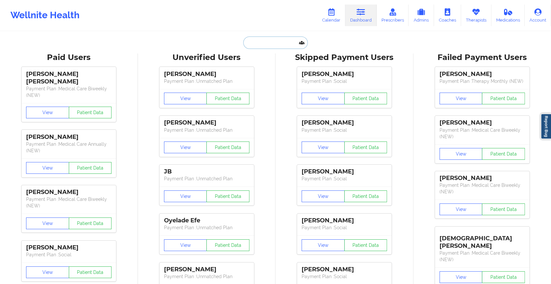
click at [288, 44] on input "text" at bounding box center [275, 42] width 65 height 12
paste input "[EMAIL_ADDRESS][DOMAIN_NAME]"
type input "[EMAIL_ADDRESS][DOMAIN_NAME]"
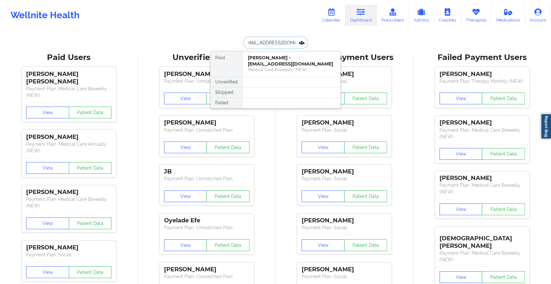
click at [294, 72] on div "Medical Care Biweekly (NEW)" at bounding box center [291, 70] width 87 height 6
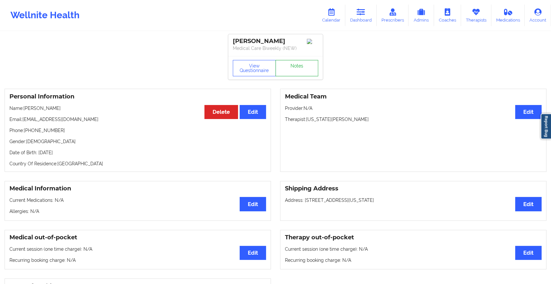
click at [296, 74] on link "Notes" at bounding box center [296, 68] width 43 height 16
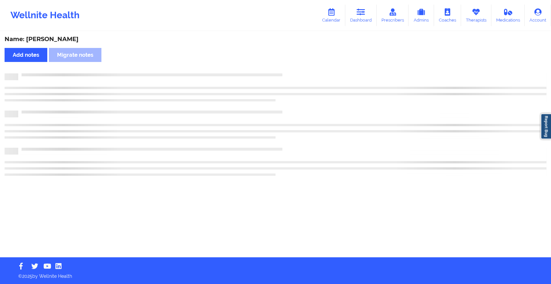
click at [296, 73] on div at bounding box center [282, 73] width 528 height 0
click at [296, 73] on div at bounding box center [284, 73] width 533 height 0
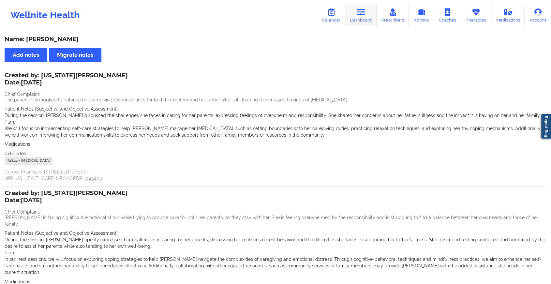
click at [370, 25] on link "Dashboard" at bounding box center [360, 16] width 31 height 22
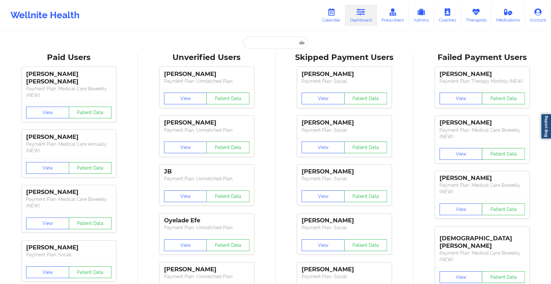
click at [262, 43] on input "text" at bounding box center [275, 42] width 65 height 12
paste input "[EMAIL_ADDRESS][DOMAIN_NAME]"
type input "[EMAIL_ADDRESS][DOMAIN_NAME]"
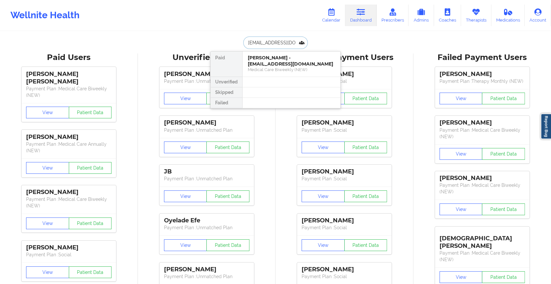
scroll to position [0, 6]
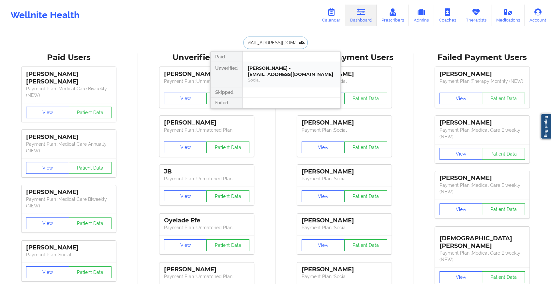
click at [277, 65] on div "[PERSON_NAME] - [EMAIL_ADDRESS][DOMAIN_NAME]" at bounding box center [291, 71] width 87 height 12
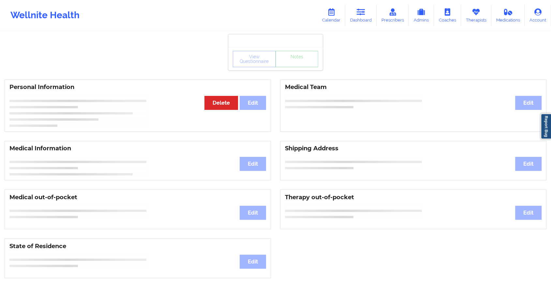
click at [296, 60] on div "View Questionnaire Notes" at bounding box center [275, 58] width 94 height 23
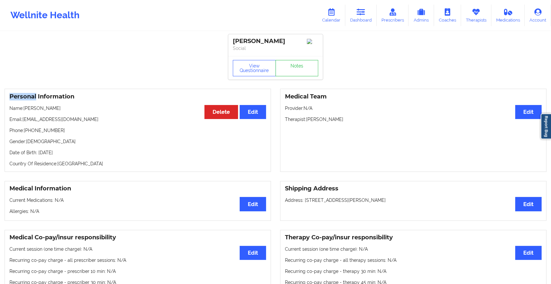
click at [296, 60] on div "View Questionnaire Notes" at bounding box center [275, 67] width 94 height 23
drag, startPoint x: 296, startPoint y: 60, endPoint x: 296, endPoint y: 64, distance: 4.0
click at [296, 64] on link "Notes" at bounding box center [296, 68] width 43 height 16
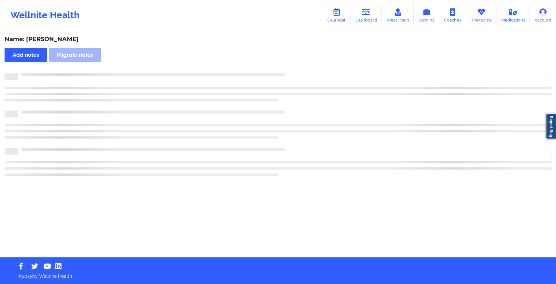
click at [296, 64] on div "Name: [PERSON_NAME] Add notes Migrate notes" at bounding box center [278, 144] width 556 height 225
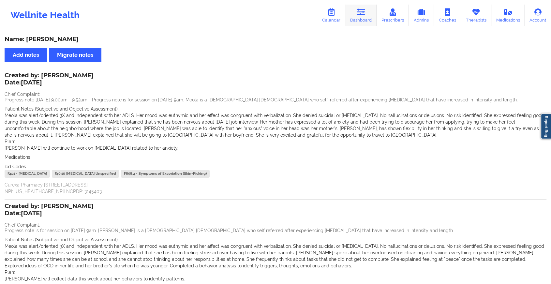
click at [357, 12] on icon at bounding box center [360, 11] width 8 height 7
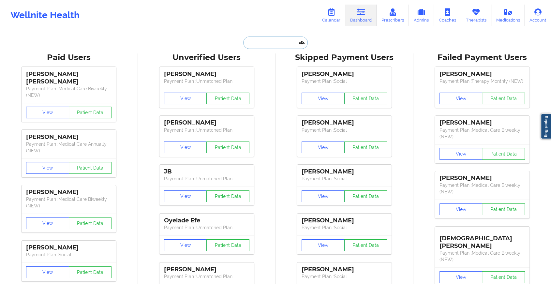
click at [256, 40] on input "text" at bounding box center [275, 42] width 65 height 12
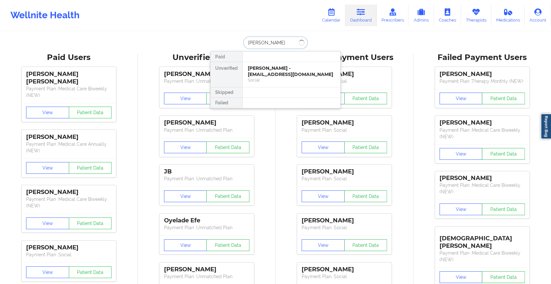
type input "[PERSON_NAME]"
click at [263, 75] on div "[PERSON_NAME] - [EMAIL_ADDRESS][DOMAIN_NAME]" at bounding box center [291, 71] width 87 height 12
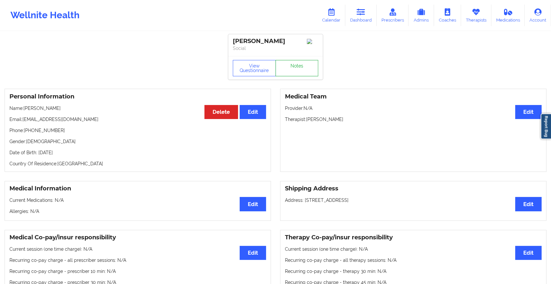
click at [291, 73] on link "Notes" at bounding box center [296, 68] width 43 height 16
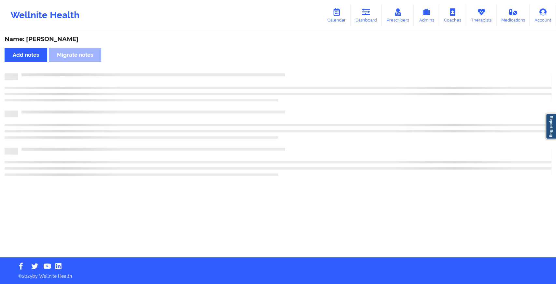
click at [291, 73] on div at bounding box center [284, 73] width 533 height 0
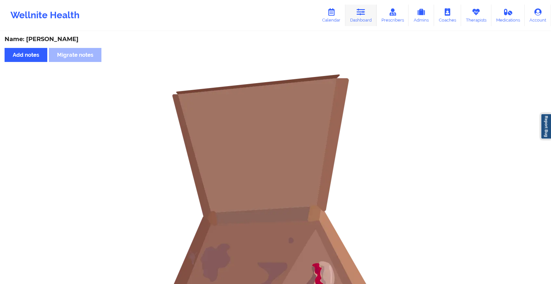
click at [360, 15] on icon at bounding box center [360, 11] width 8 height 7
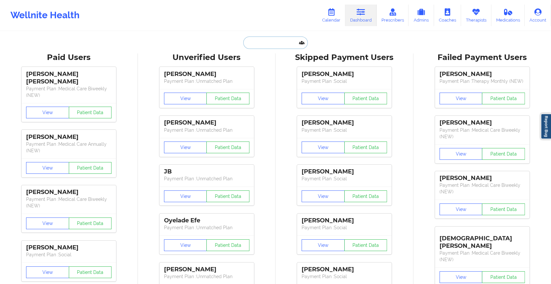
click at [278, 39] on input "text" at bounding box center [275, 42] width 65 height 12
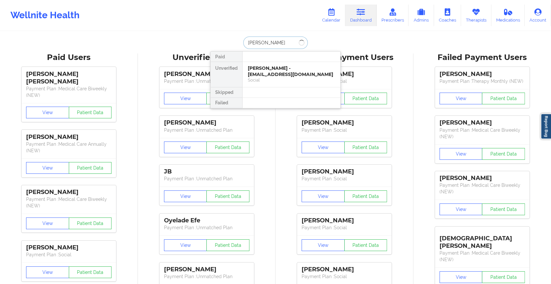
type input "[PERSON_NAME]"
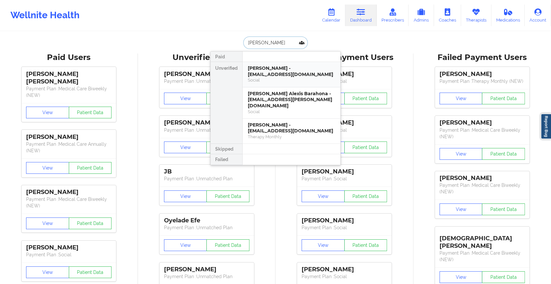
click at [280, 68] on div "[PERSON_NAME] - [EMAIL_ADDRESS][DOMAIN_NAME]" at bounding box center [291, 71] width 87 height 12
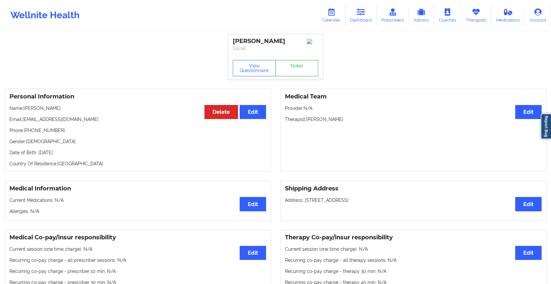
click at [292, 68] on link "Notes" at bounding box center [296, 68] width 43 height 16
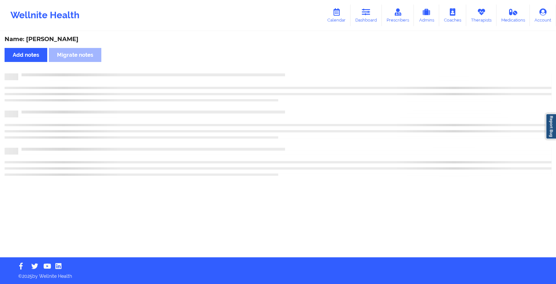
click at [292, 68] on div "Name: [PERSON_NAME] Add notes Migrate notes" at bounding box center [278, 144] width 556 height 225
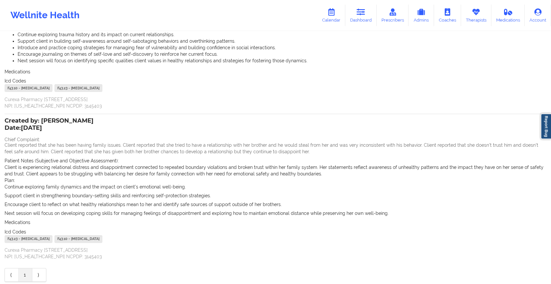
scroll to position [119, 0]
